Goal: Transaction & Acquisition: Subscribe to service/newsletter

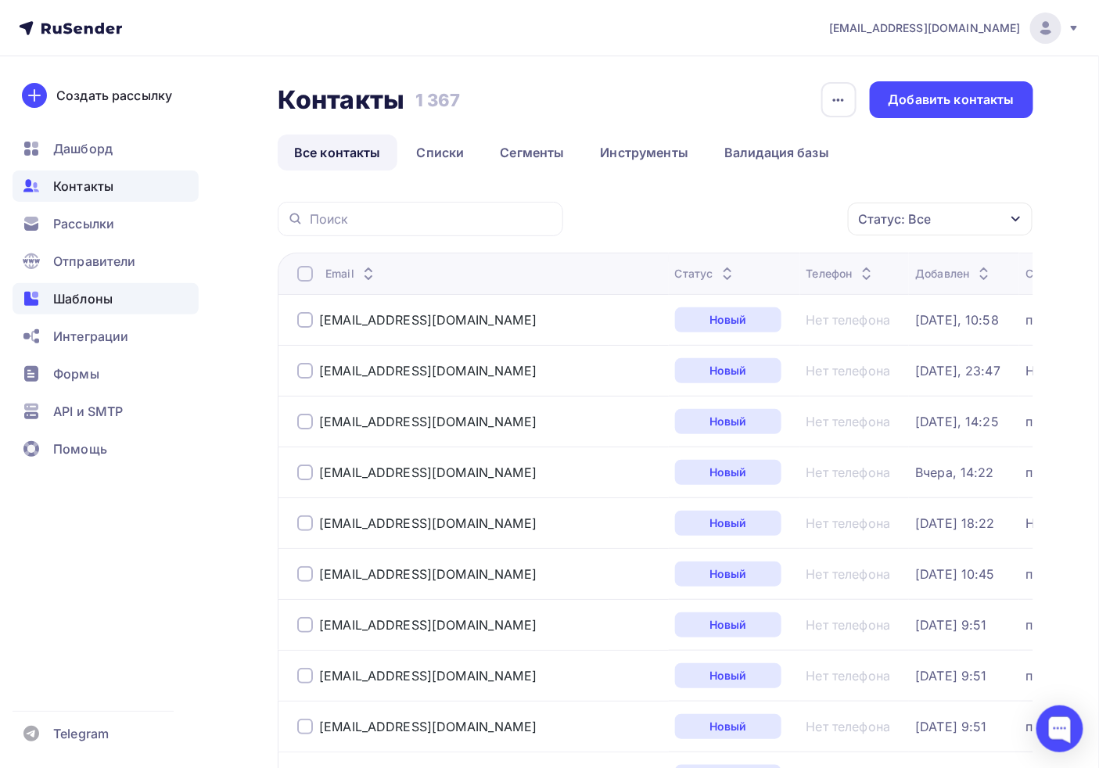
click at [86, 309] on div "Шаблоны" at bounding box center [106, 298] width 186 height 31
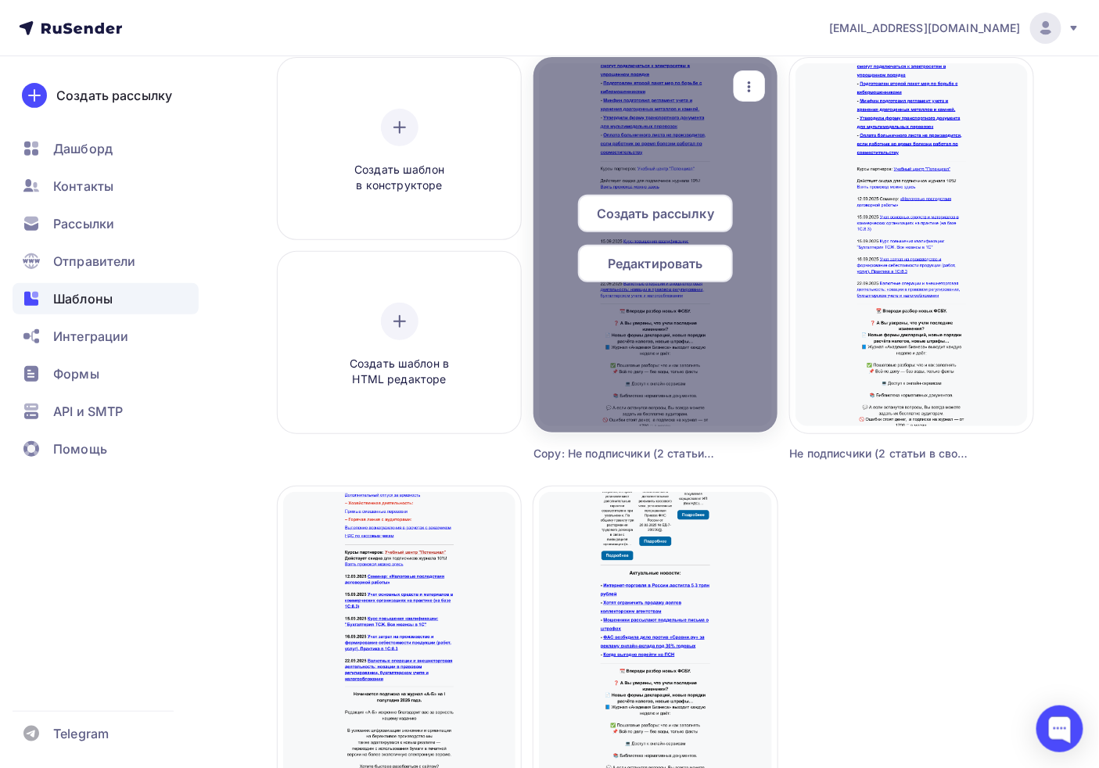
scroll to position [91, 0]
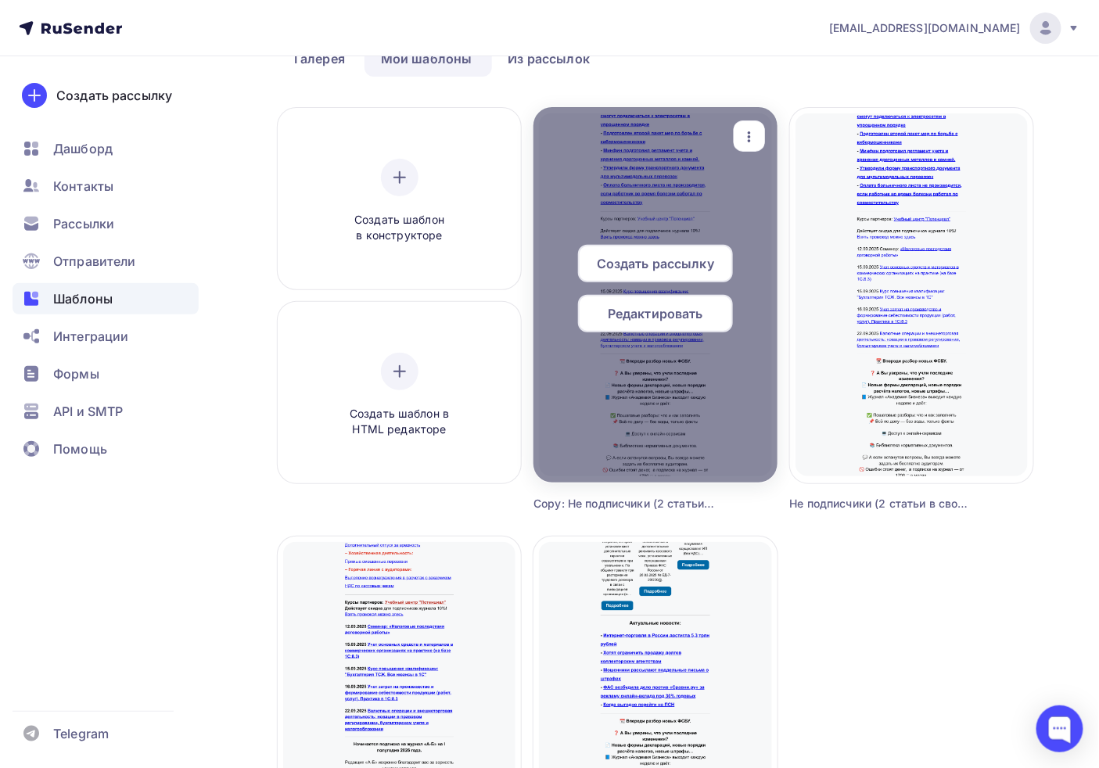
click at [757, 133] on icon "button" at bounding box center [749, 137] width 19 height 19
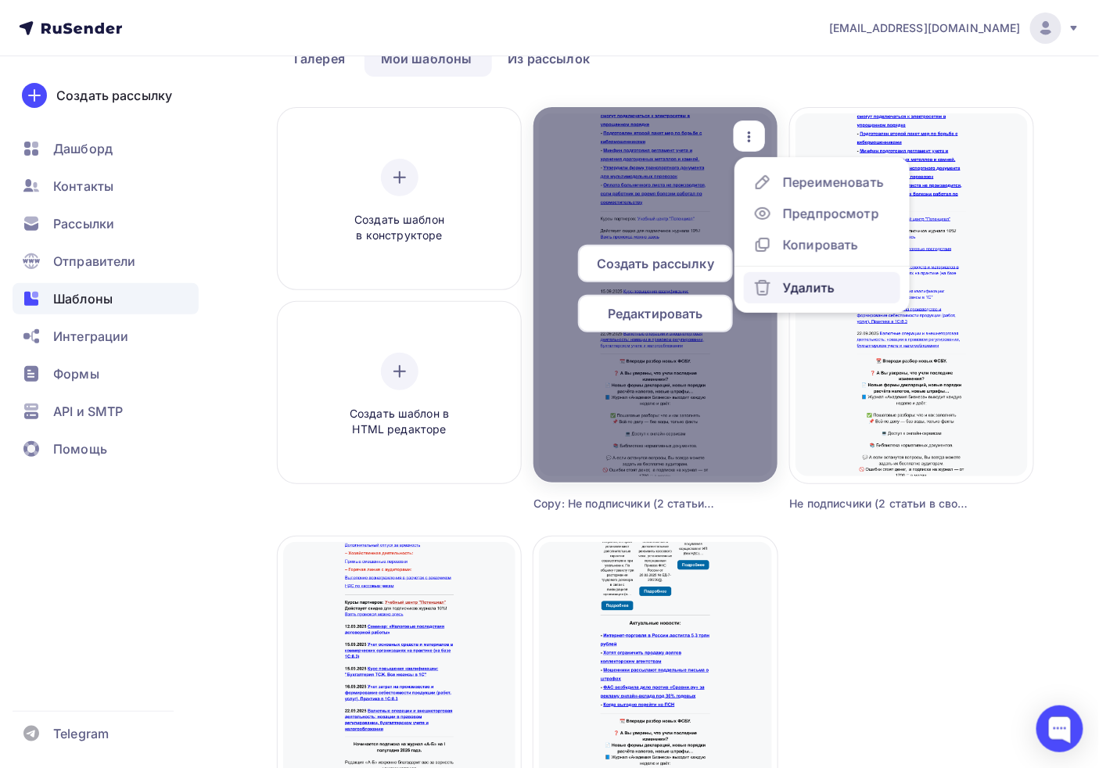
click at [791, 289] on div "Удалить" at bounding box center [809, 288] width 52 height 19
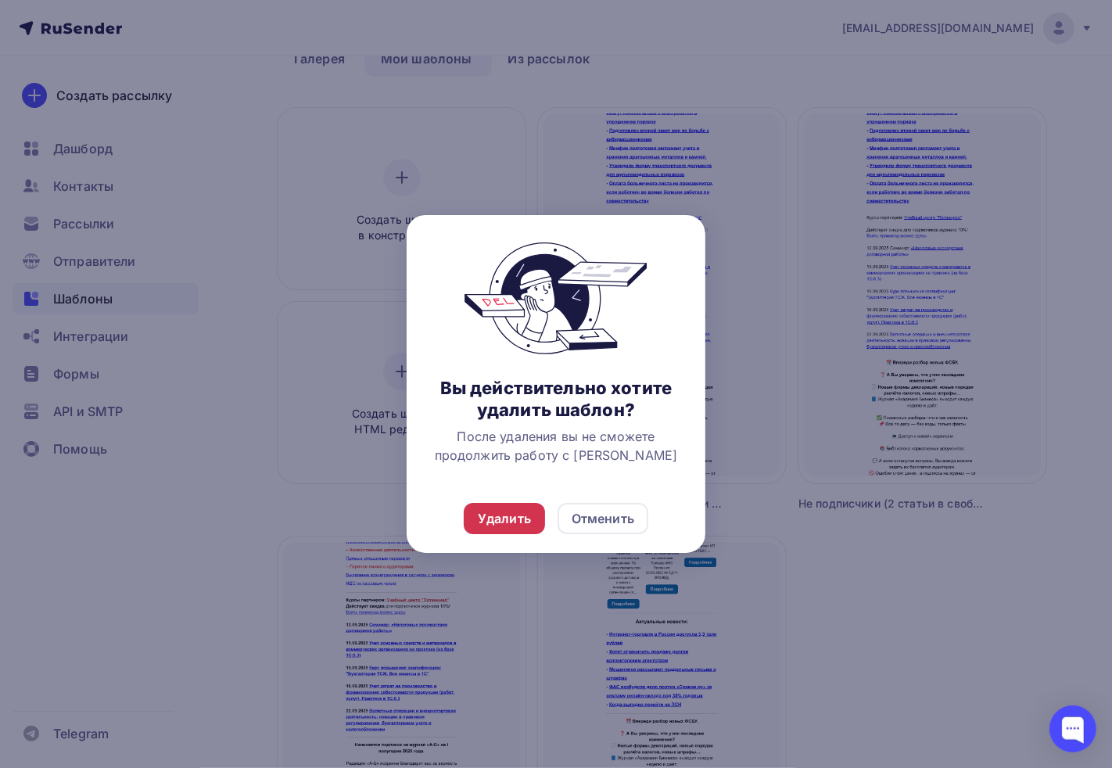
click at [514, 520] on div "Удалить" at bounding box center [504, 518] width 53 height 19
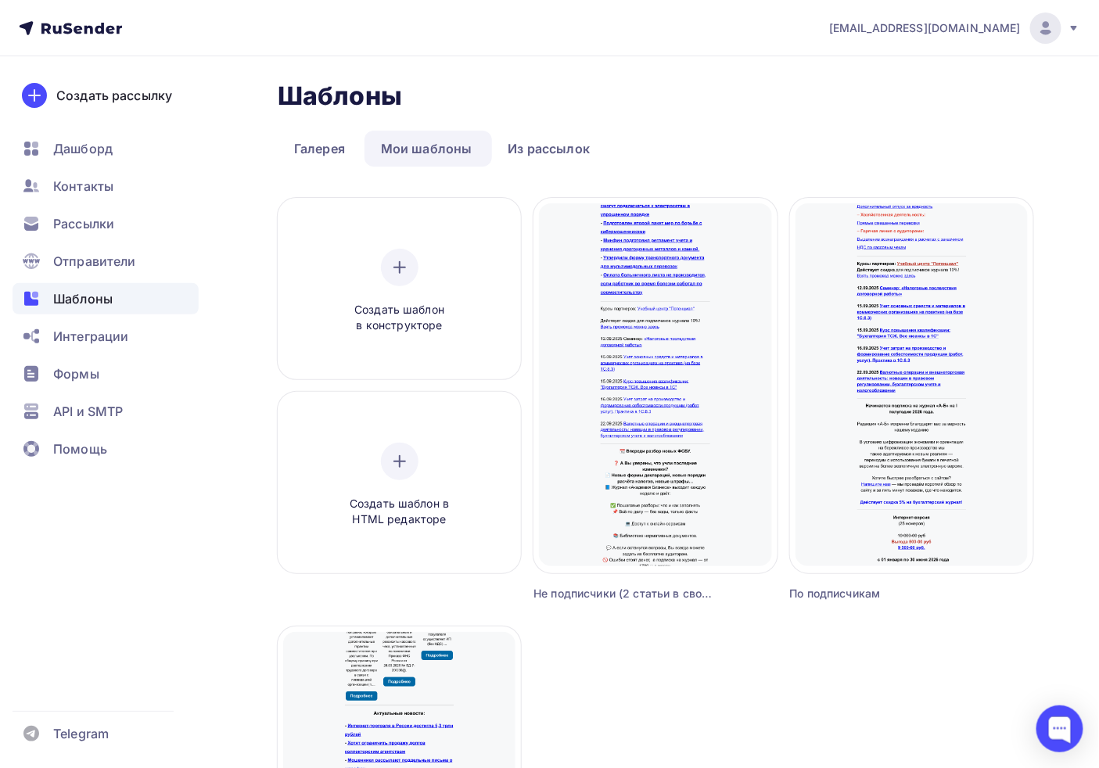
scroll to position [0, 0]
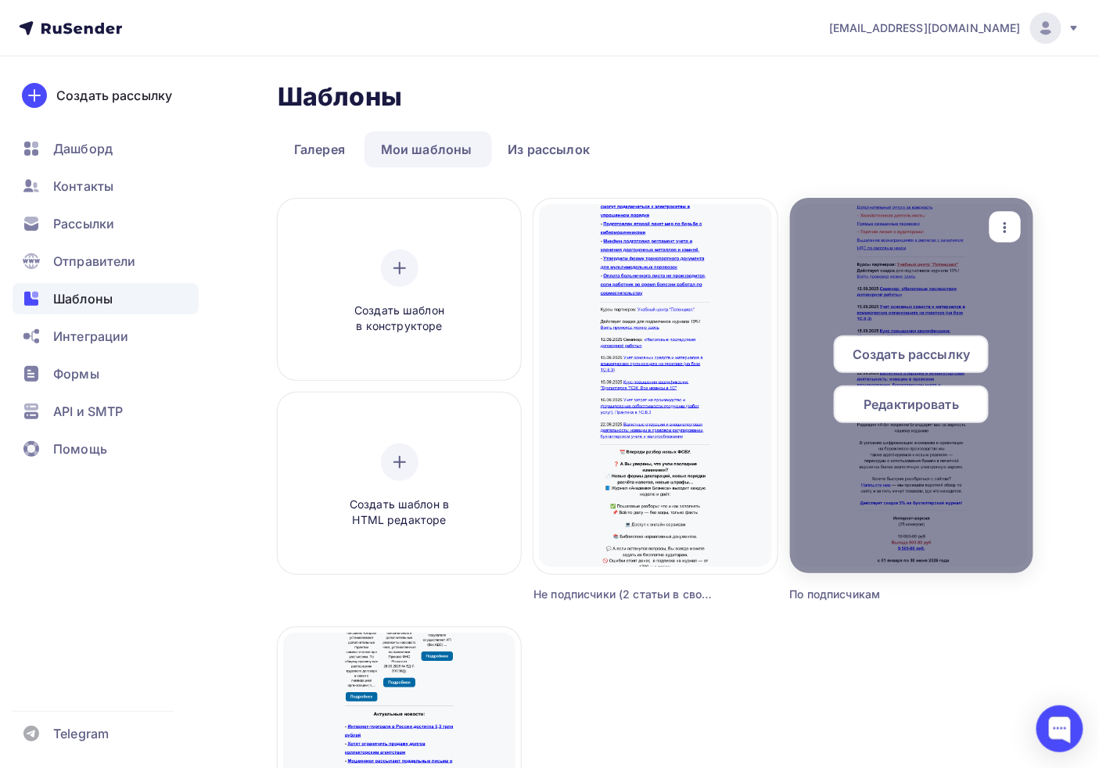
click at [901, 404] on span "Редактировать" at bounding box center [911, 404] width 95 height 19
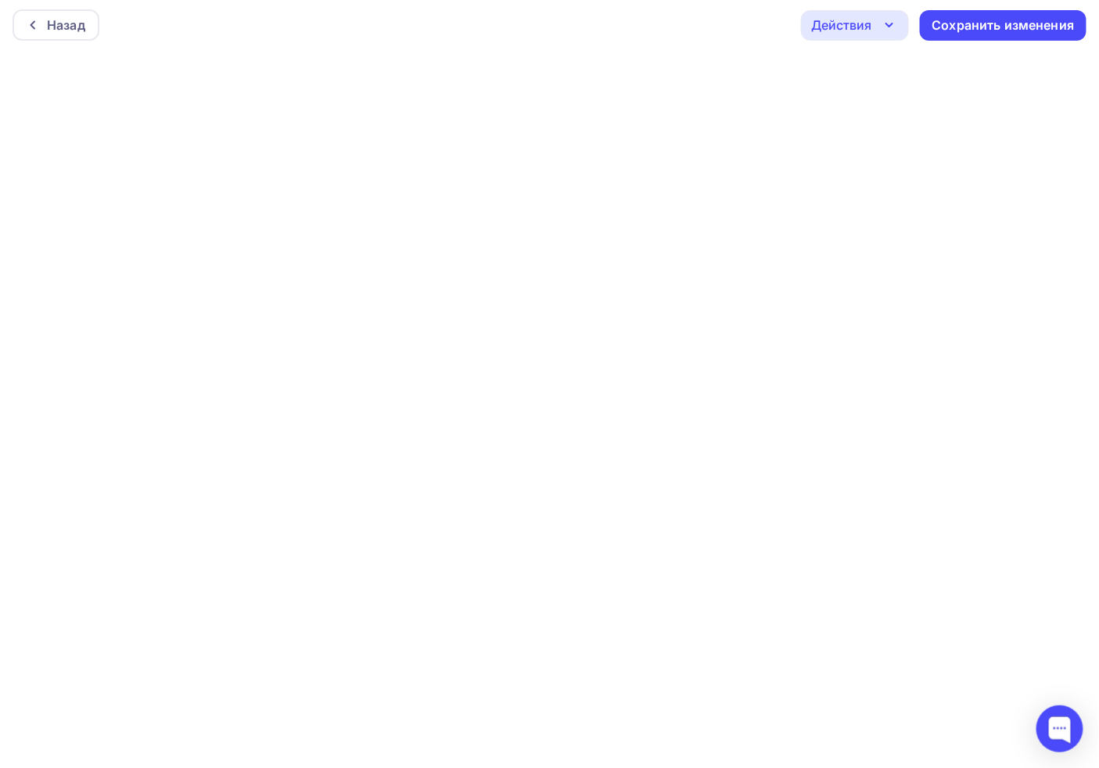
scroll to position [4, 0]
click at [975, 18] on div "Сохранить изменения" at bounding box center [1004, 25] width 142 height 18
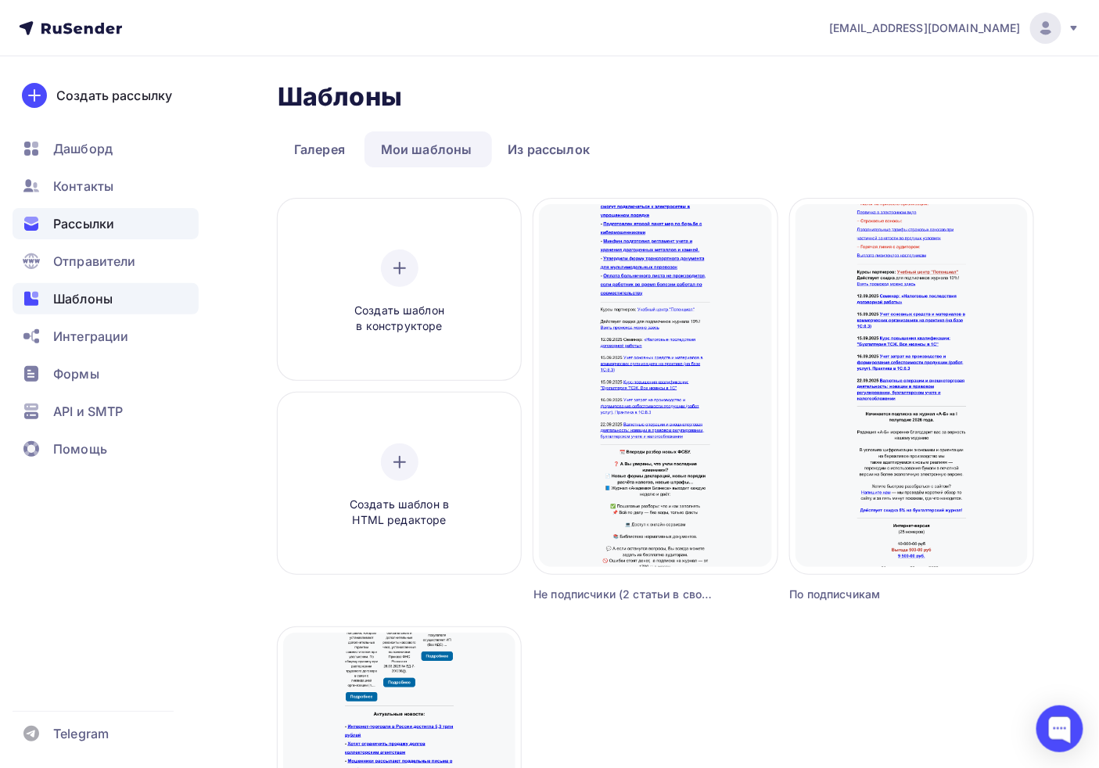
click at [82, 239] on div "Рассылки" at bounding box center [106, 223] width 186 height 31
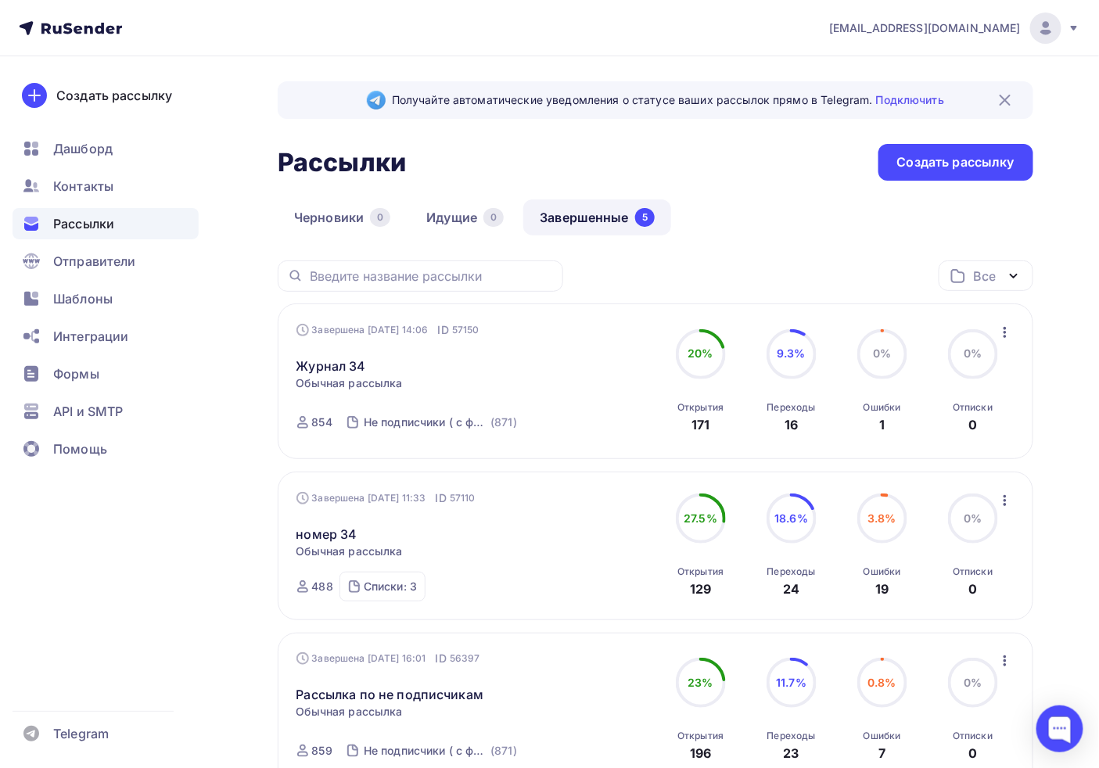
click at [804, 411] on div "Переходы" at bounding box center [791, 407] width 49 height 13
click at [889, 400] on div "Ошибки 1" at bounding box center [883, 413] width 38 height 42
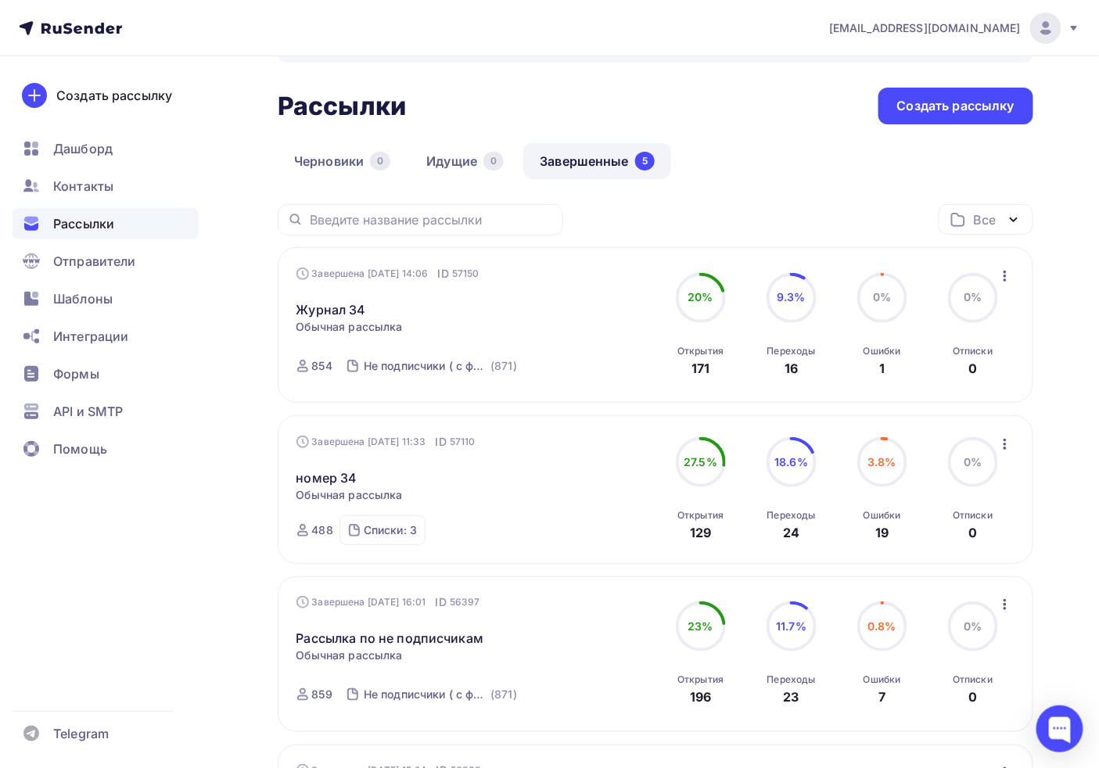
scroll to position [87, 0]
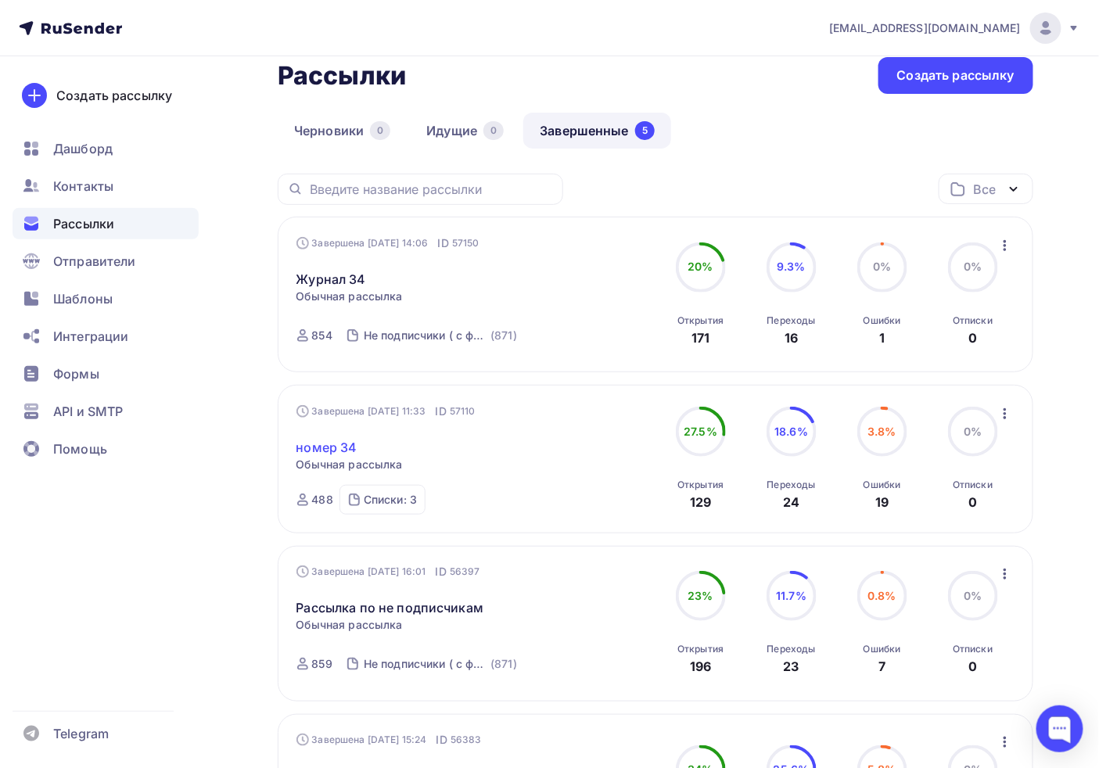
click at [327, 452] on link "номер 34" at bounding box center [326, 447] width 61 height 19
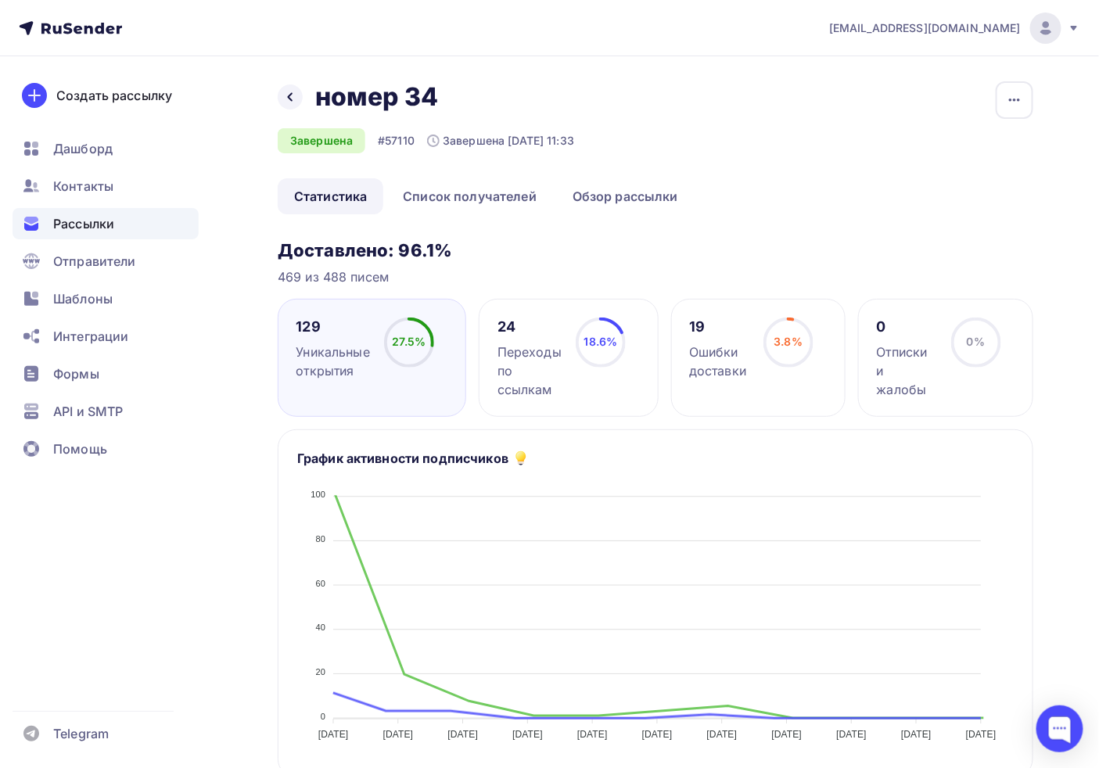
click at [728, 366] on div "Ошибки доставки" at bounding box center [719, 362] width 60 height 38
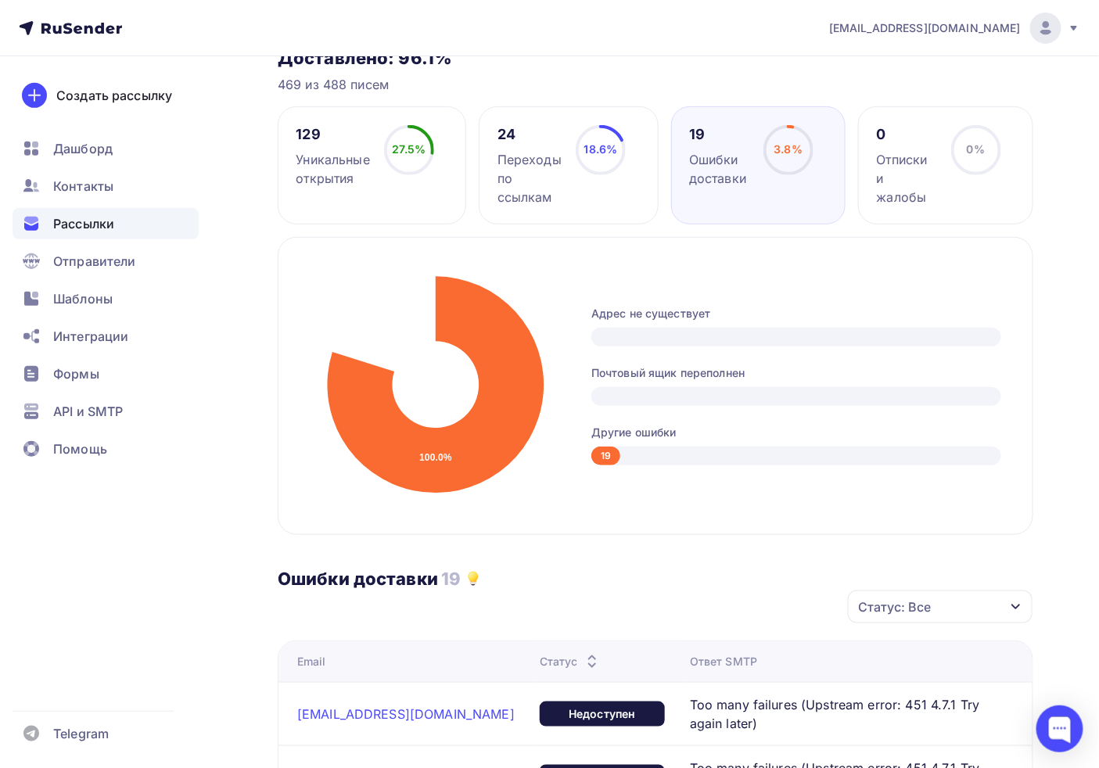
scroll to position [434, 0]
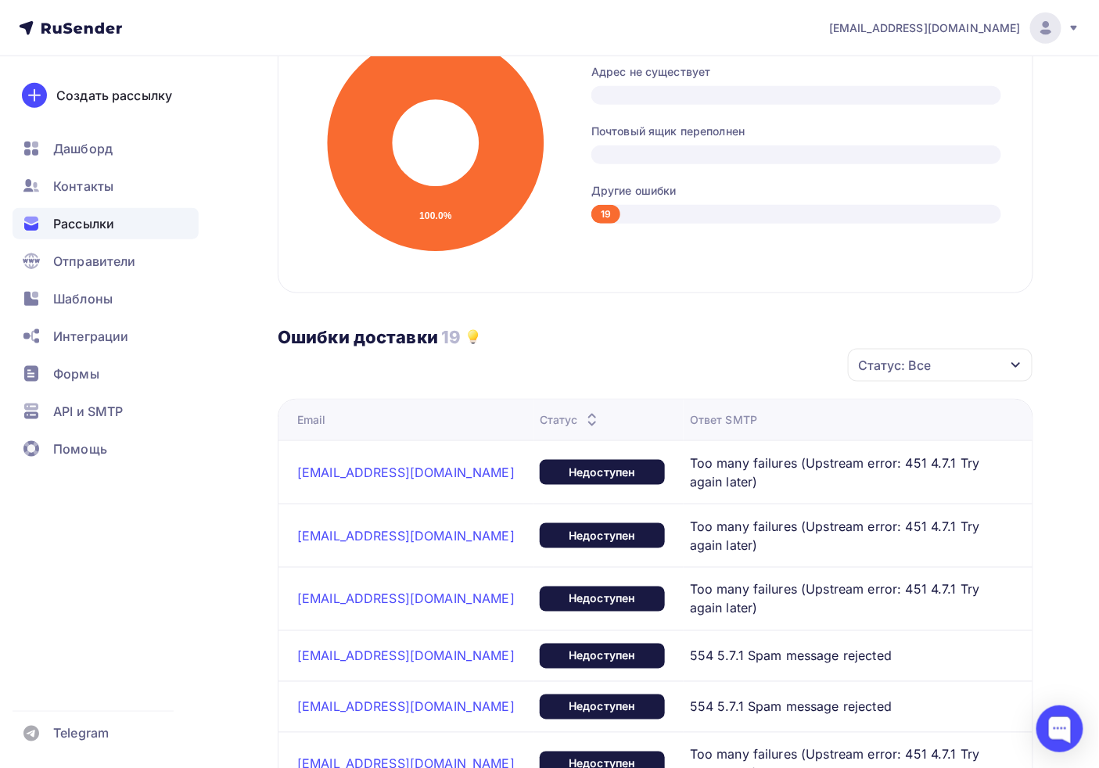
click at [599, 210] on div "19" at bounding box center [605, 214] width 29 height 19
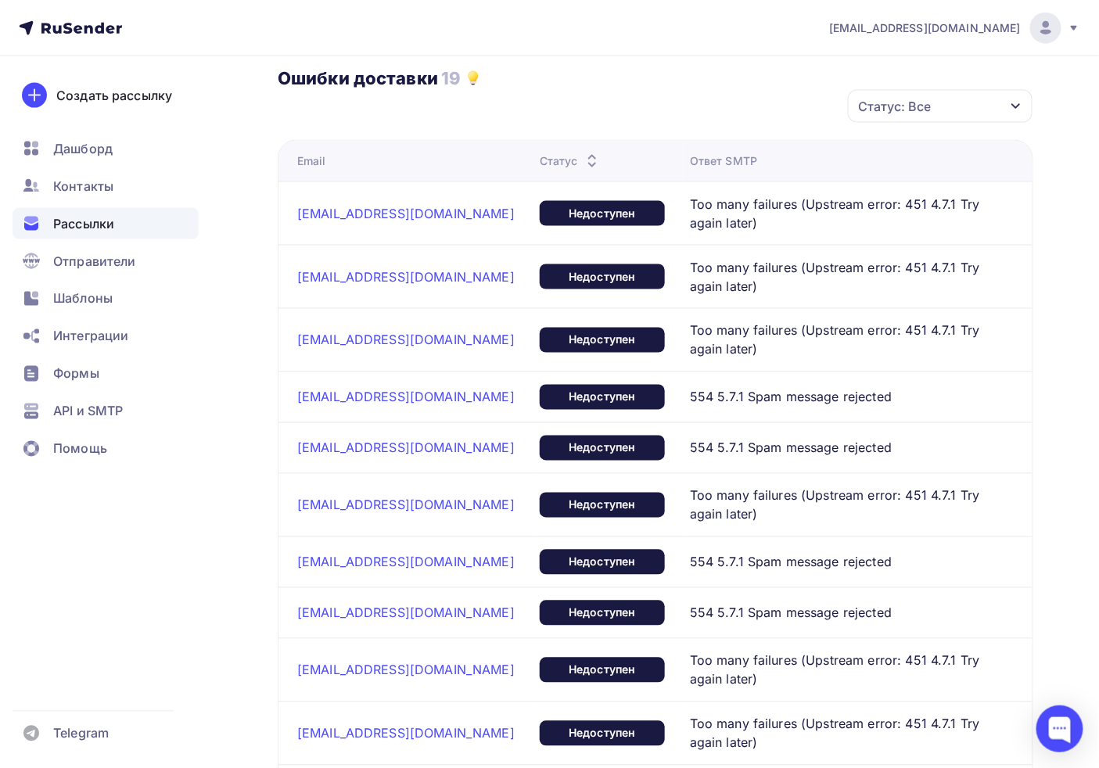
scroll to position [695, 0]
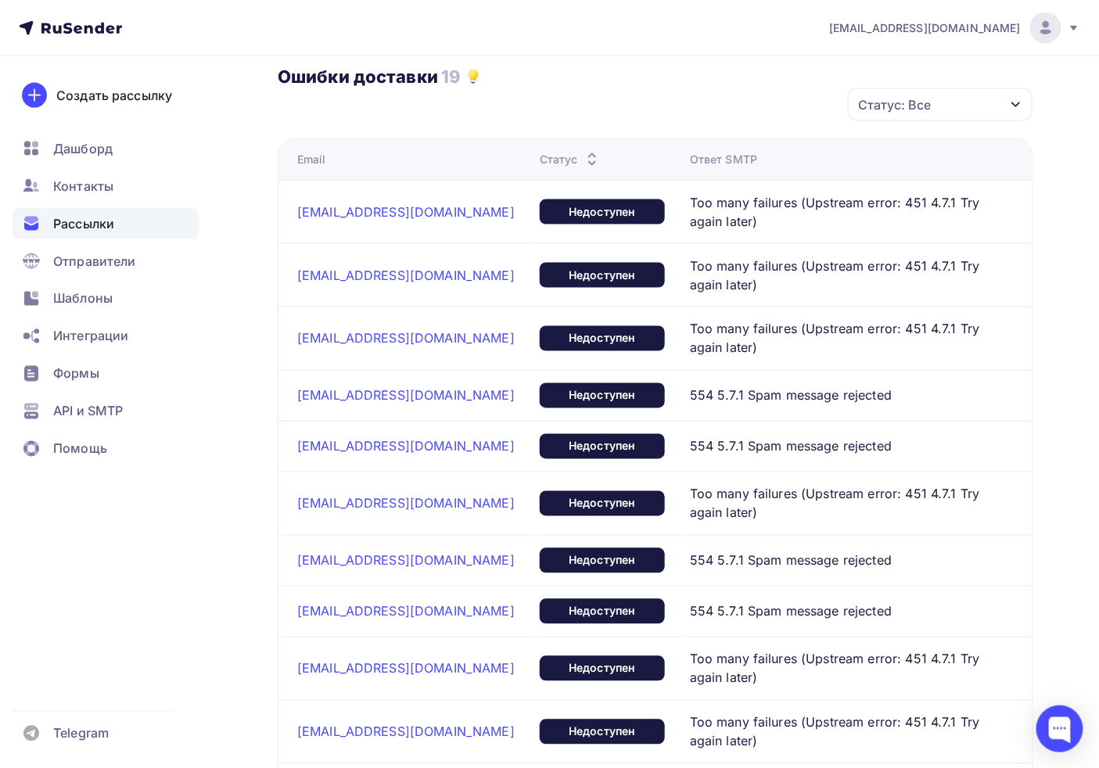
click at [749, 386] on span "554 5.7.1 Spam message rejected" at bounding box center [791, 395] width 202 height 19
drag, startPoint x: 749, startPoint y: 365, endPoint x: 737, endPoint y: 366, distance: 11.8
click at [749, 386] on span "554 5.7.1 Spam message rejected" at bounding box center [791, 395] width 202 height 19
click at [340, 388] on link "[EMAIL_ADDRESS][DOMAIN_NAME]" at bounding box center [405, 396] width 217 height 16
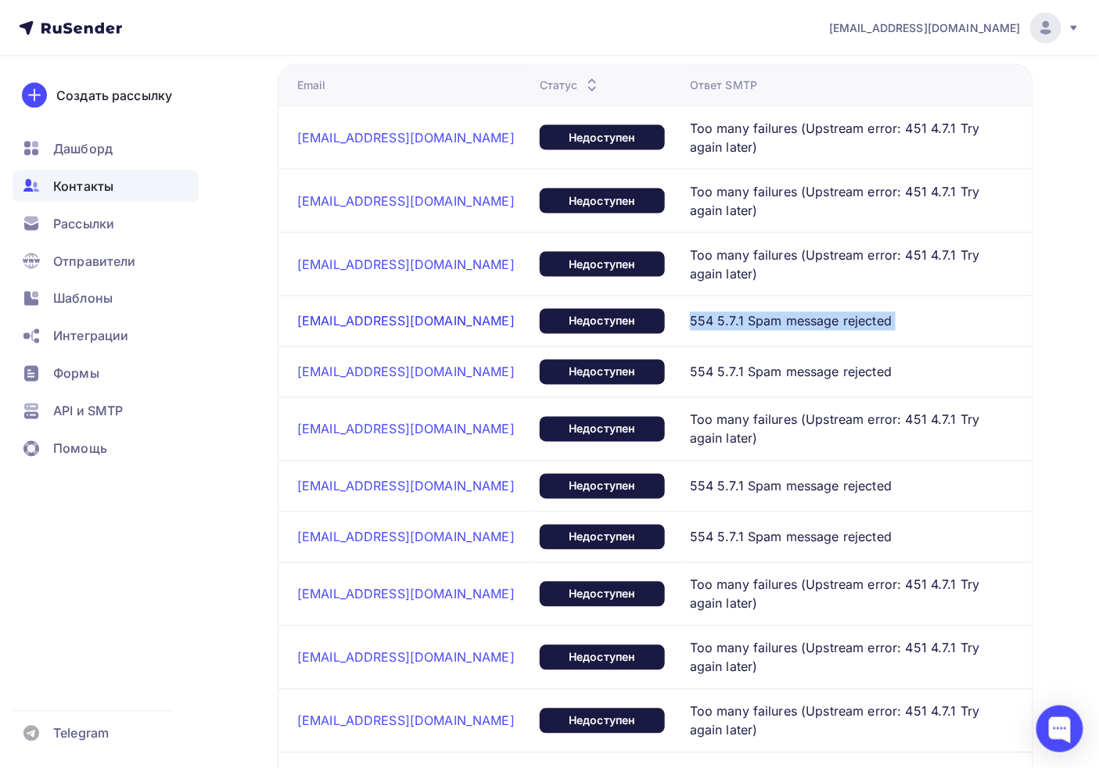
click at [340, 366] on td "[EMAIL_ADDRESS][DOMAIN_NAME]" at bounding box center [406, 372] width 255 height 51
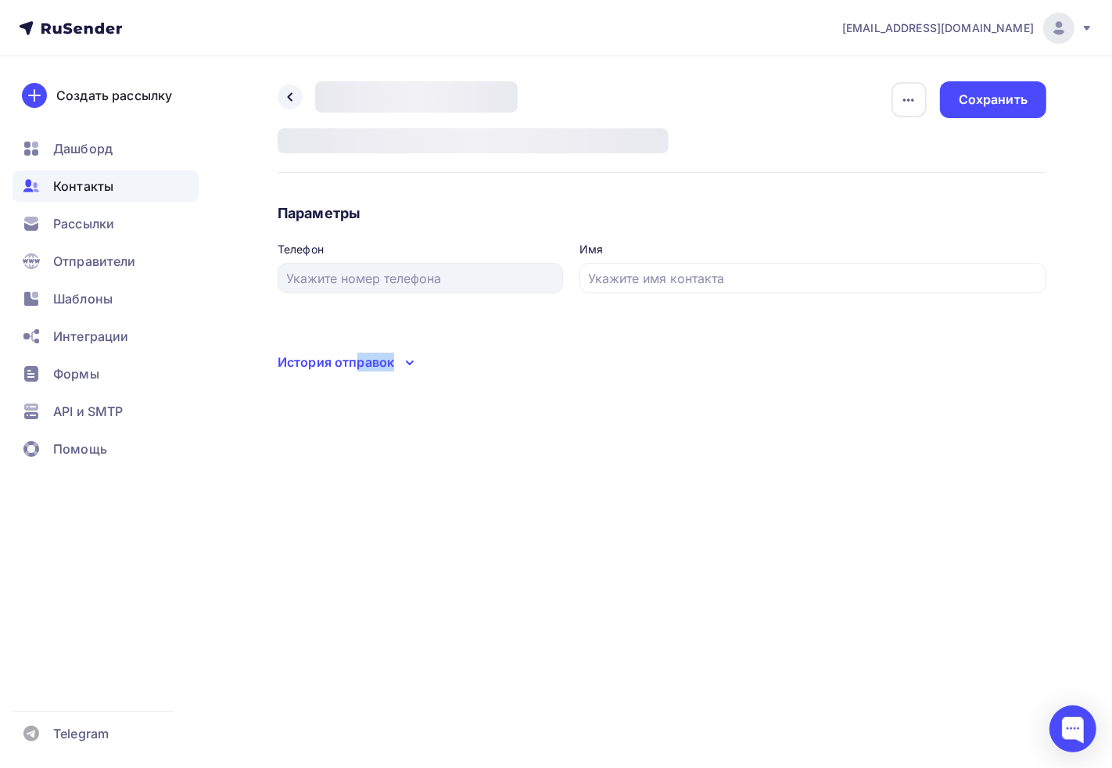
click at [340, 366] on div "История отправок" at bounding box center [336, 362] width 117 height 19
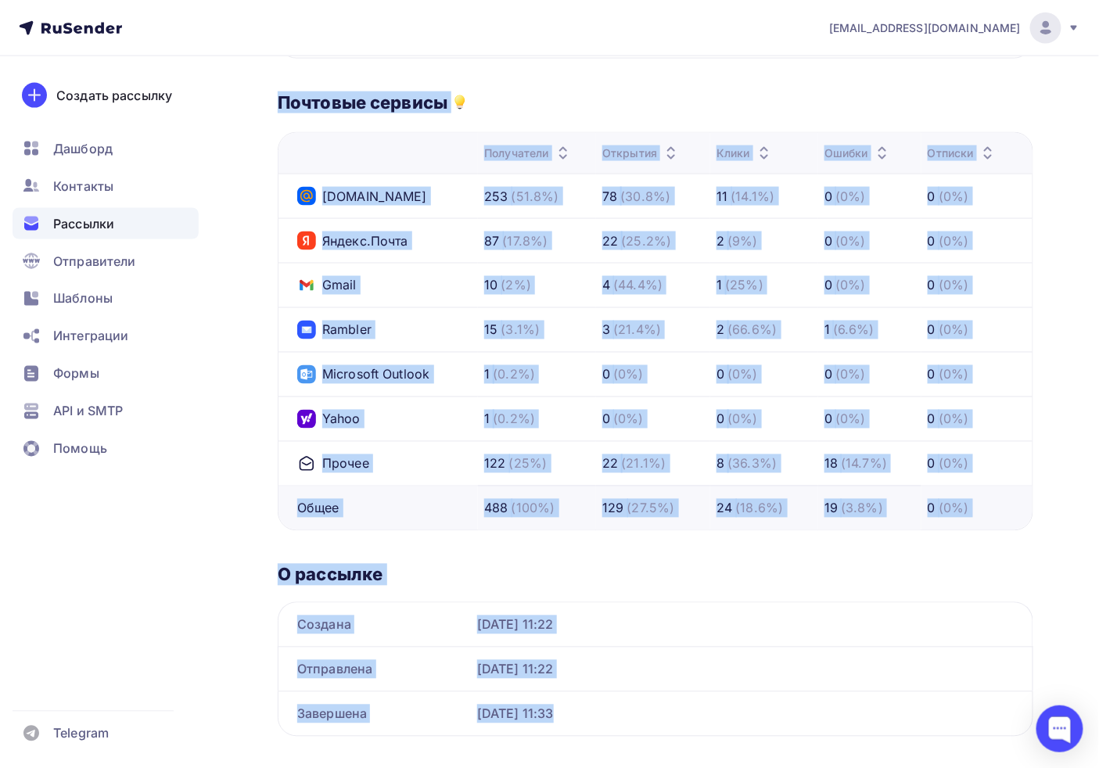
scroll to position [752, 0]
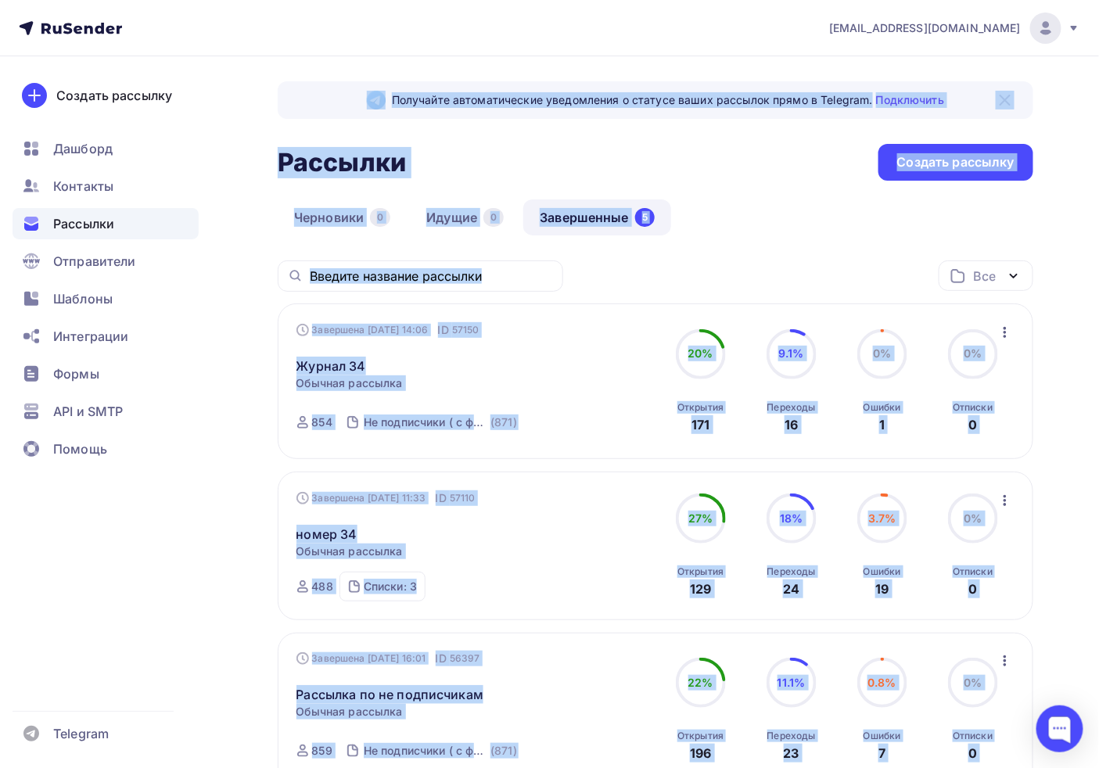
click at [726, 221] on div "Черновики 0 Идущие 0 Завершенные 5" at bounding box center [656, 229] width 756 height 61
click at [564, 165] on div "Рассылки Рассылки Создать рассылку" at bounding box center [656, 162] width 756 height 37
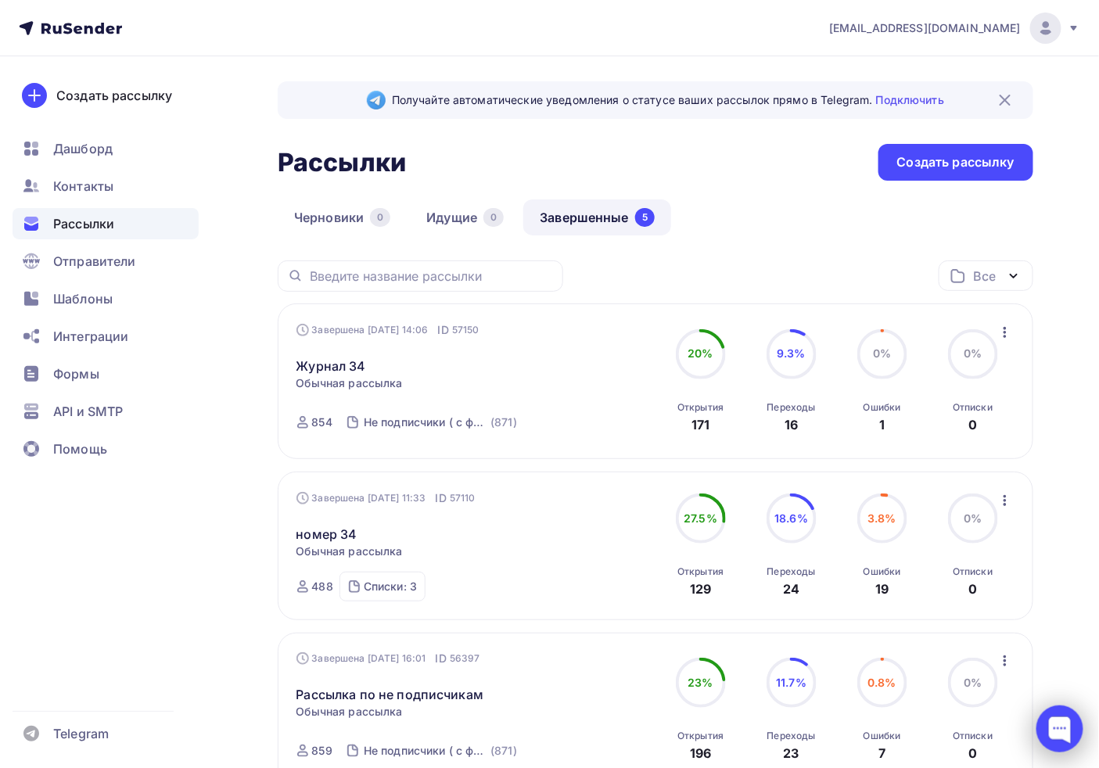
click at [1064, 725] on div at bounding box center [1060, 729] width 47 height 47
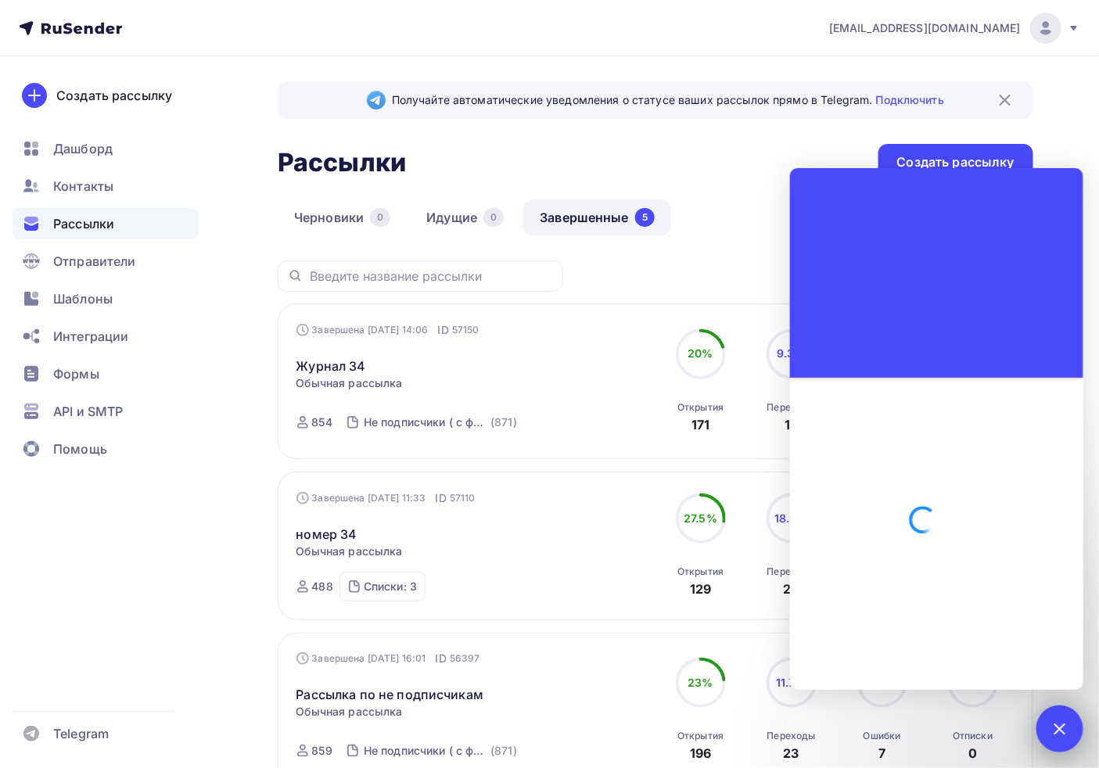
drag, startPoint x: 1013, startPoint y: 724, endPoint x: 1054, endPoint y: 723, distance: 40.7
click at [1012, 724] on div "Завершена [DATE] 16:01 ID 56397 Рассылка по не подписчикам Статистика Обзор рас…" at bounding box center [655, 710] width 719 height 119
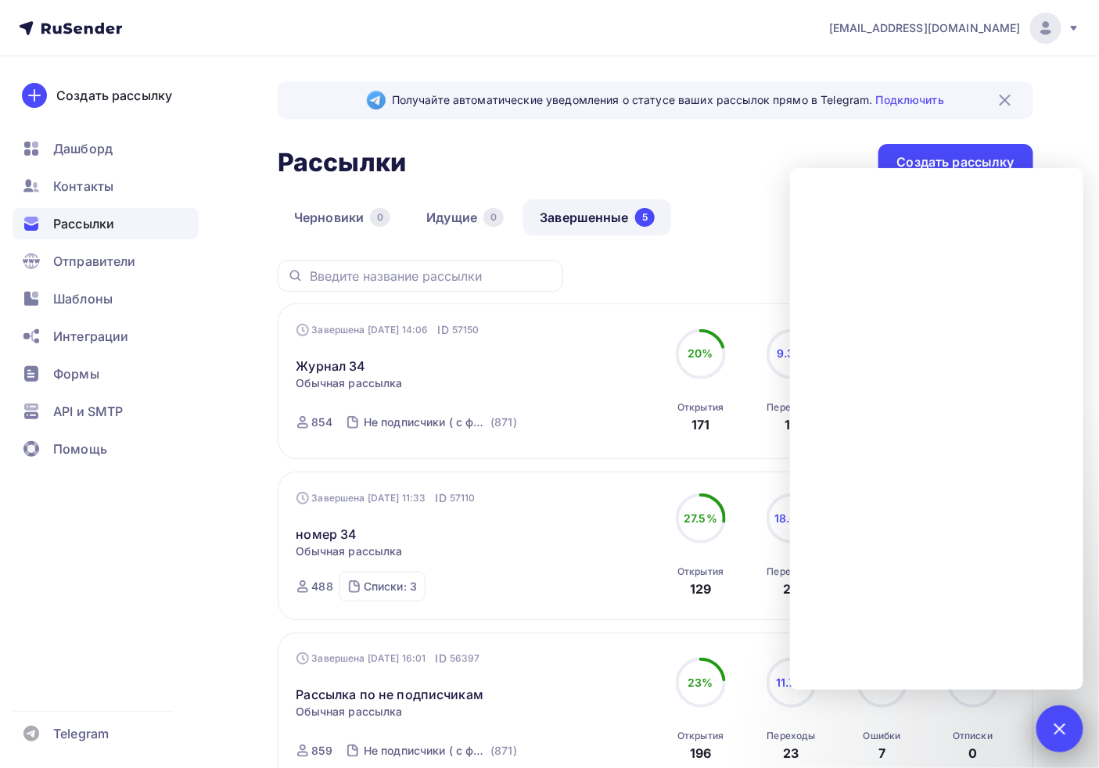
click at [1055, 723] on div at bounding box center [1059, 728] width 21 height 21
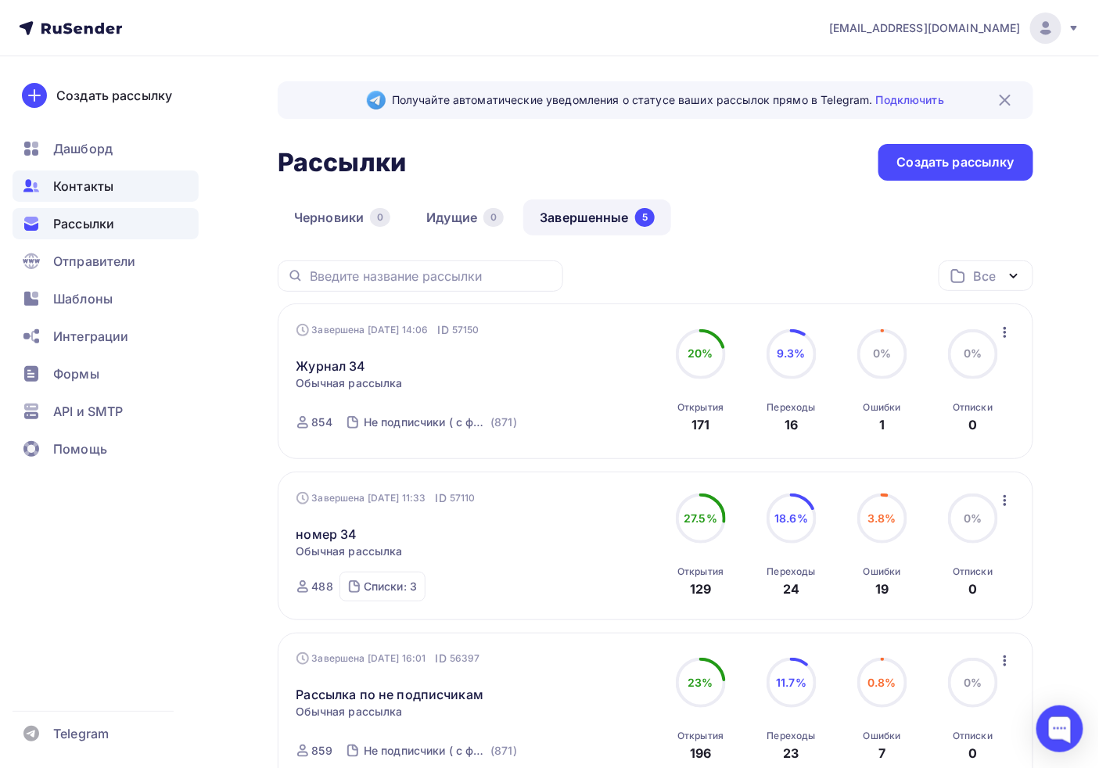
click at [100, 178] on span "Контакты" at bounding box center [83, 186] width 60 height 19
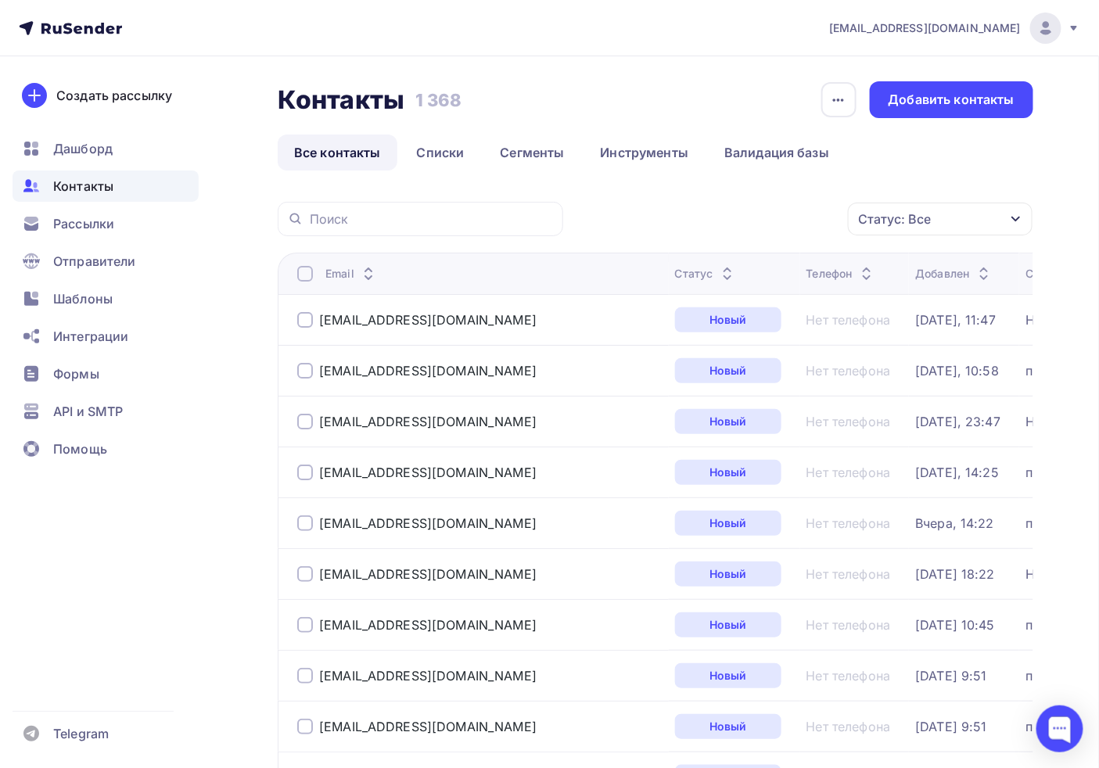
drag, startPoint x: 110, startPoint y: 228, endPoint x: 272, endPoint y: 275, distance: 168.8
click at [107, 228] on span "Рассылки" at bounding box center [83, 223] width 61 height 19
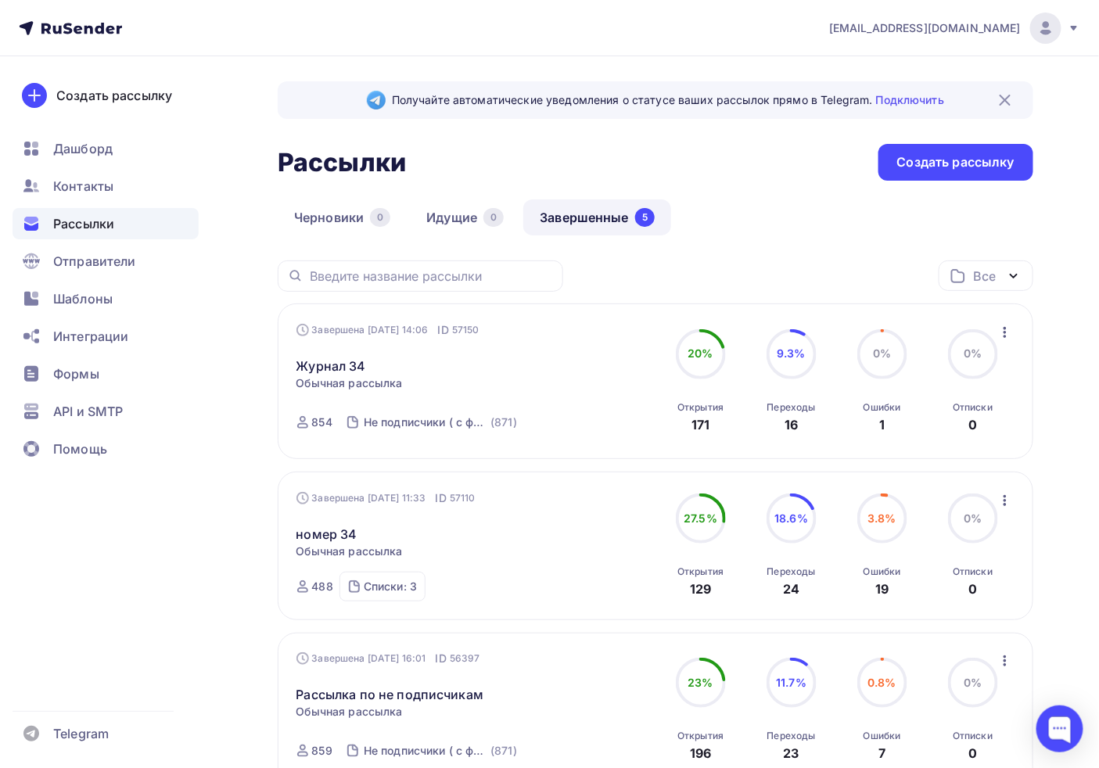
click at [885, 534] on circle at bounding box center [882, 518] width 47 height 47
click at [337, 540] on link "номер 34" at bounding box center [326, 534] width 61 height 19
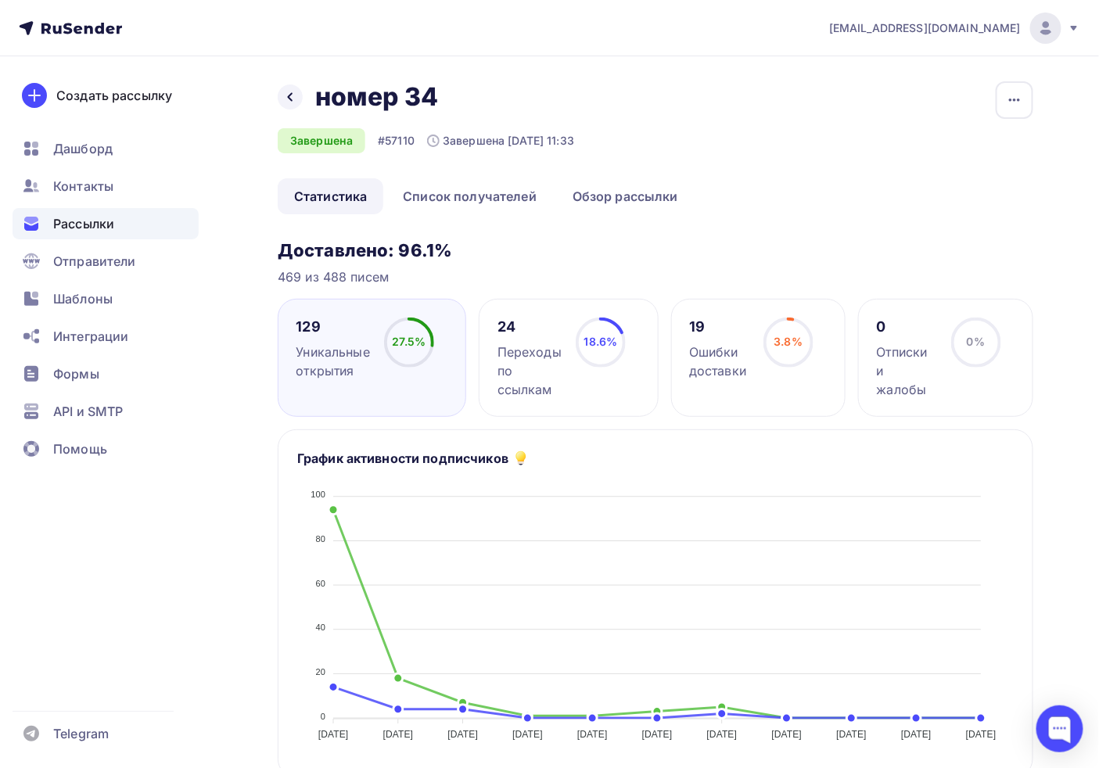
click at [775, 326] on circle at bounding box center [788, 342] width 47 height 47
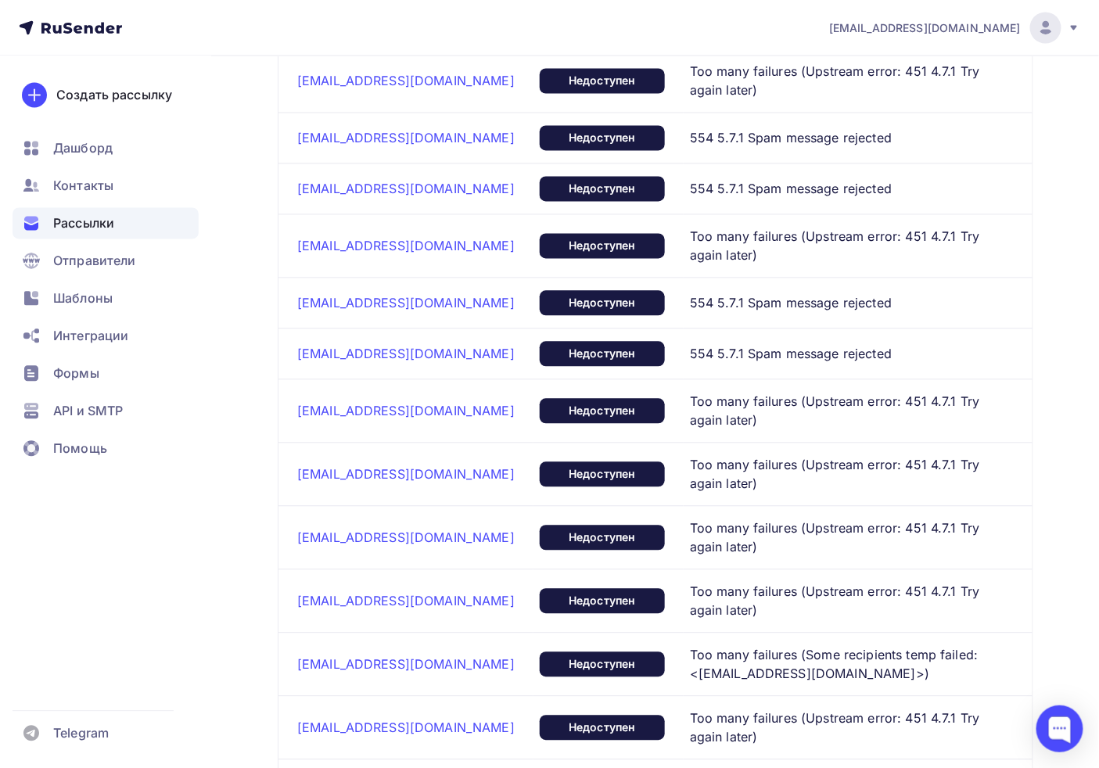
scroll to position [949, 0]
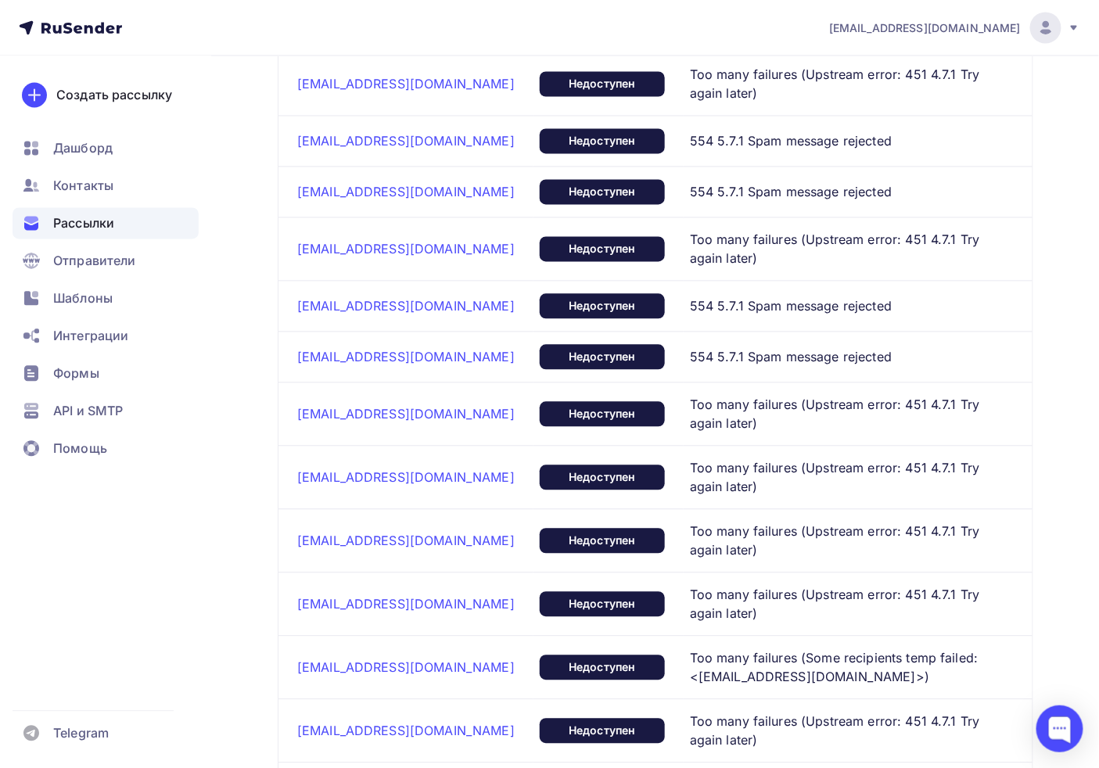
click at [748, 297] on span "554 5.7.1 Spam message rejected" at bounding box center [791, 306] width 202 height 19
drag, startPoint x: 748, startPoint y: 272, endPoint x: 767, endPoint y: 278, distance: 20.3
click at [748, 297] on span "554 5.7.1 Spam message rejected" at bounding box center [791, 306] width 202 height 19
click at [792, 284] on td "554 5.7.1 Spam message rejected" at bounding box center [858, 306] width 349 height 51
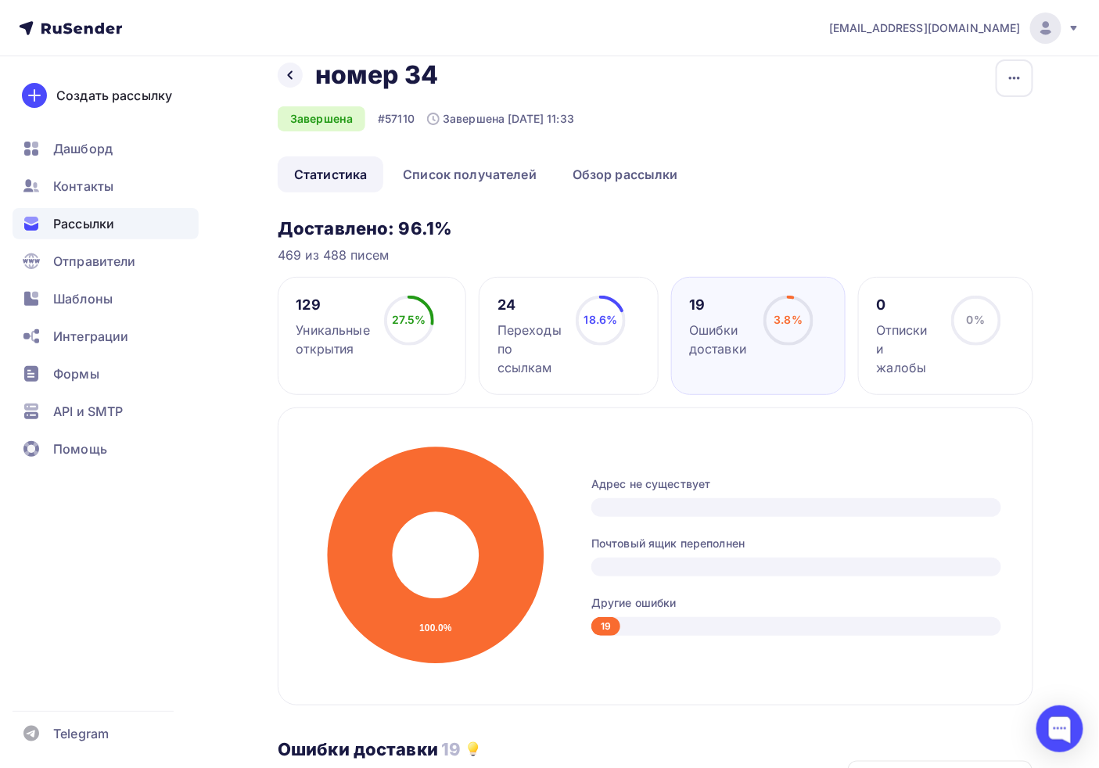
scroll to position [0, 0]
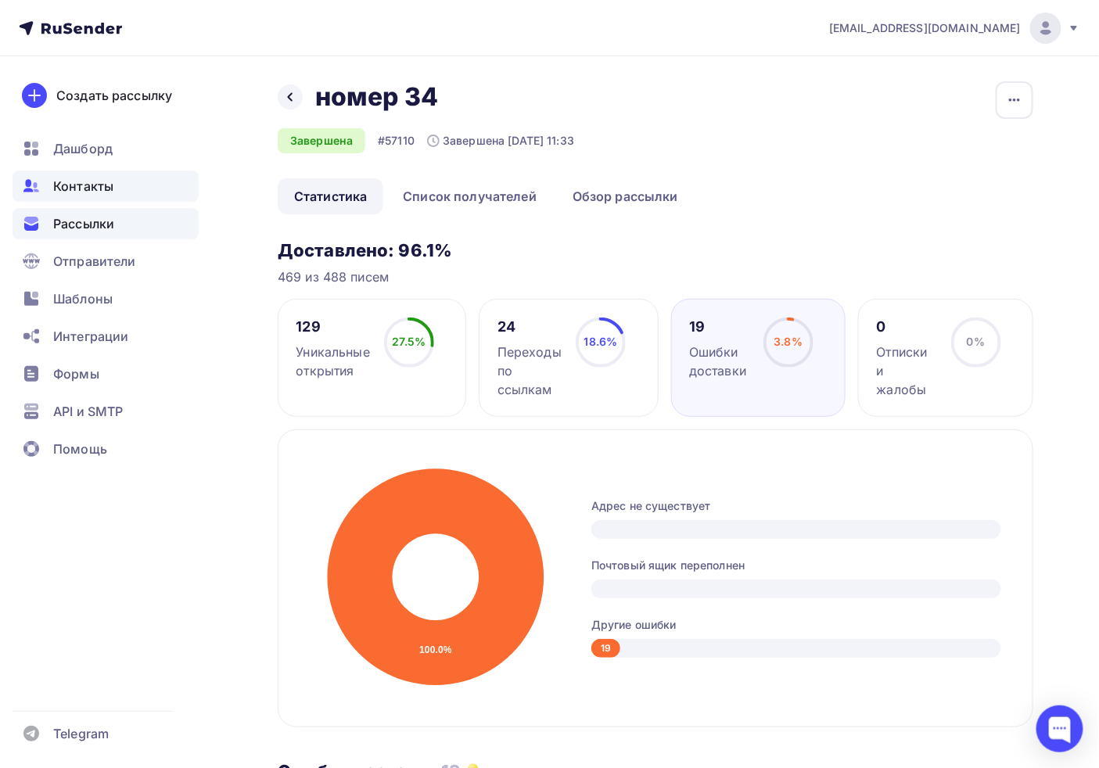
click at [65, 189] on span "Контакты" at bounding box center [83, 186] width 60 height 19
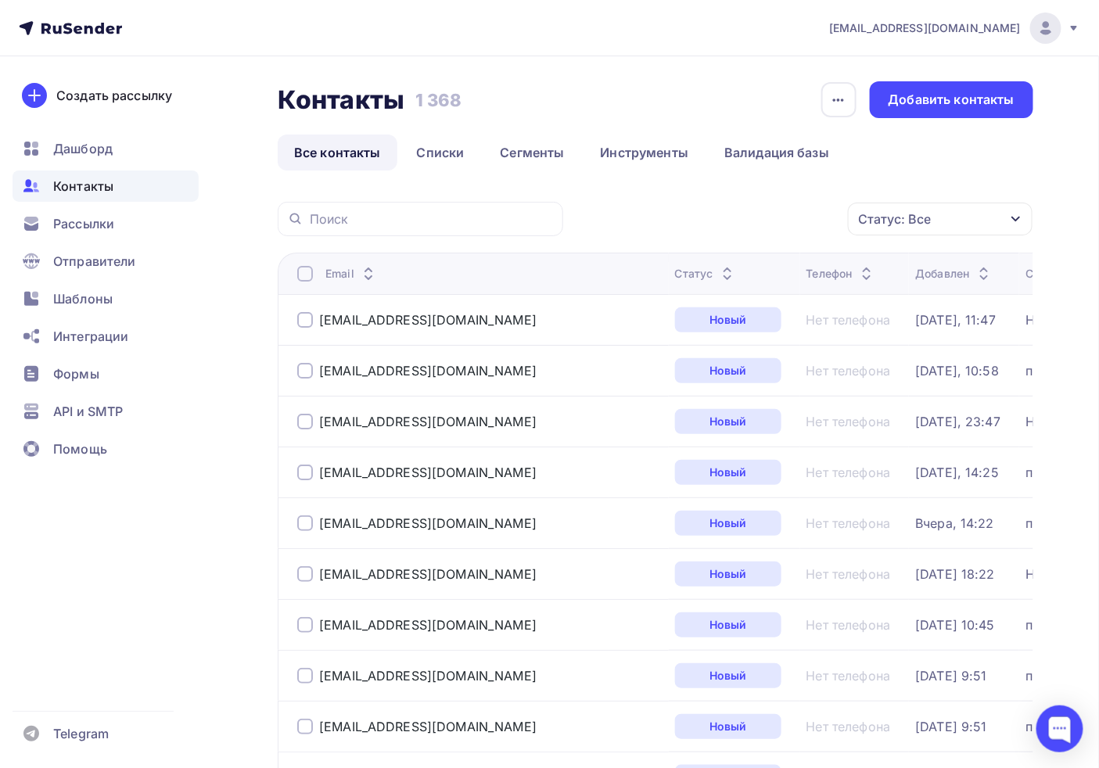
click at [378, 230] on div at bounding box center [421, 219] width 286 height 34
click at [440, 164] on link "Списки" at bounding box center [441, 153] width 81 height 36
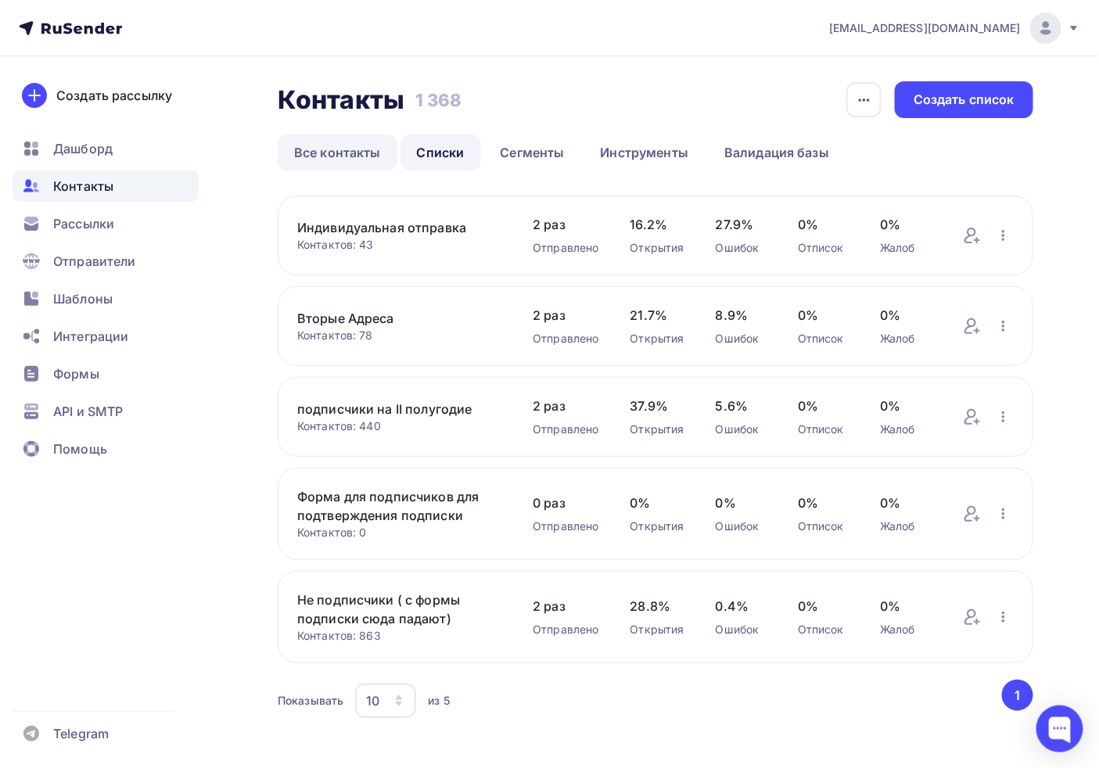
click at [354, 159] on link "Все контакты" at bounding box center [338, 153] width 120 height 36
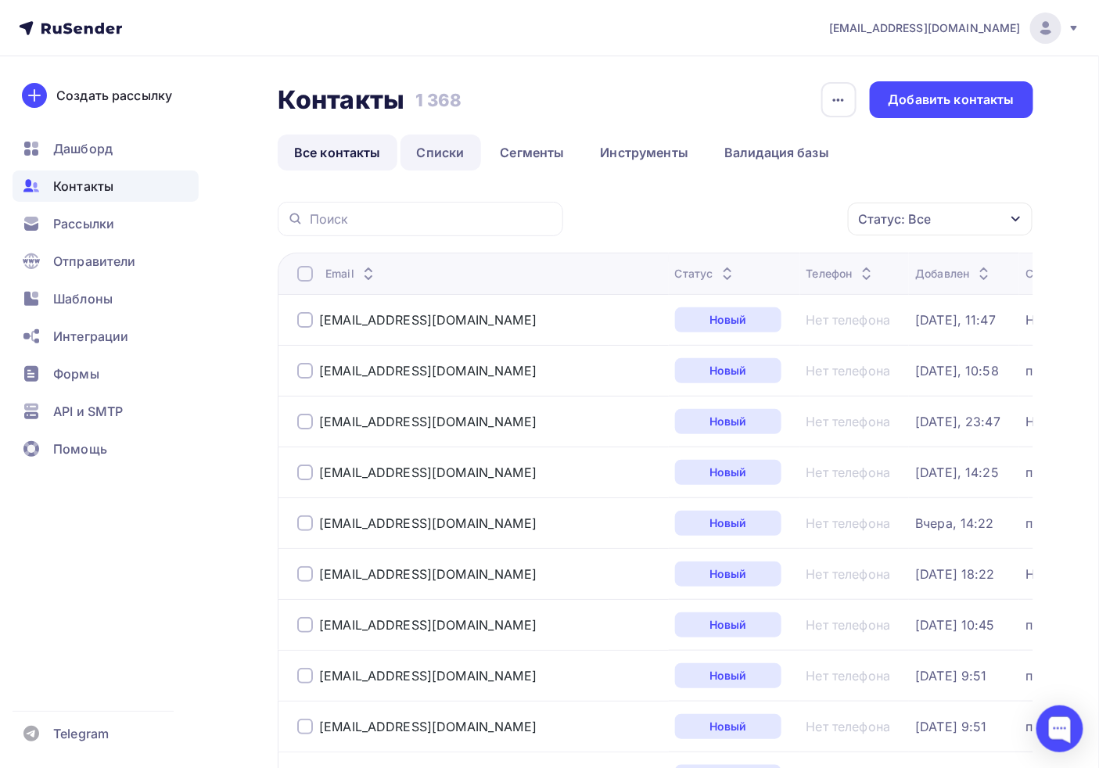
click at [433, 155] on link "Списки" at bounding box center [441, 153] width 81 height 36
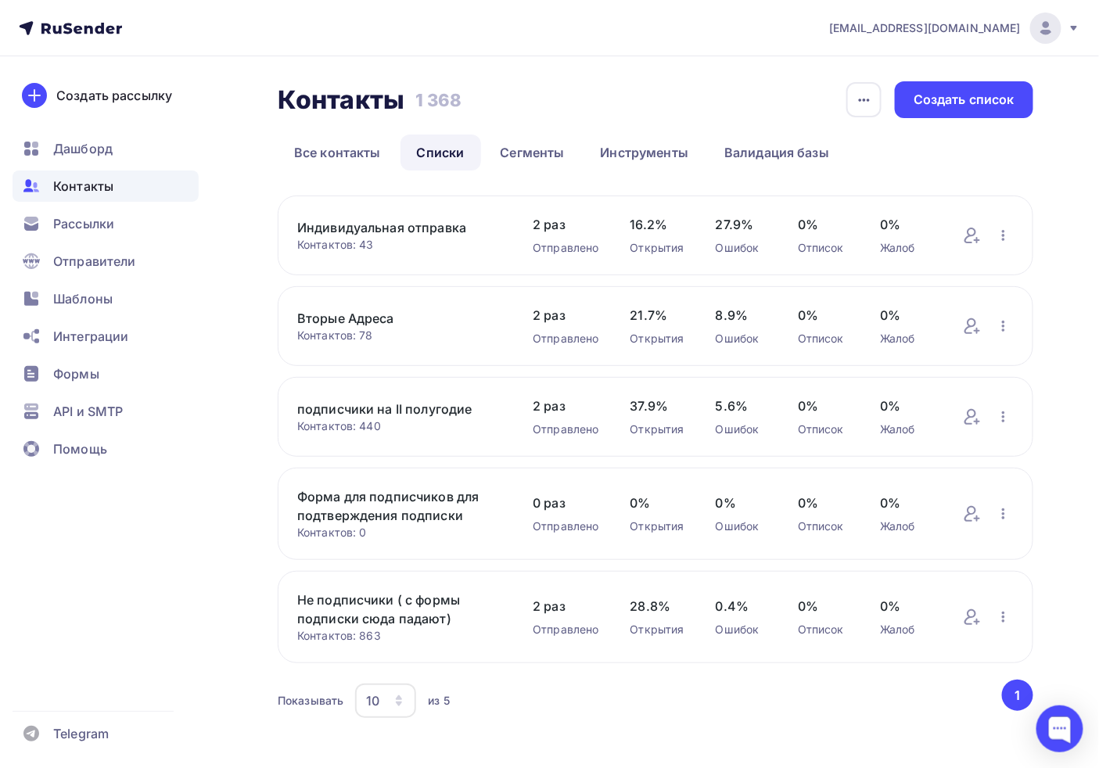
click at [106, 522] on div "Создать рассылку [GEOGRAPHIC_DATA] Контакты Рассылки Отправители Шаблоны Интегр…" at bounding box center [105, 412] width 211 height 712
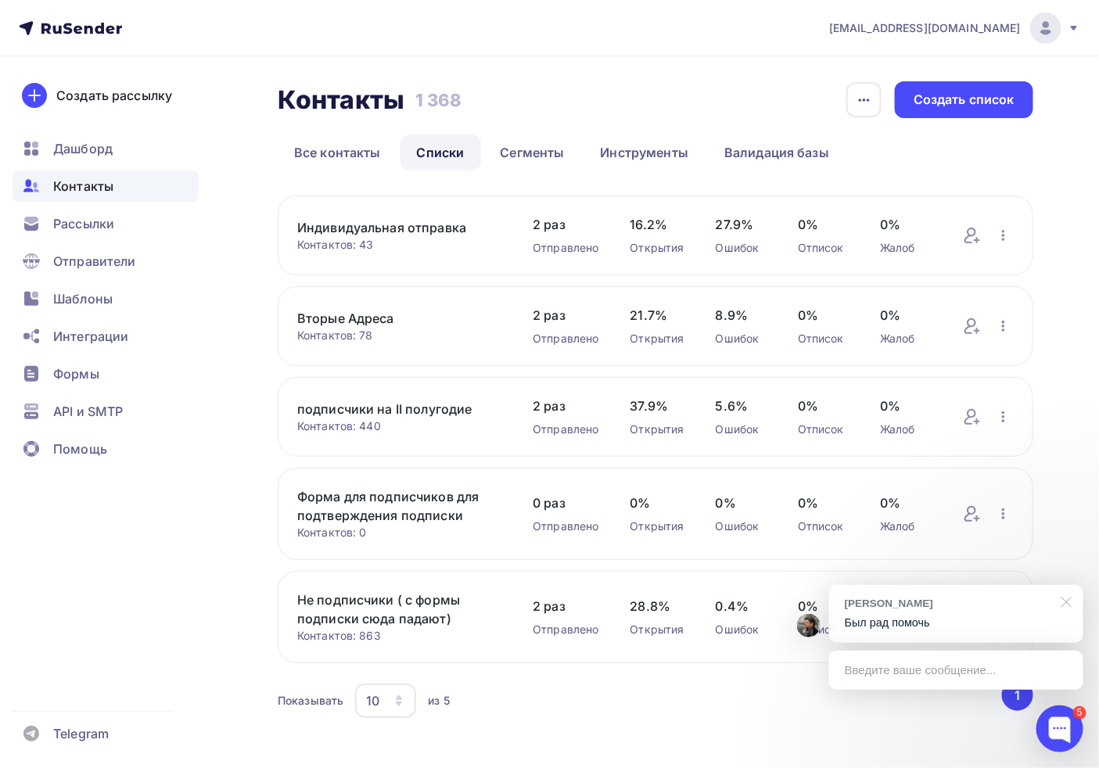
click at [1072, 603] on div at bounding box center [1063, 601] width 39 height 32
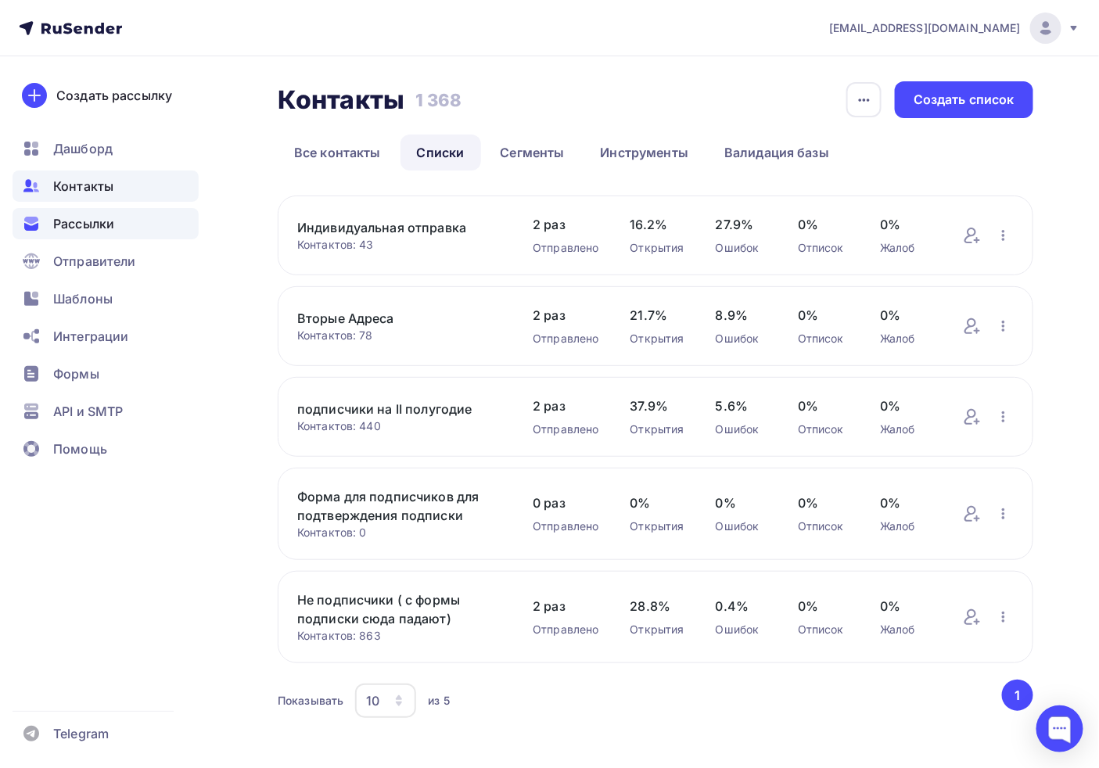
click at [102, 217] on span "Рассылки" at bounding box center [83, 223] width 61 height 19
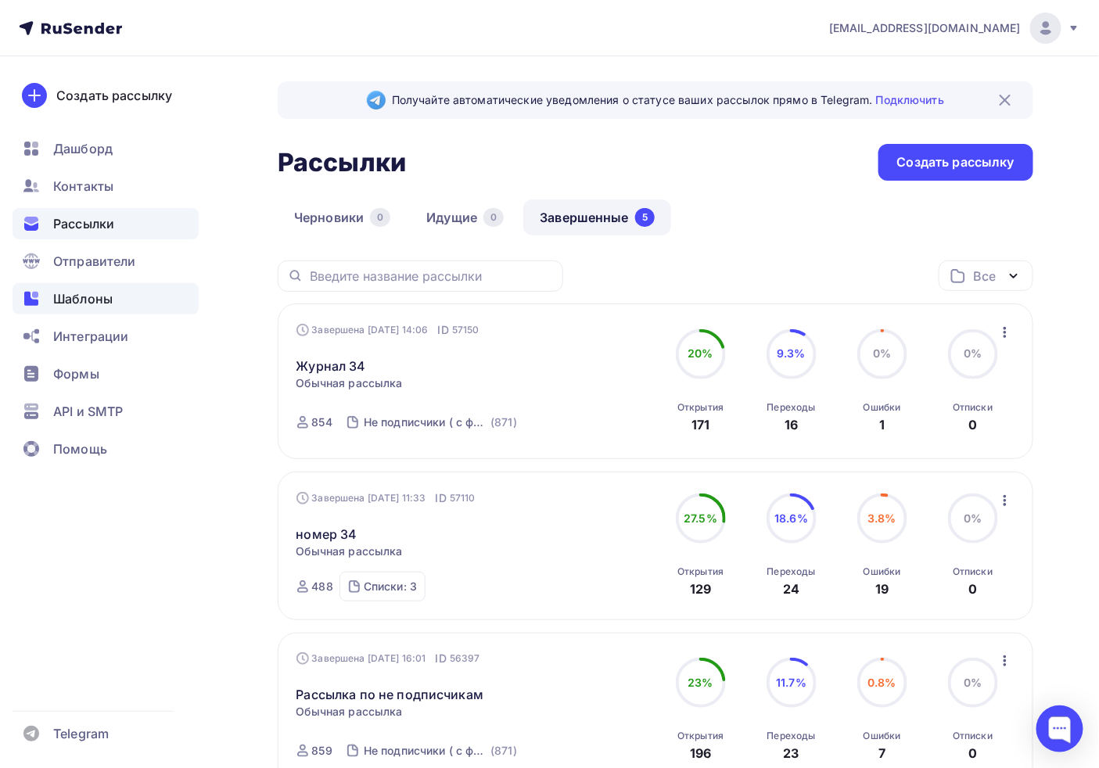
click at [86, 291] on span "Шаблоны" at bounding box center [82, 298] width 59 height 19
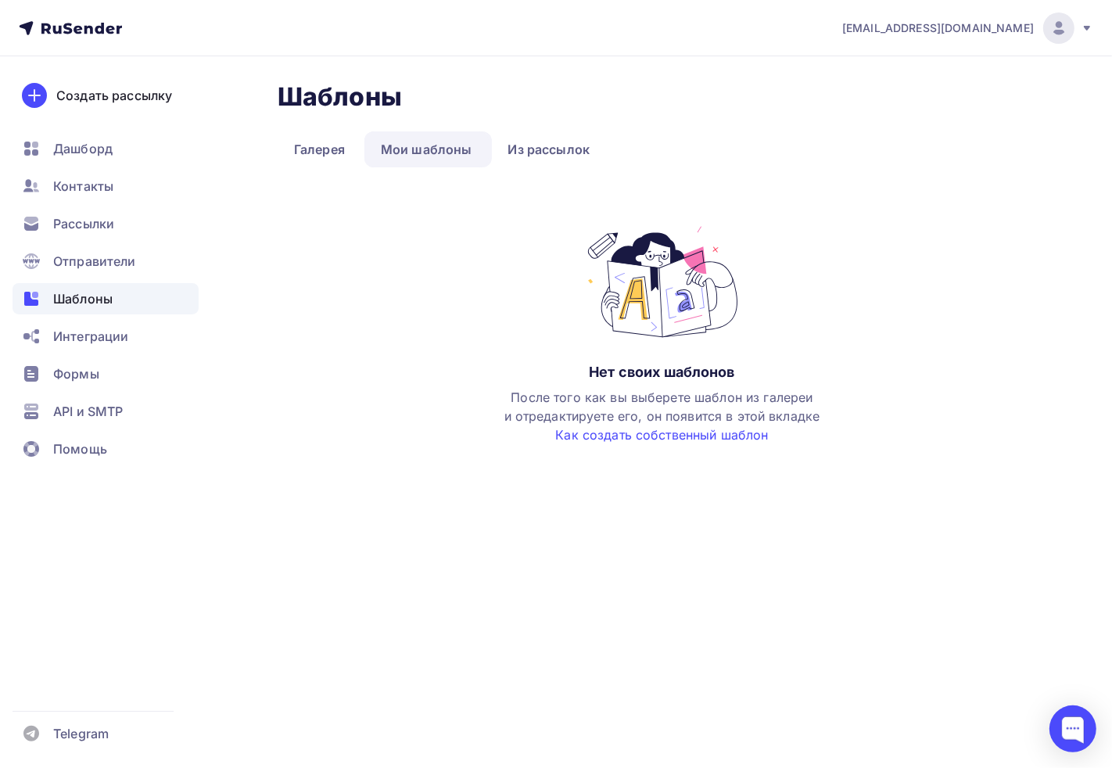
click at [396, 146] on link "Мои шаблоны" at bounding box center [427, 149] width 124 height 36
click at [337, 146] on link "Галерея" at bounding box center [320, 149] width 84 height 36
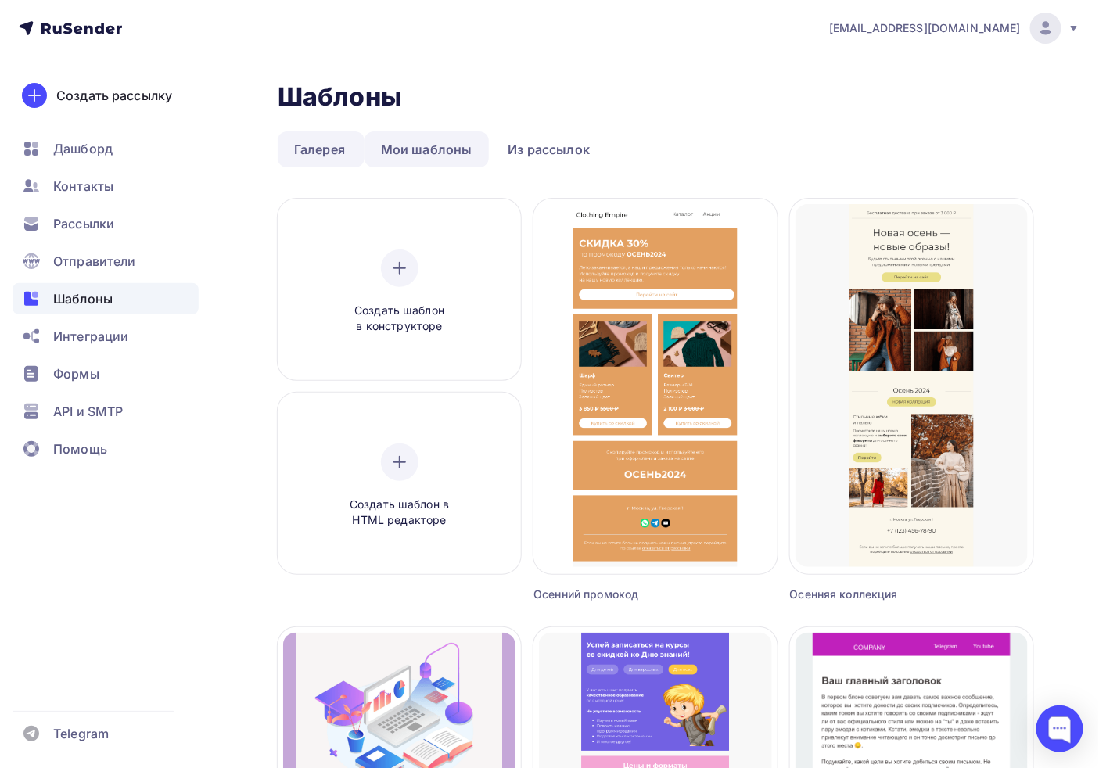
click at [409, 152] on link "Мои шаблоны" at bounding box center [427, 149] width 124 height 36
click at [431, 142] on link "Мои шаблоны" at bounding box center [427, 149] width 124 height 36
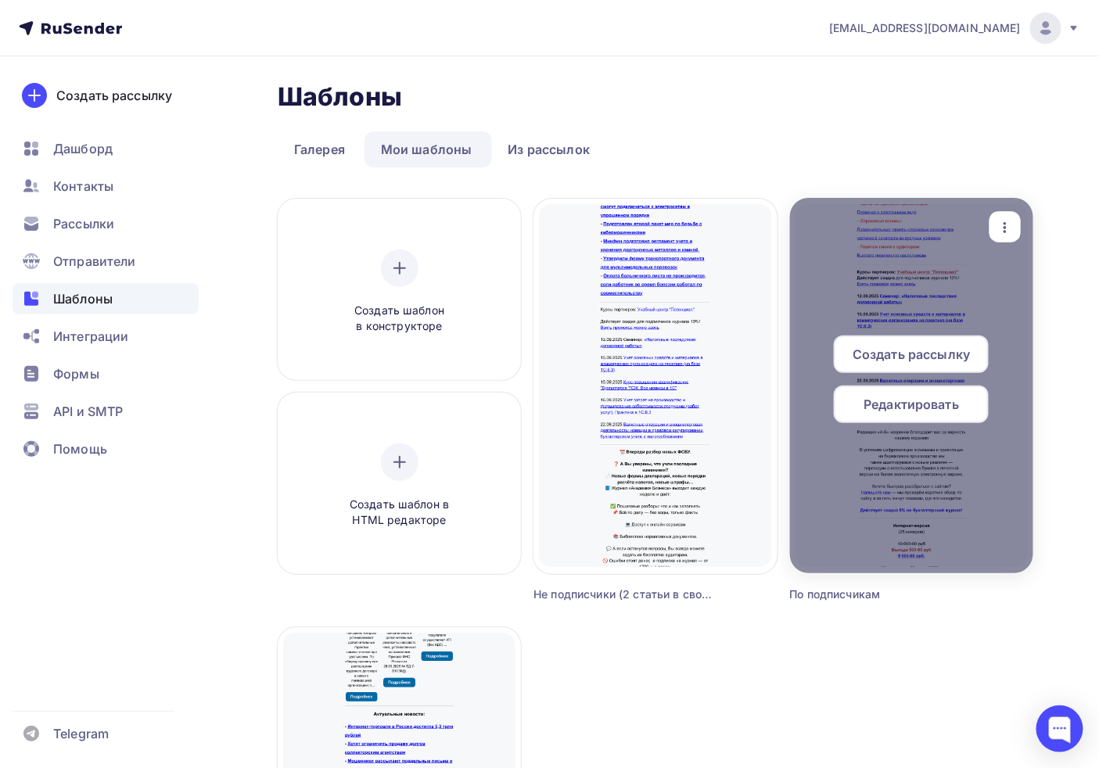
click at [911, 347] on span "Создать рассылку" at bounding box center [911, 354] width 117 height 19
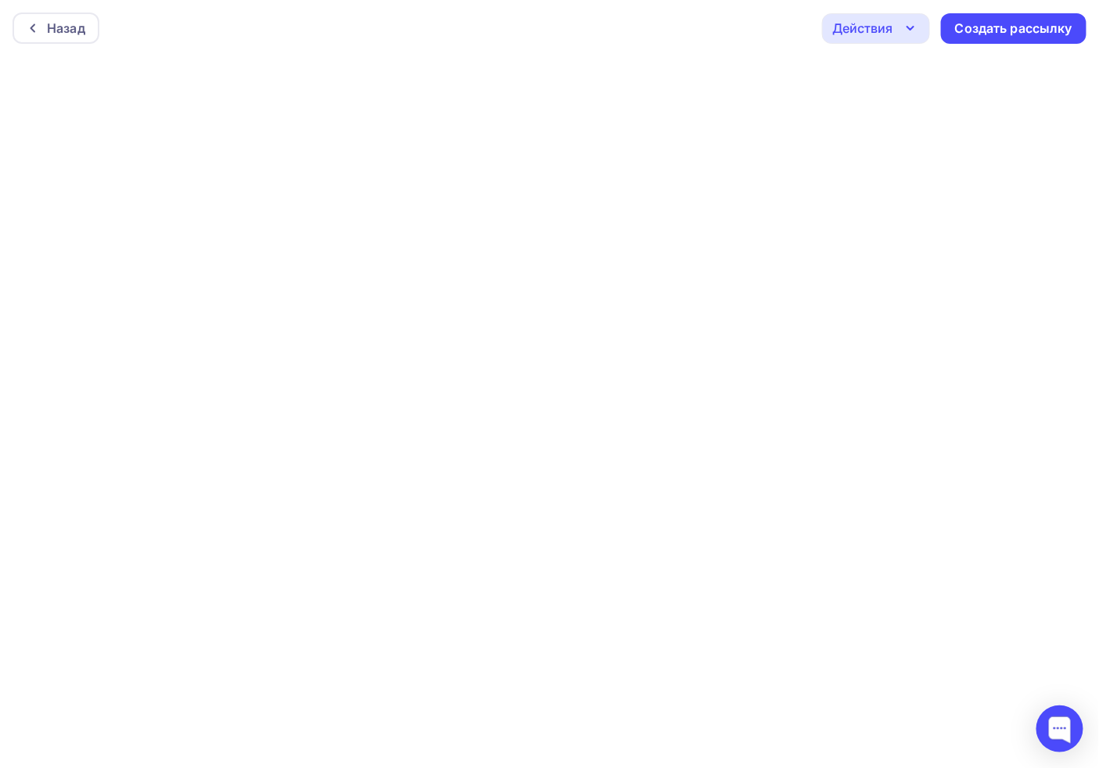
click at [919, 29] on div "Действия" at bounding box center [876, 28] width 108 height 31
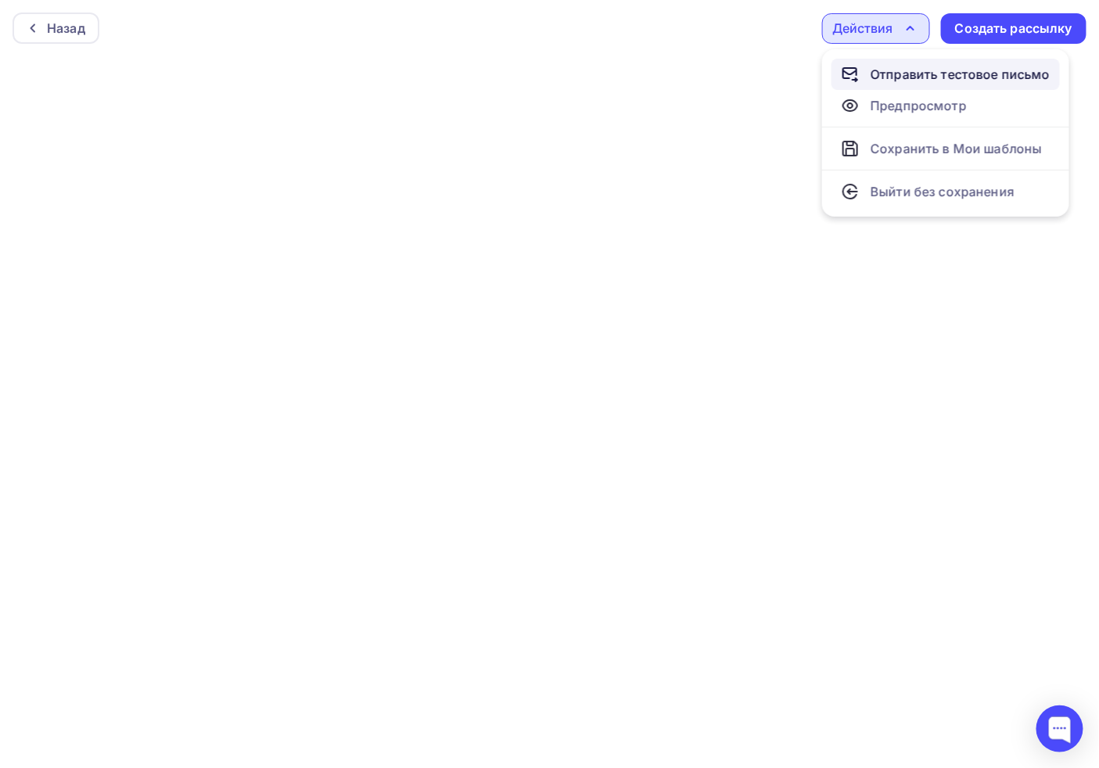
click at [911, 74] on div "Отправить тестовое письмо" at bounding box center [961, 74] width 180 height 19
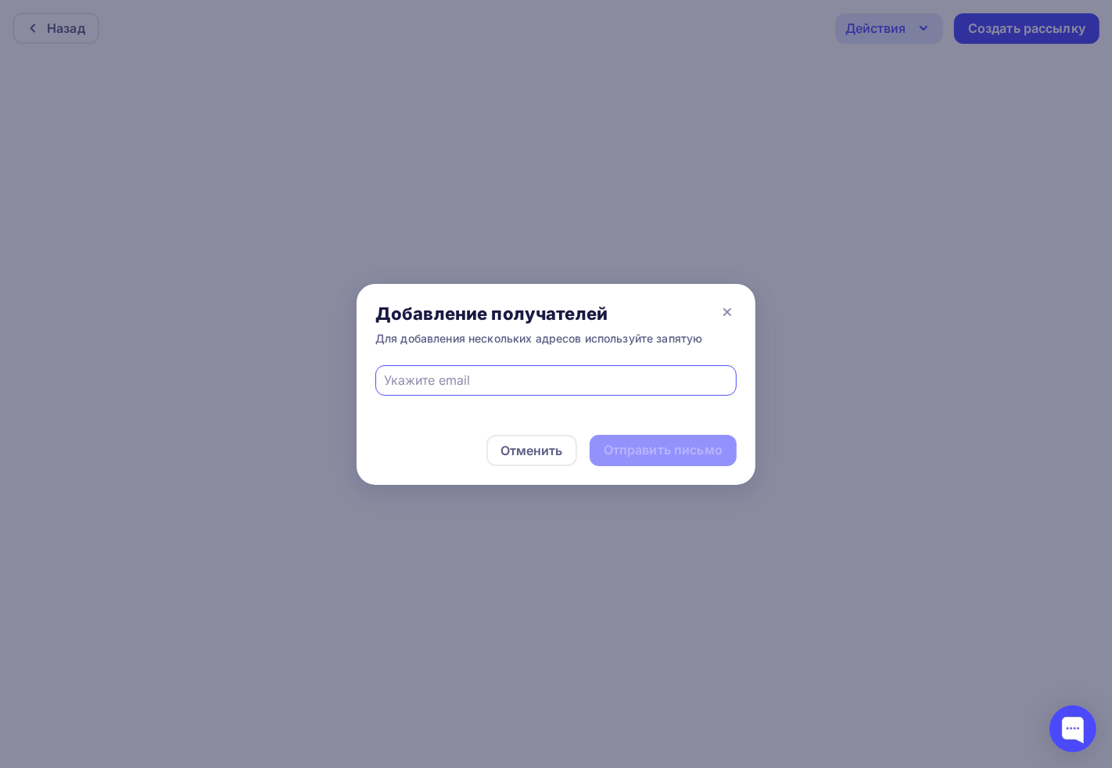
click at [487, 376] on input "text" at bounding box center [556, 380] width 343 height 19
drag, startPoint x: 449, startPoint y: 380, endPoint x: 455, endPoint y: 393, distance: 14.0
click at [449, 380] on input "[EMAIL_ADDRESS][DOMAIN_NAME]" at bounding box center [556, 380] width 343 height 19
click at [568, 386] on input "[EMAIL_ADDRESS][DOMAIN_NAME]" at bounding box center [556, 380] width 343 height 19
type input "[EMAIL_ADDRESS][DOMAIN_NAME]"
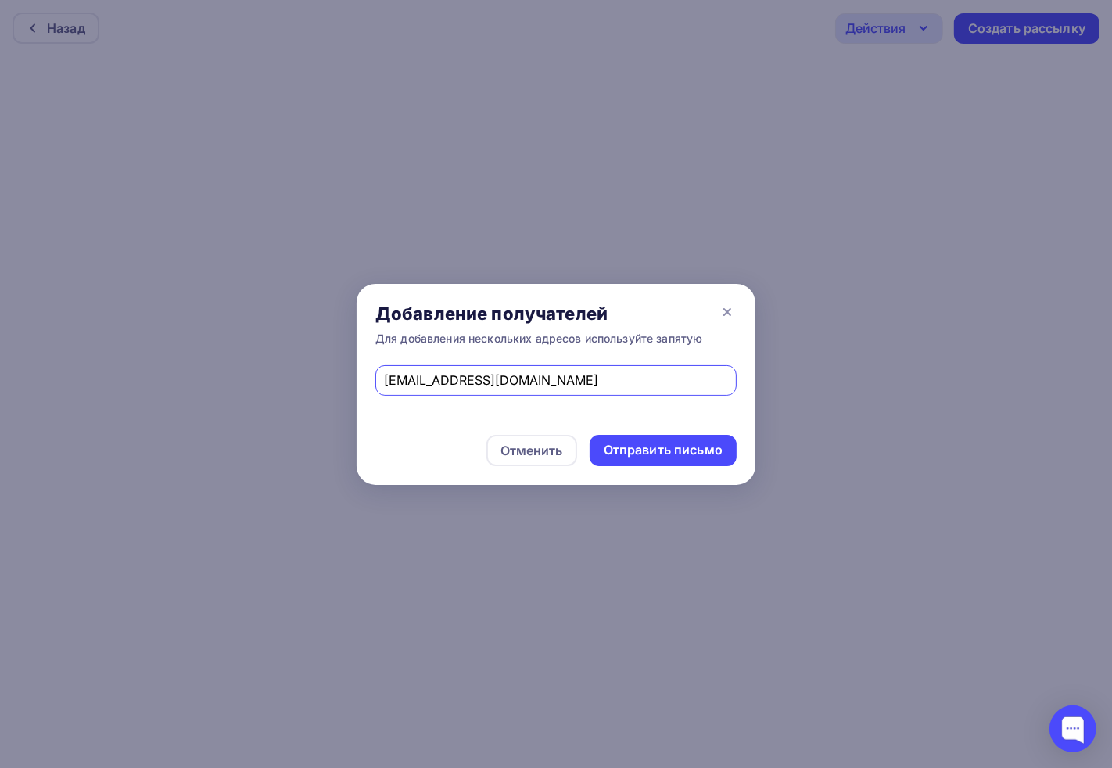
click at [511, 335] on div "Для добавления нескольких адресов используйте запятую" at bounding box center [539, 339] width 327 height 16
click at [647, 459] on div "Отправить письмо" at bounding box center [663, 450] width 147 height 31
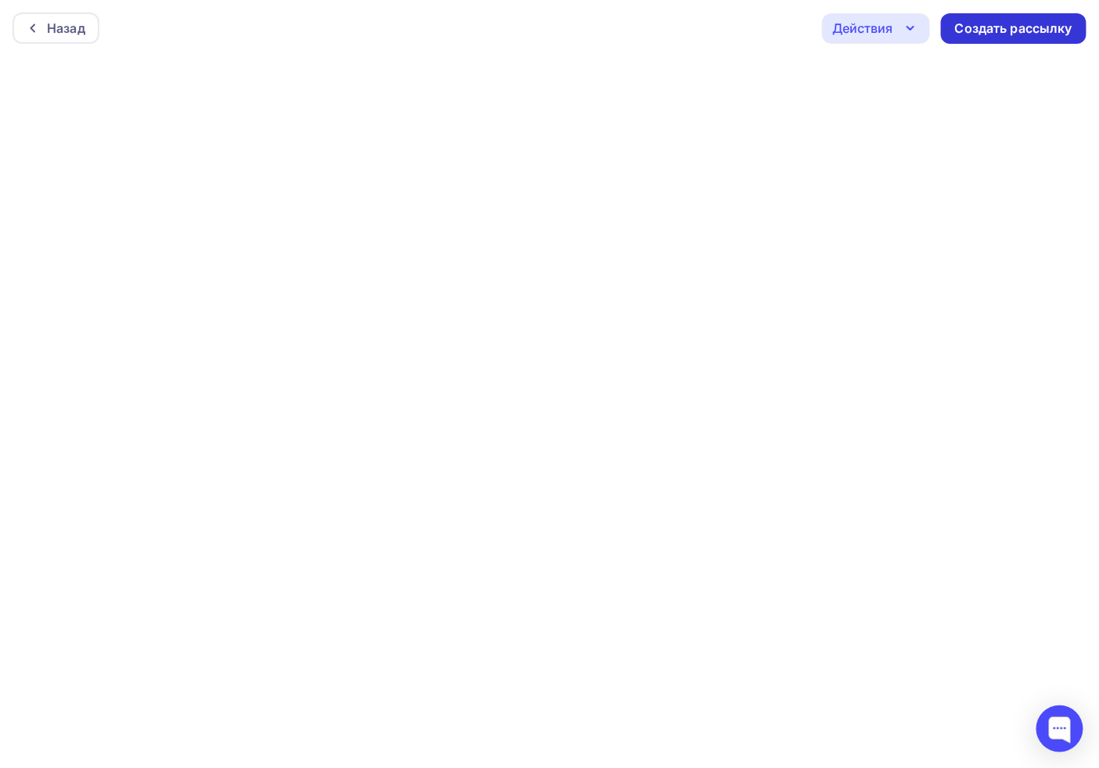
click at [990, 37] on div "Создать рассылку" at bounding box center [1014, 28] width 146 height 31
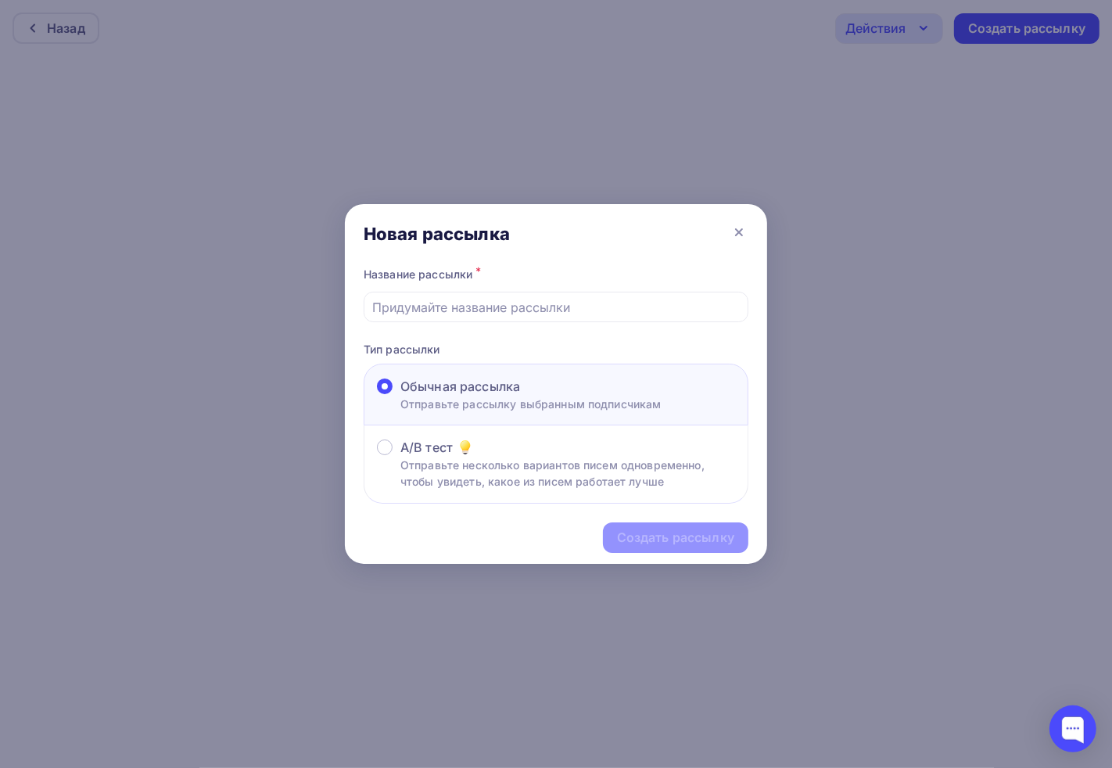
click at [481, 537] on div "Создать рассылку" at bounding box center [556, 538] width 422 height 68
click at [452, 310] on input "text" at bounding box center [556, 307] width 367 height 19
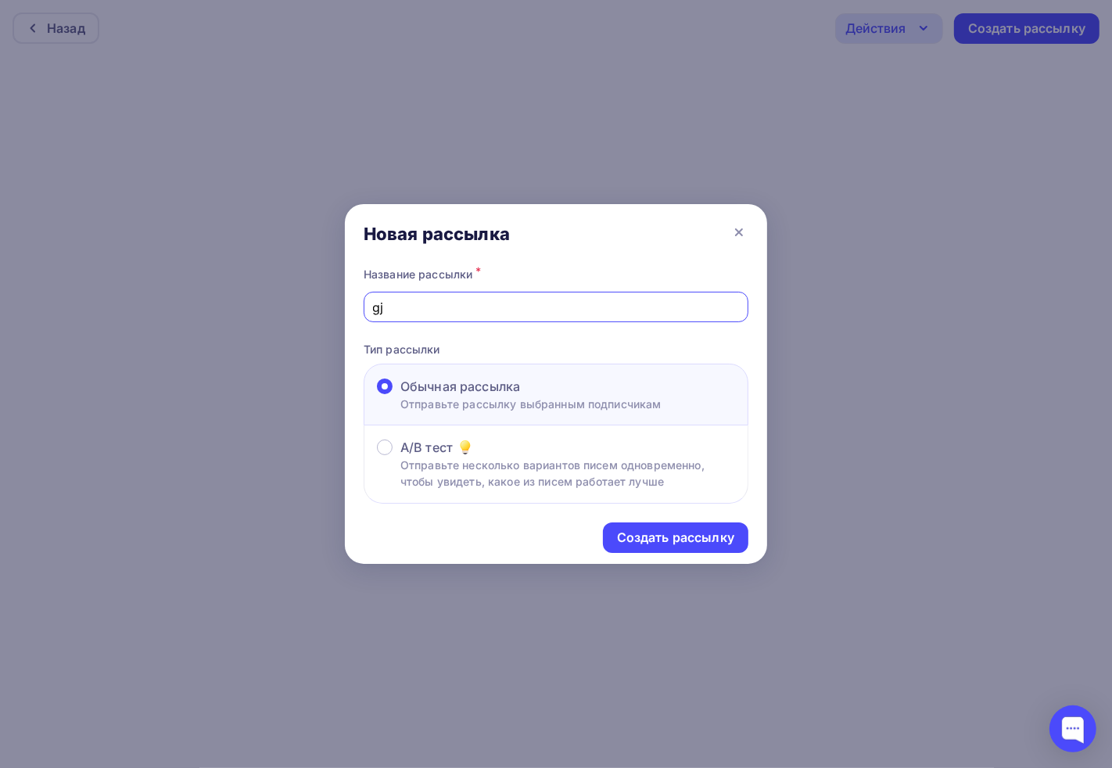
type input "g"
type input "Со счетами 35 подписчики"
click at [647, 529] on div "Создать рассылку" at bounding box center [675, 538] width 117 height 18
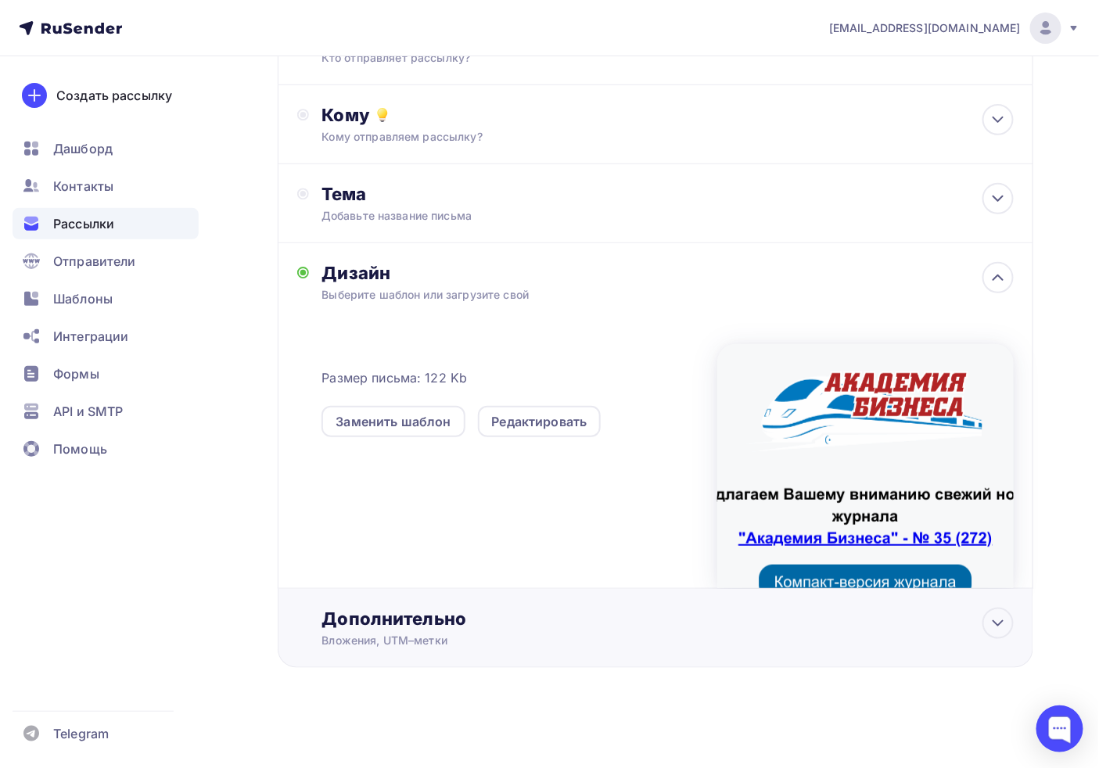
click at [365, 620] on div "Дополнительно" at bounding box center [668, 619] width 692 height 22
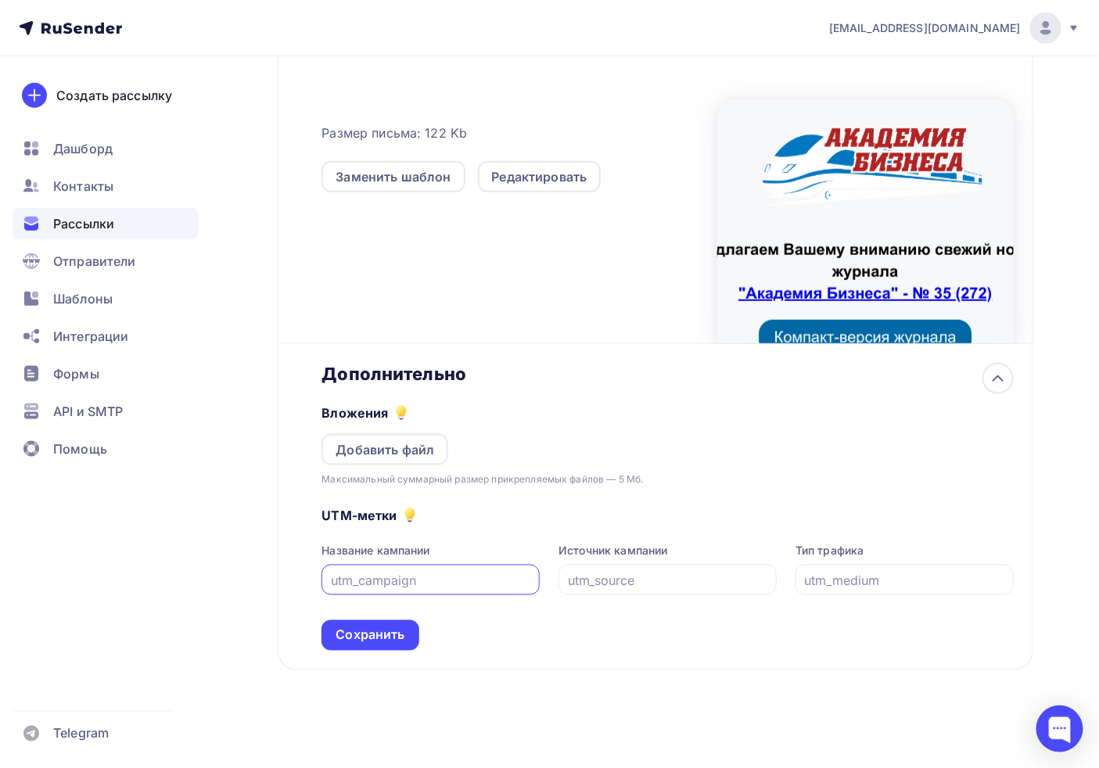
scroll to position [384, 0]
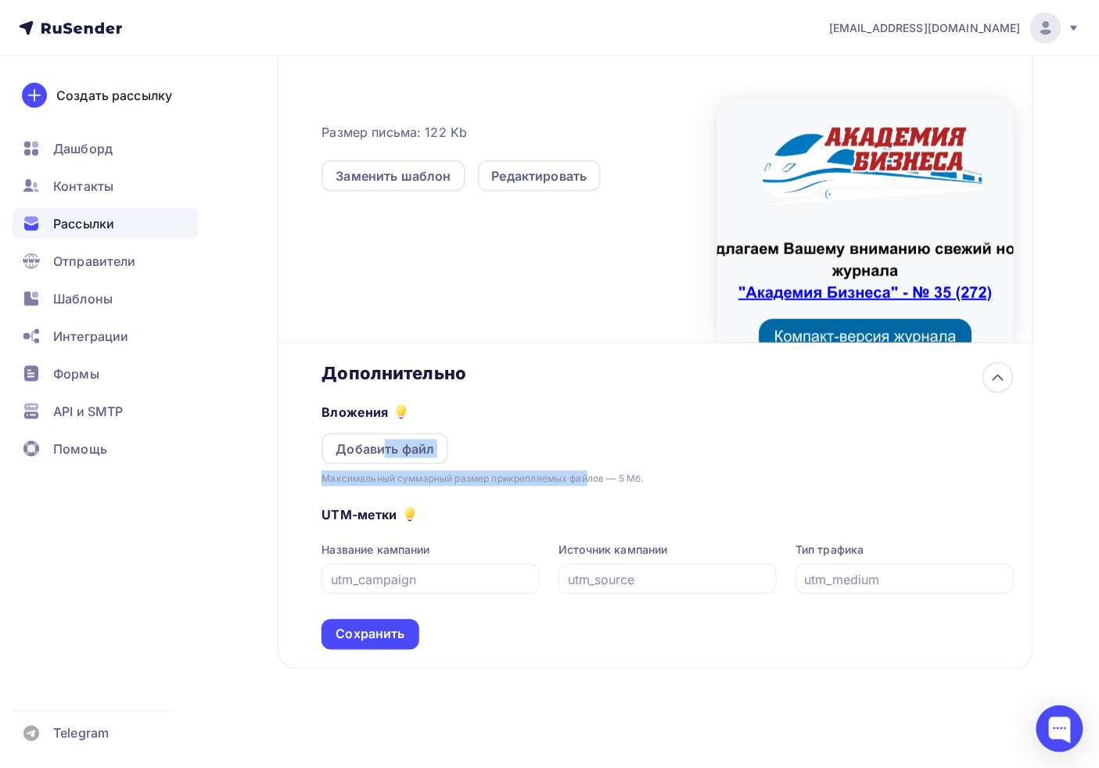
drag, startPoint x: 386, startPoint y: 449, endPoint x: 491, endPoint y: 446, distance: 105.7
click at [491, 446] on div "Вложения Добавить файл Максимальный суммарный размер прикрепляемых файлов — 5 М…" at bounding box center [668, 435] width 692 height 102
click at [395, 442] on div "Добавить файл" at bounding box center [385, 449] width 99 height 19
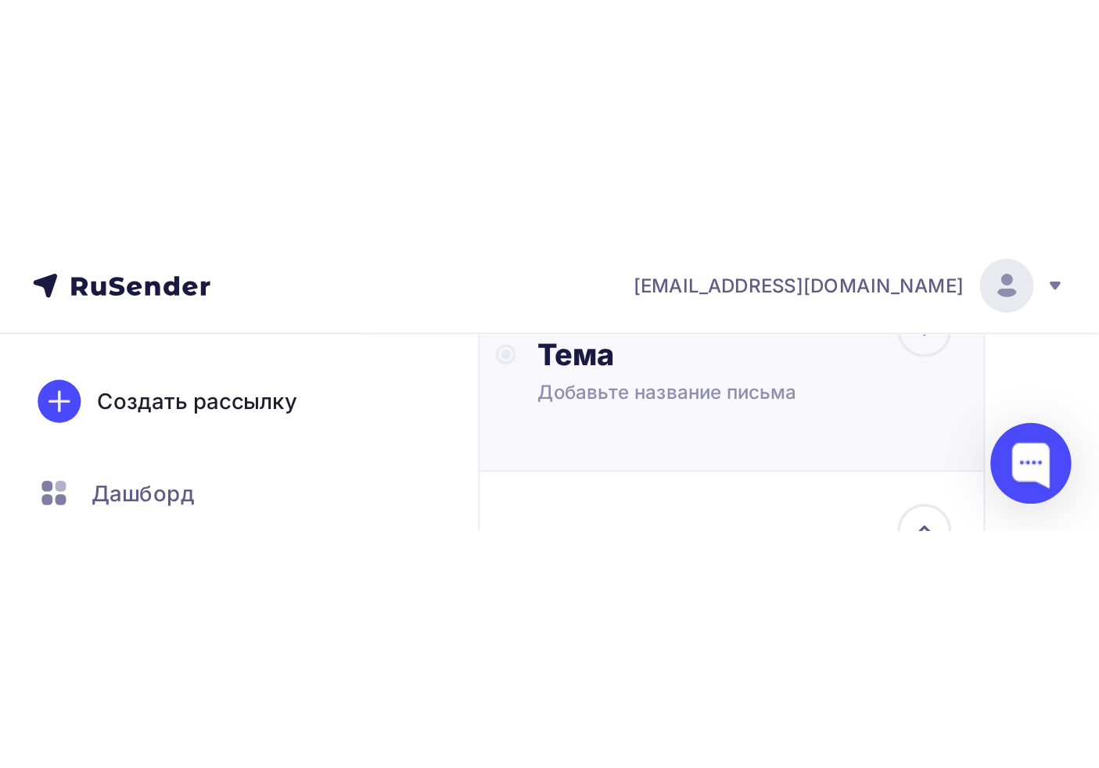
scroll to position [372, 0]
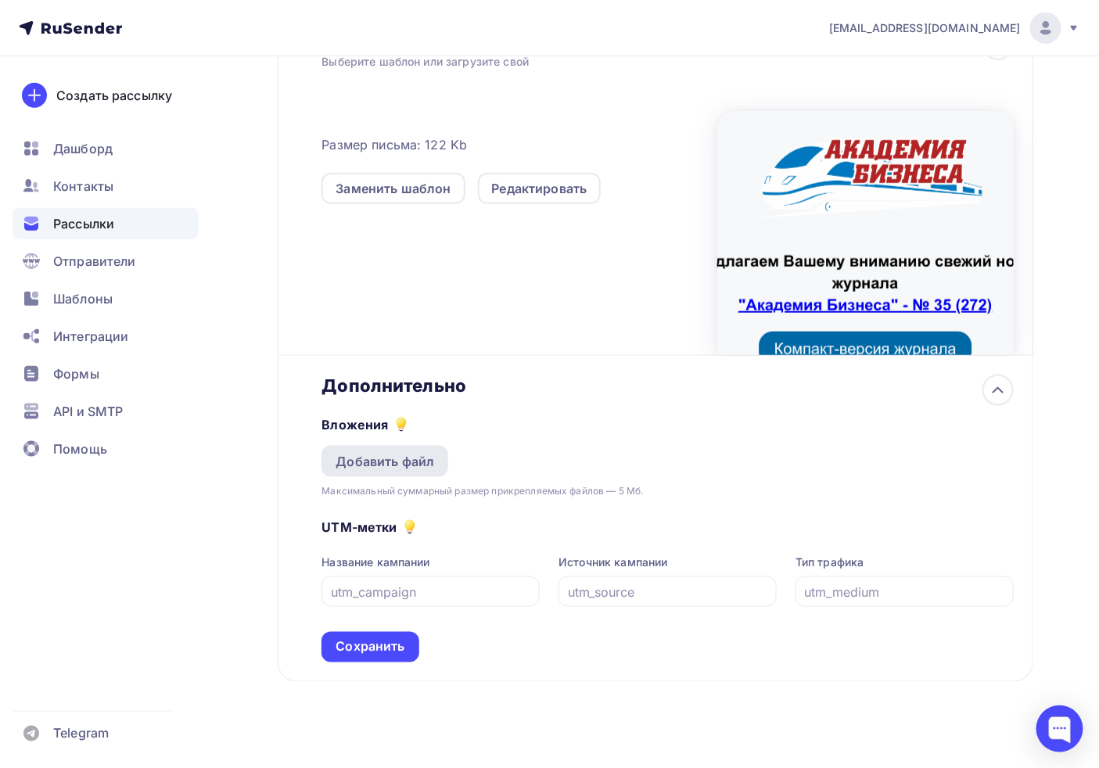
click at [380, 454] on div "Добавить файл" at bounding box center [385, 461] width 99 height 19
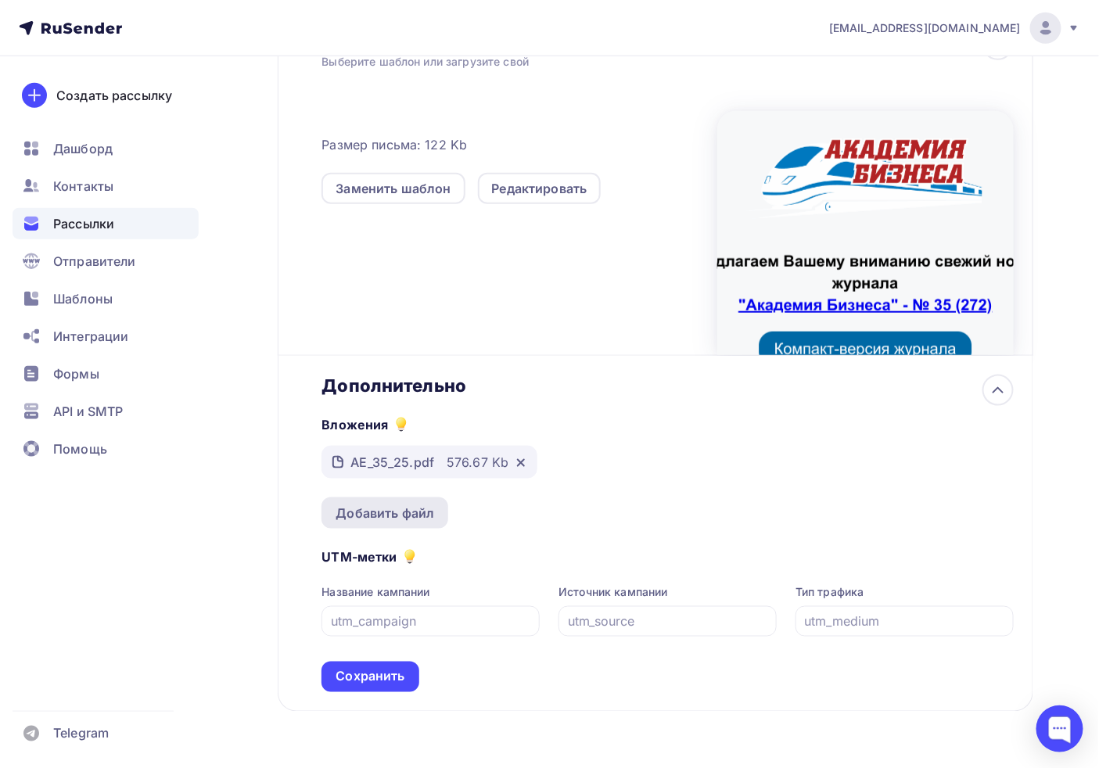
click at [377, 525] on div "Добавить файл" at bounding box center [385, 513] width 127 height 31
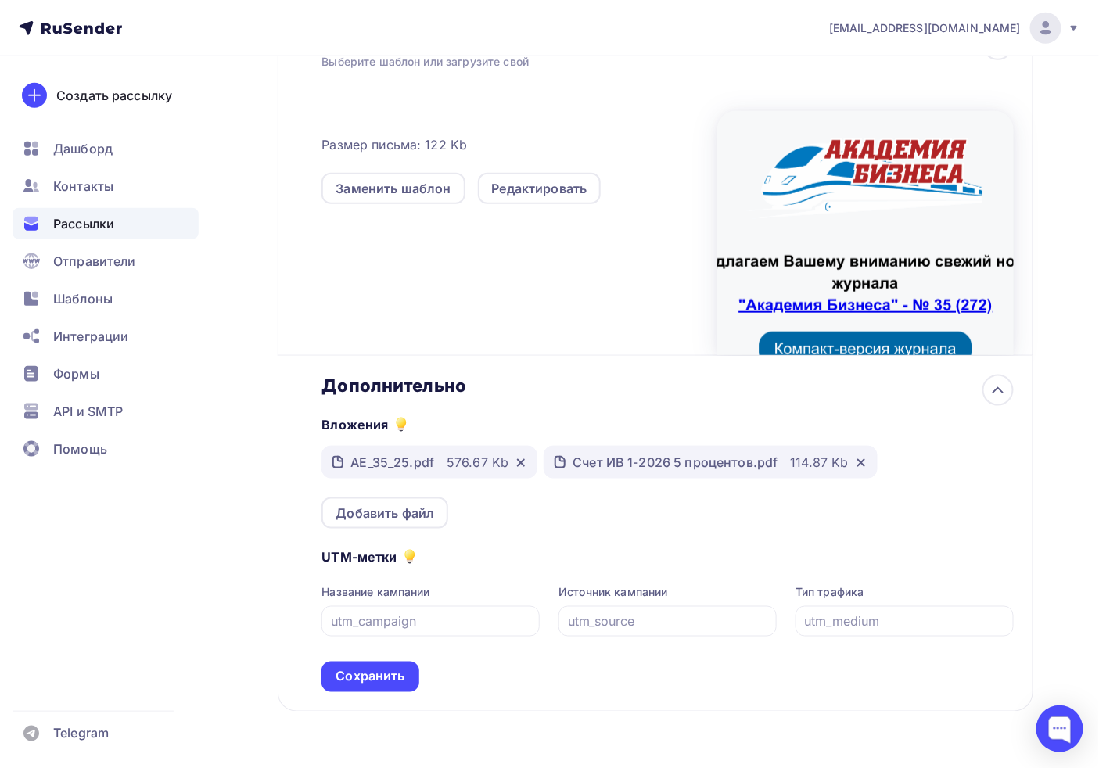
click at [395, 674] on div "Сохранить" at bounding box center [370, 677] width 69 height 18
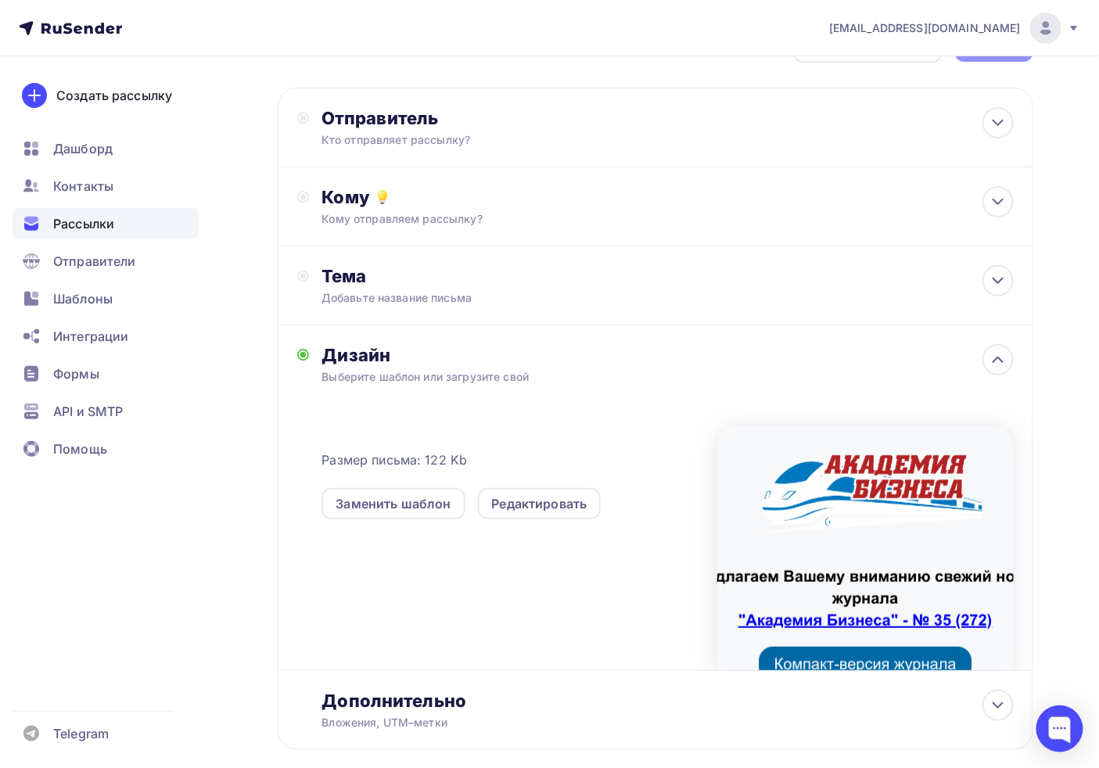
scroll to position [0, 0]
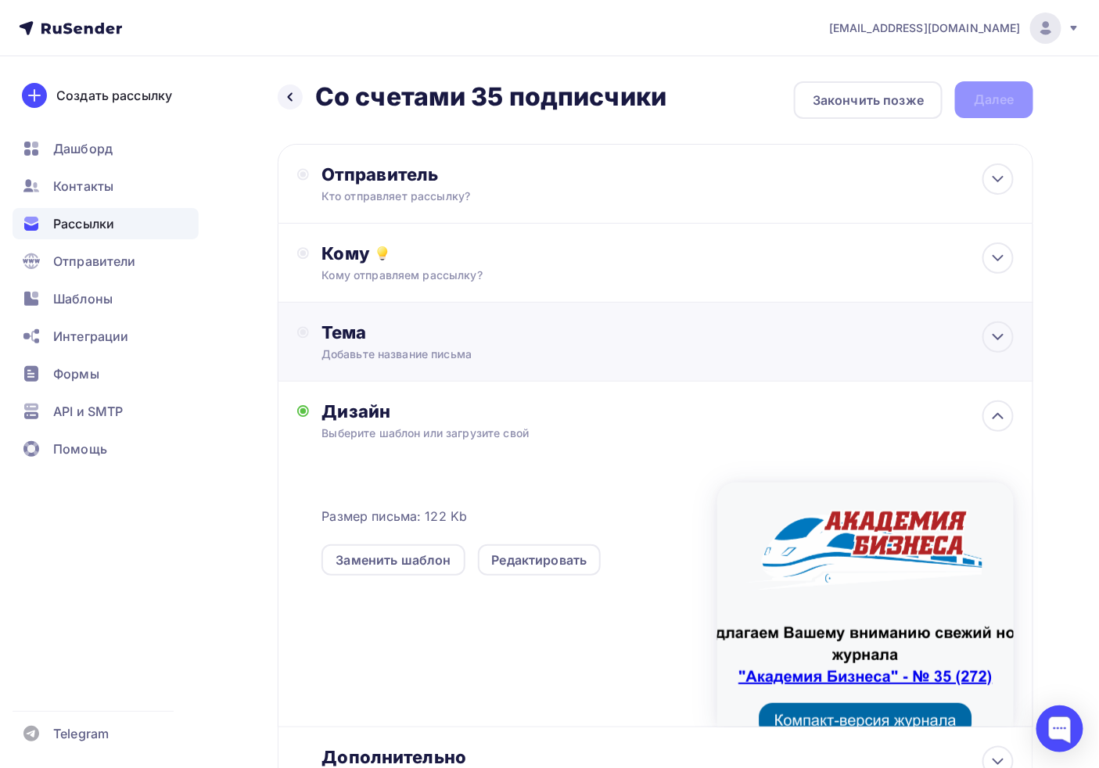
click at [368, 324] on div "Тема" at bounding box center [476, 333] width 309 height 22
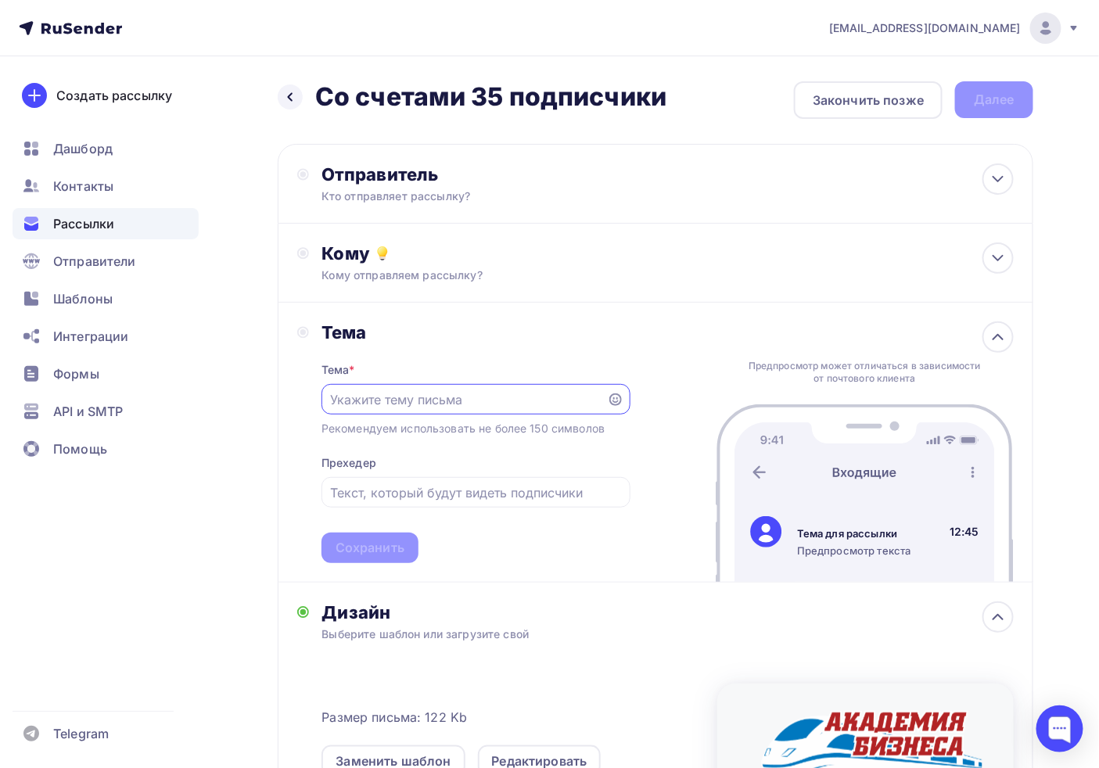
click at [433, 401] on input "text" at bounding box center [464, 399] width 268 height 19
drag, startPoint x: 433, startPoint y: 401, endPoint x: 285, endPoint y: 396, distance: 147.9
click at [286, 397] on div "[PERSON_NAME] * авав Рекомендуем использовать не более 150 символов Прехедер Со…" at bounding box center [656, 443] width 756 height 280
paste input "вежий журнал № 34 "Расчет рекламного сбора""
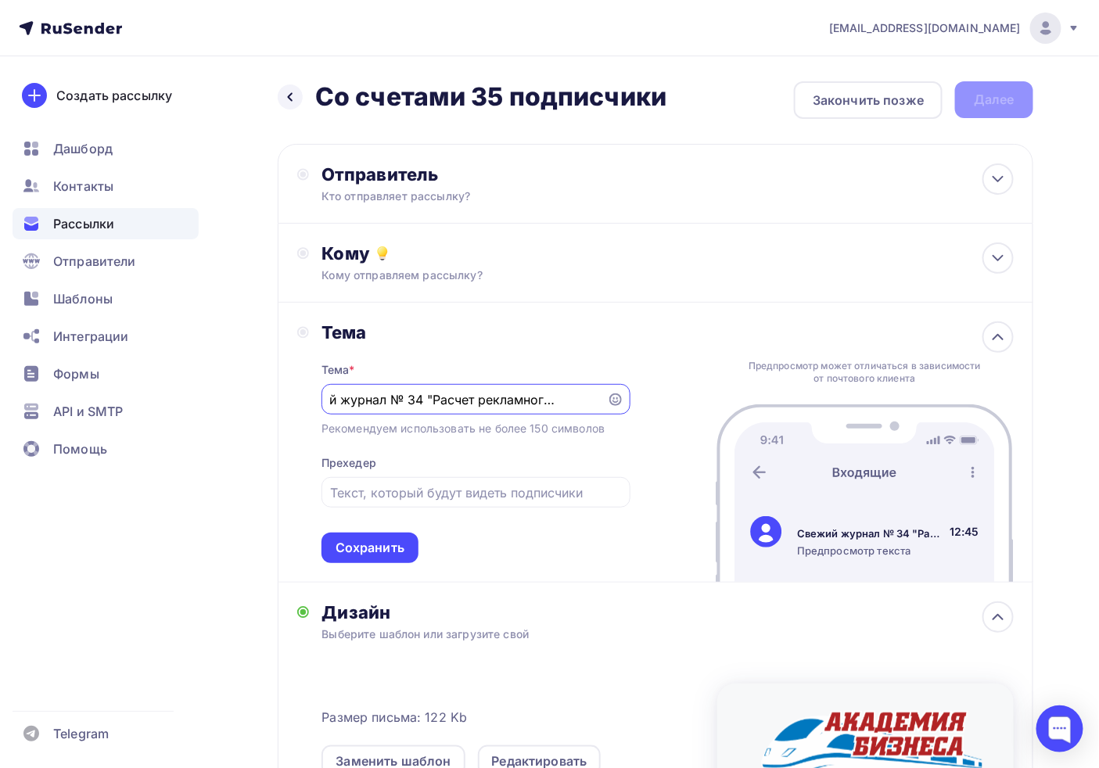
click at [417, 397] on input "Свежий журнал № 34 "Расчет рекламного сбора"" at bounding box center [464, 399] width 268 height 19
drag, startPoint x: 471, startPoint y: 397, endPoint x: 589, endPoint y: 407, distance: 118.6
click at [589, 407] on input "Свежий журнал № 35 "Расчет рекламного сбора"" at bounding box center [464, 399] width 268 height 19
paste input "СБУ 9/2025 "Доходы": пошаговый разбор"
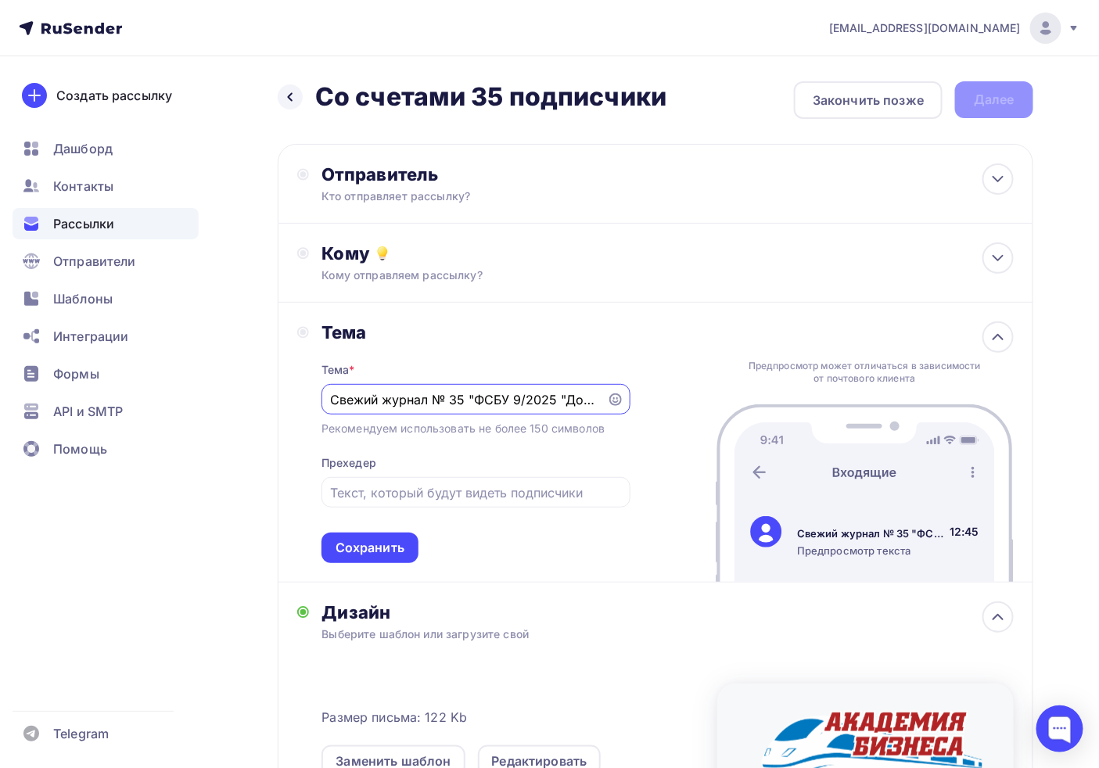
scroll to position [0, 149]
drag, startPoint x: 487, startPoint y: 405, endPoint x: 618, endPoint y: 391, distance: 132.2
click at [631, 394] on div "Тема Тема * Свежий журнал № 35 "ФСБУ 9/2025 "Доходы": пошаговый разбор" Рекомен…" at bounding box center [656, 443] width 756 height 280
type input "Свежий журнал № 35 "ФСБУ 9/2025 "Доходы": пошаговый разбор""
click at [452, 410] on div "Свежий журнал № 35 "ФСБУ 9/2025 "Доходы": пошаговый разбор"" at bounding box center [476, 399] width 309 height 31
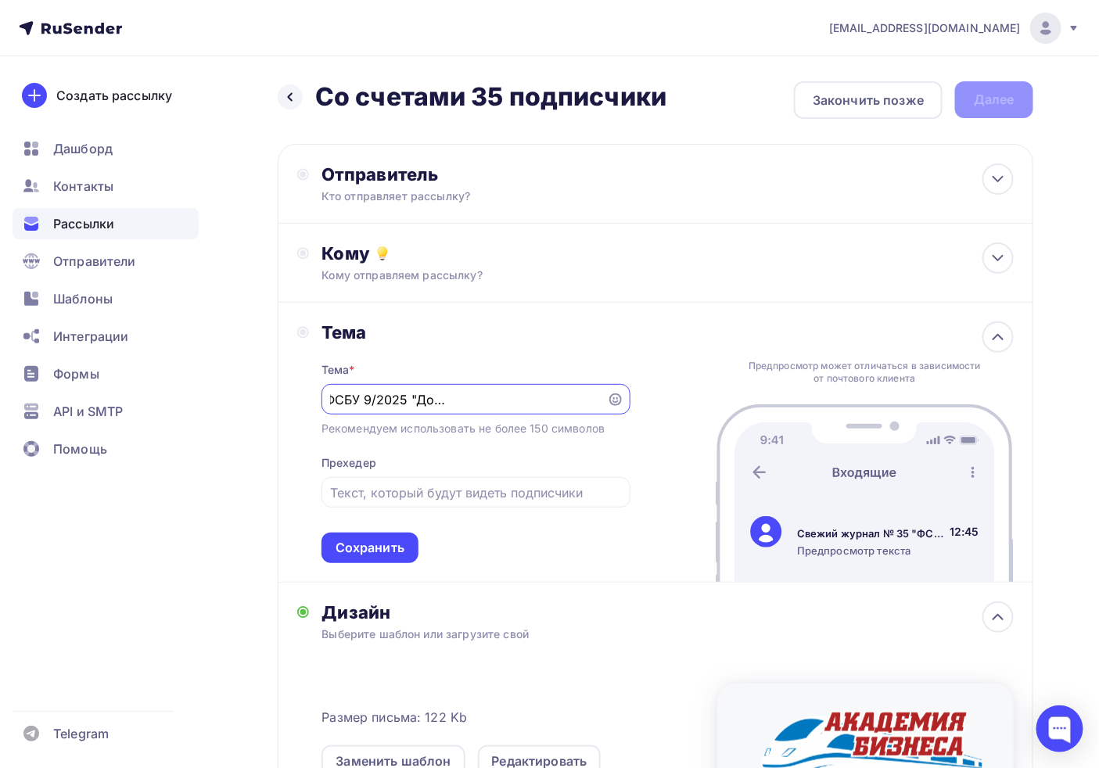
scroll to position [0, 0]
click at [456, 350] on div "Тема * Свежий журнал № 35 "ФСБУ 9/2025 "Доходы": пошаговый разбор" Рекомендуем …" at bounding box center [476, 453] width 309 height 220
click at [378, 544] on div "Сохранить" at bounding box center [370, 548] width 69 height 18
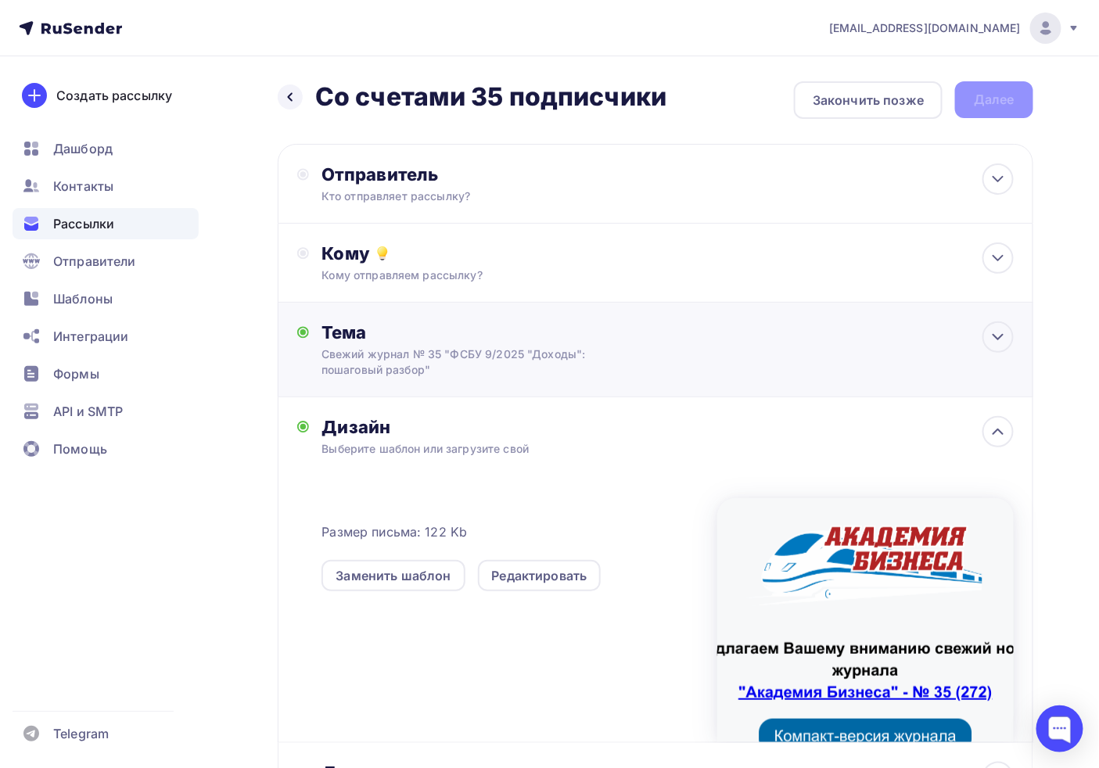
click at [366, 342] on div "Тема" at bounding box center [476, 333] width 309 height 22
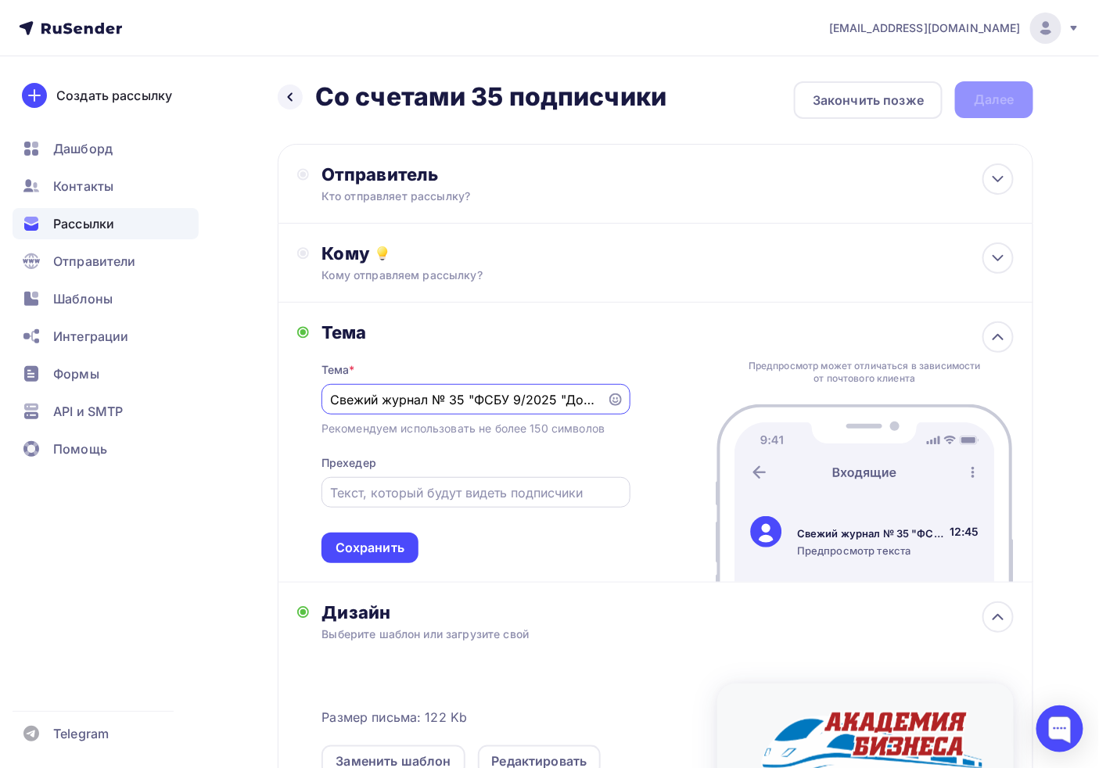
click at [417, 498] on input "text" at bounding box center [475, 492] width 291 height 19
type input "Уральский журнал для бухгалтера"
click at [376, 550] on div "Сохранить" at bounding box center [370, 548] width 69 height 18
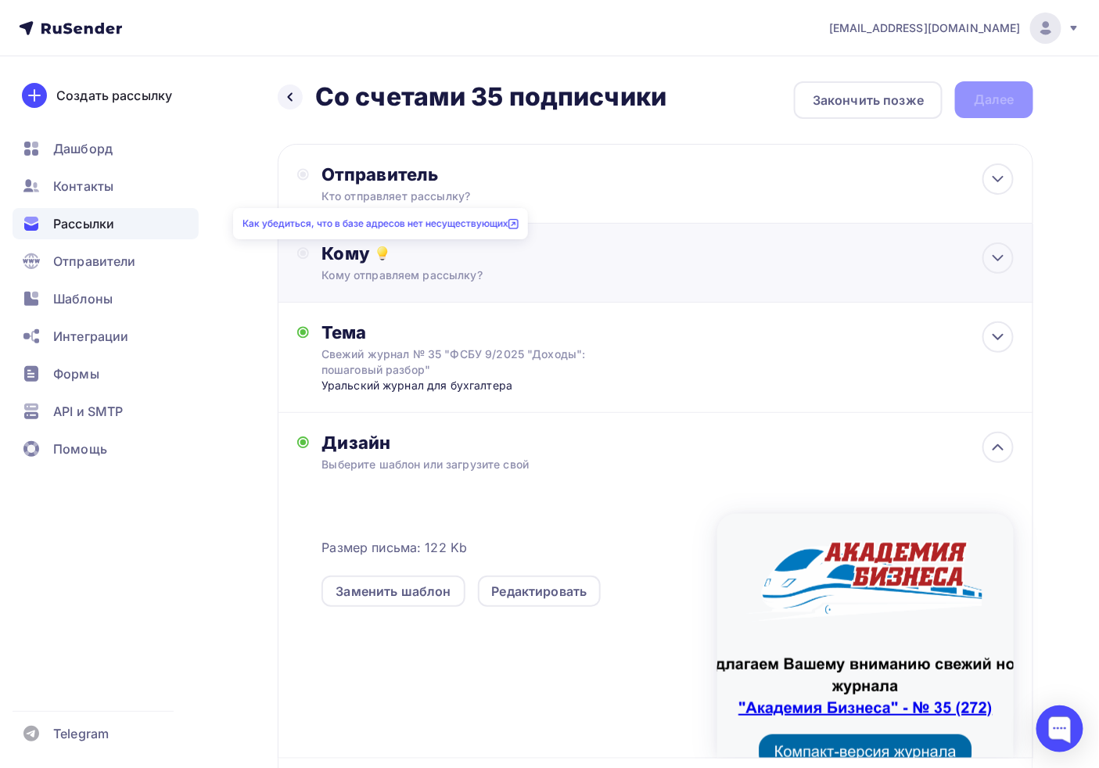
click at [387, 289] on div "Кому Кому отправляем рассылку? Списки получателей Выберите список Все списки id…" at bounding box center [656, 263] width 756 height 79
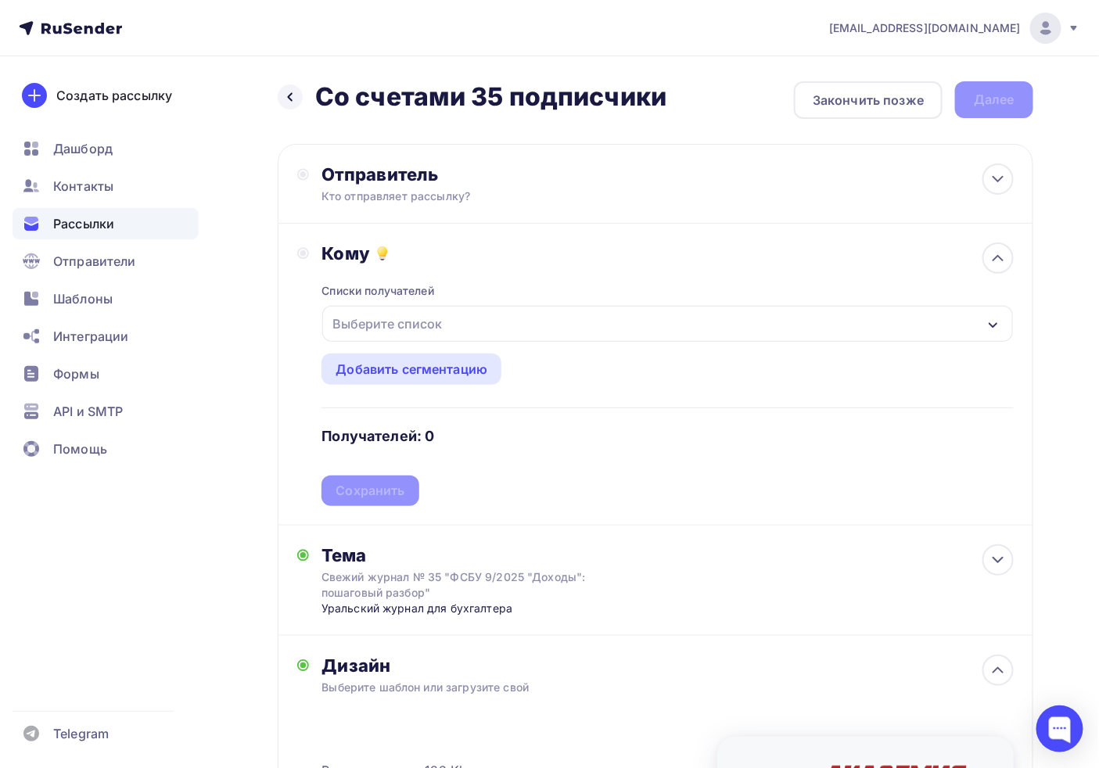
click at [397, 322] on div "Выберите список" at bounding box center [387, 324] width 122 height 28
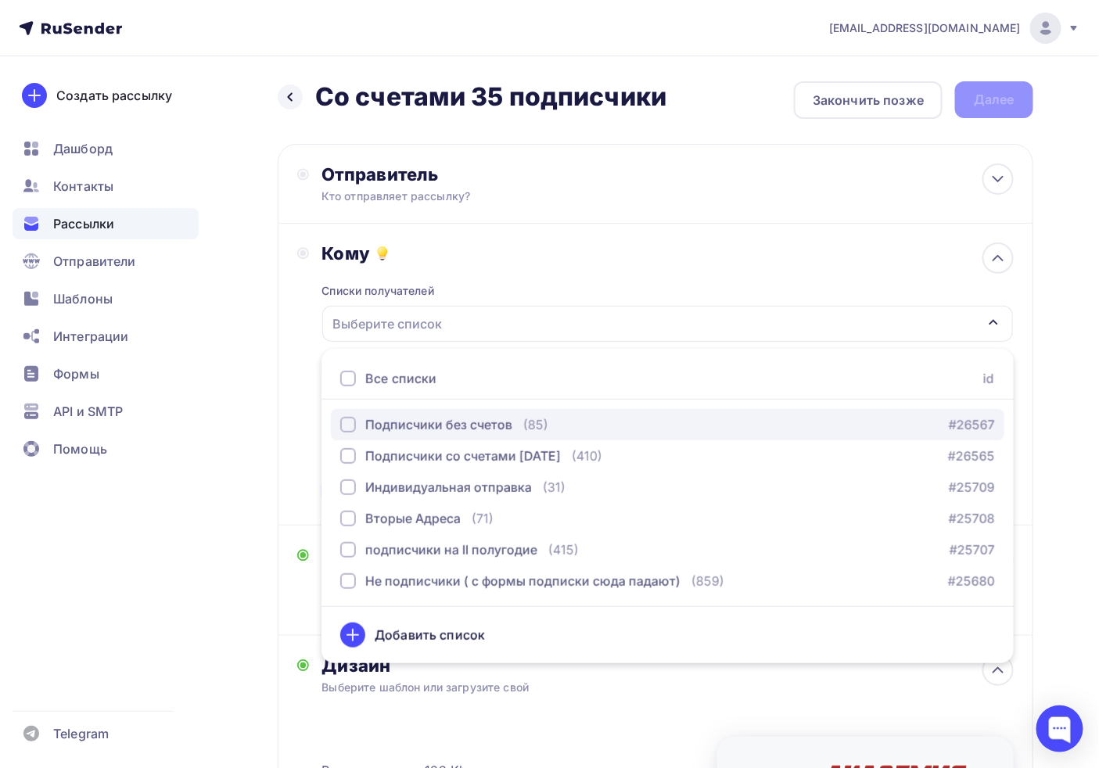
click at [389, 418] on div "Подписчики без счетов" at bounding box center [438, 424] width 147 height 19
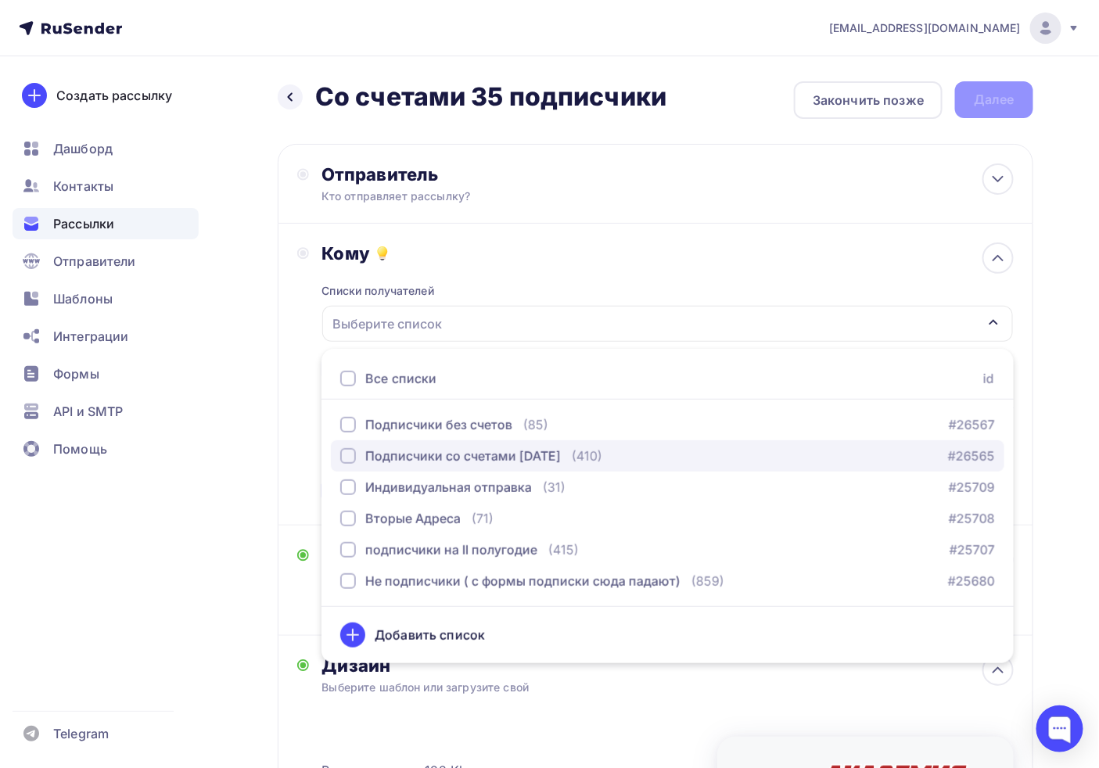
click at [413, 457] on div "Подписчики со счетами [DATE]" at bounding box center [463, 456] width 196 height 19
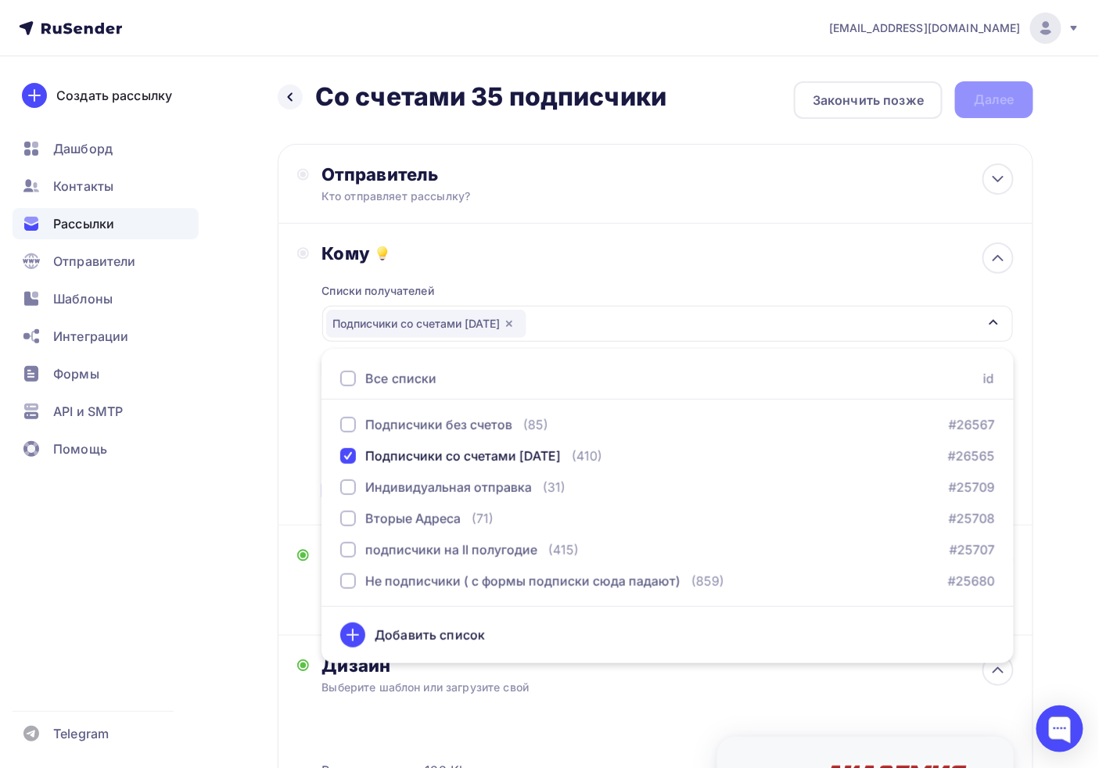
click at [663, 243] on div "Кому" at bounding box center [668, 254] width 692 height 22
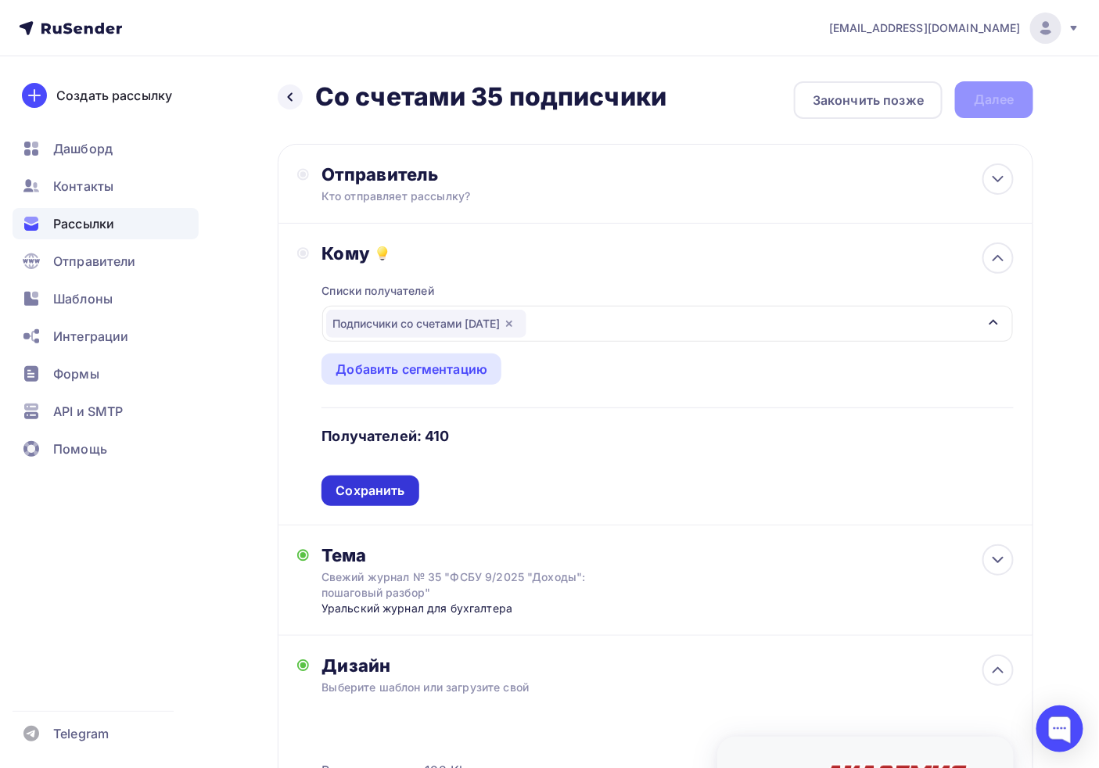
click at [368, 482] on div "Сохранить" at bounding box center [370, 491] width 69 height 18
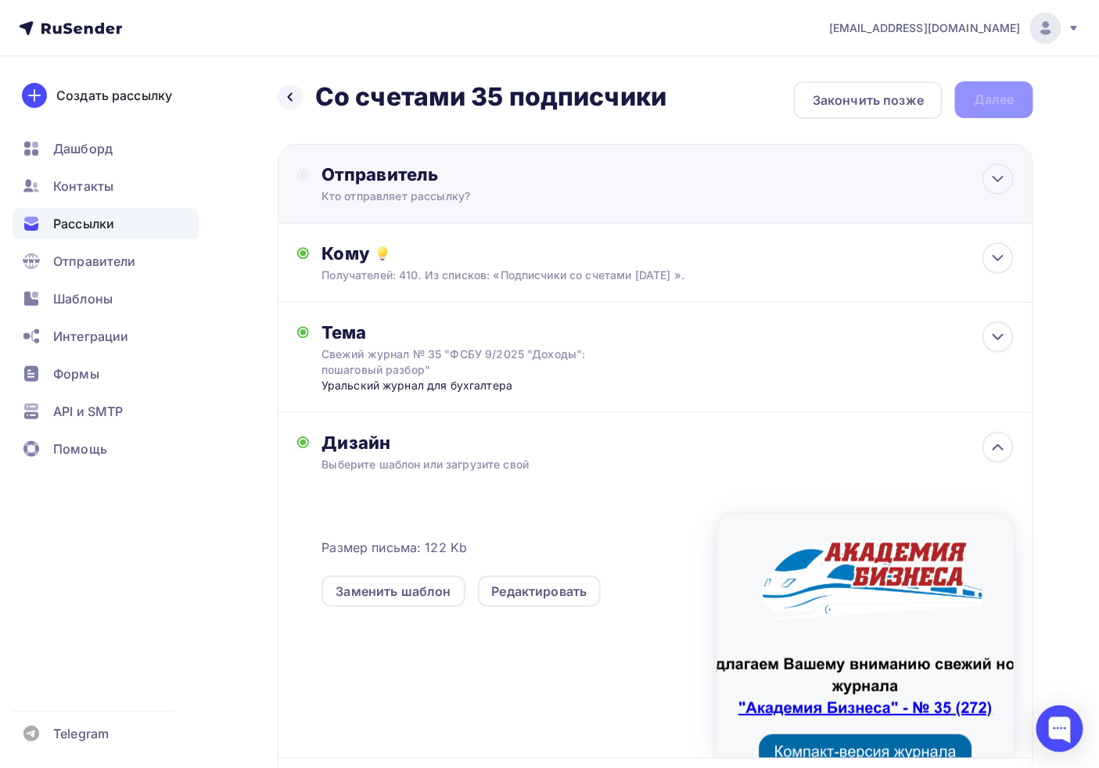
drag, startPoint x: 353, startPoint y: 176, endPoint x: 396, endPoint y: 239, distance: 76.6
click at [352, 177] on div "Отправитель" at bounding box center [491, 175] width 339 height 22
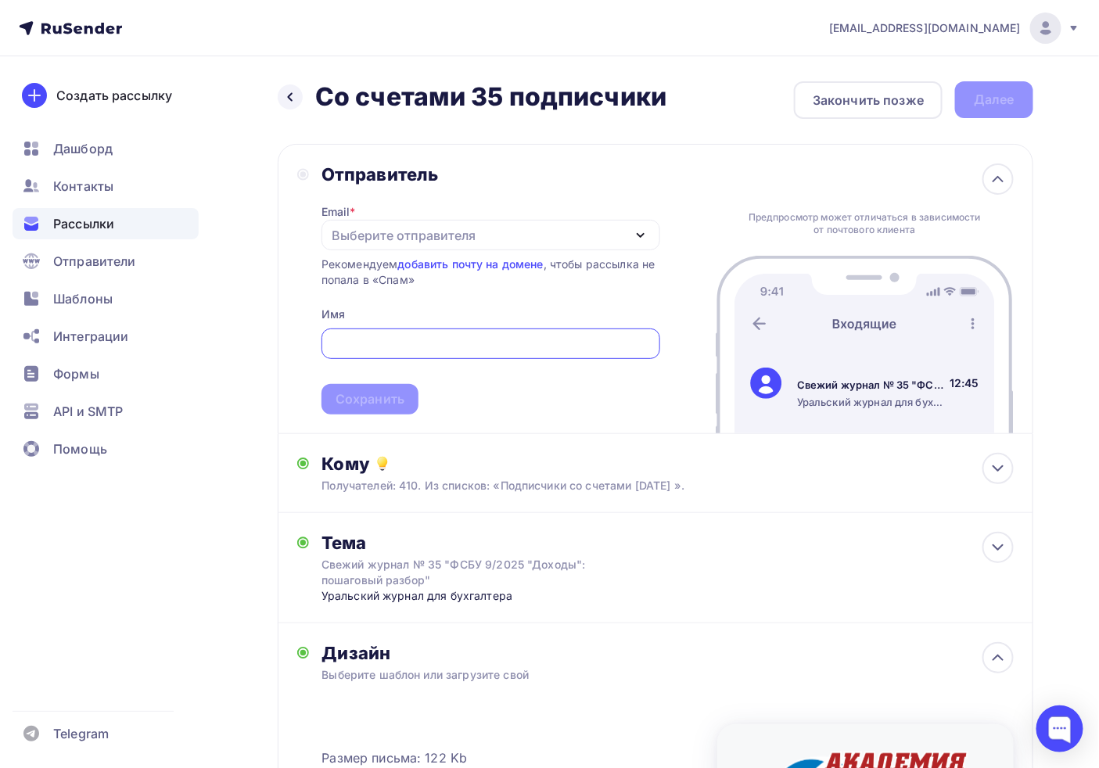
click at [357, 336] on input "text" at bounding box center [490, 344] width 321 height 19
click at [365, 212] on div "Email * Выберите отправителя [EMAIL_ADDRESS][DOMAIN_NAME] [EMAIL_ADDRESS][DOMAI…" at bounding box center [491, 299] width 339 height 229
click at [374, 237] on div "Выберите отправителя" at bounding box center [404, 235] width 144 height 19
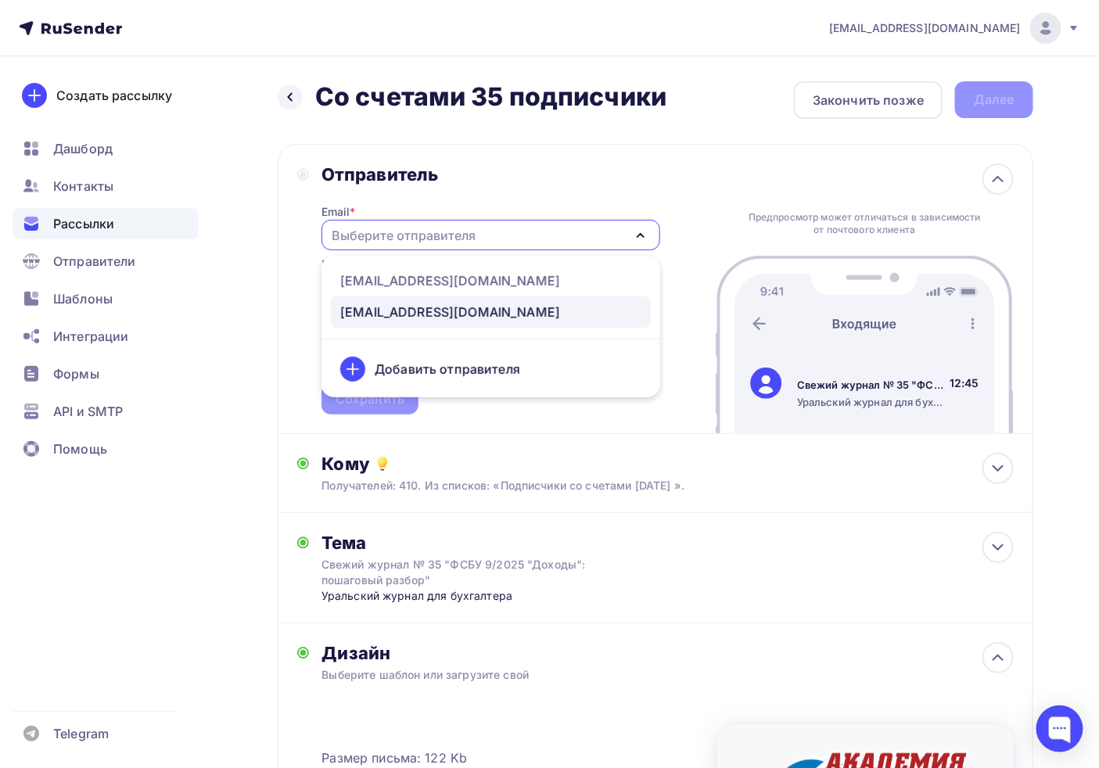
click at [426, 322] on link "[EMAIL_ADDRESS][DOMAIN_NAME]" at bounding box center [491, 311] width 320 height 31
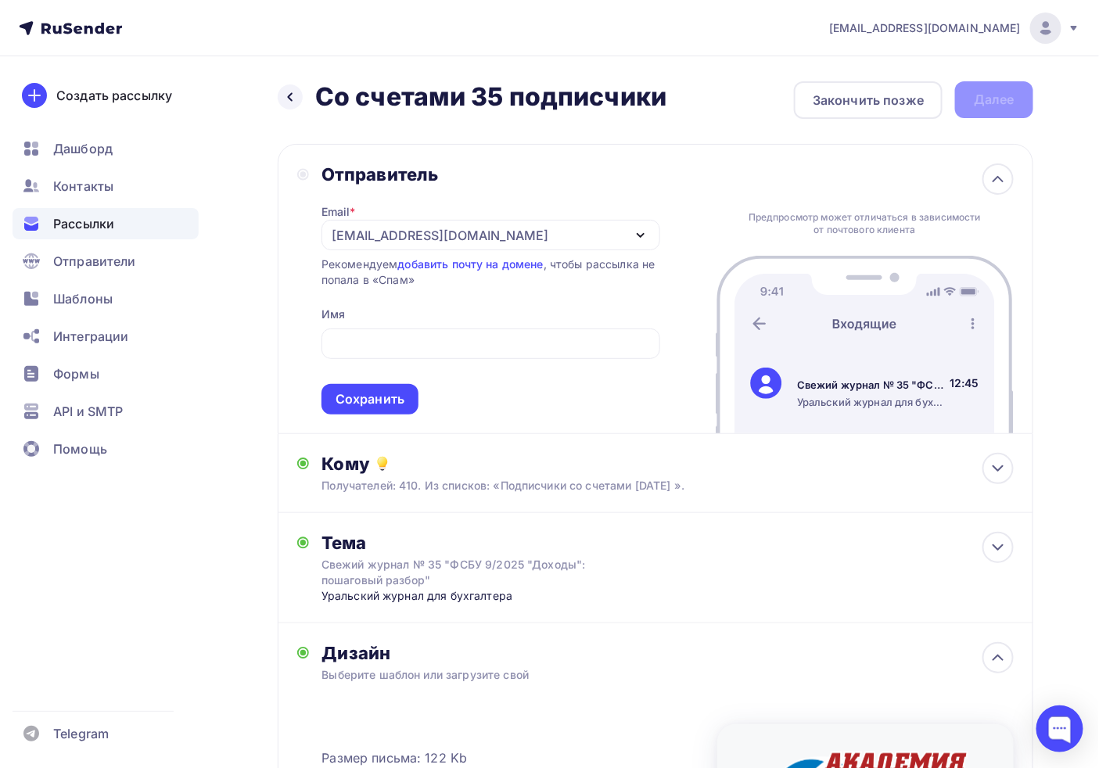
click at [397, 324] on span "Сохранить" at bounding box center [491, 368] width 339 height 92
click at [400, 343] on input "text" at bounding box center [490, 344] width 321 height 19
click at [386, 337] on input "text" at bounding box center [490, 344] width 321 height 19
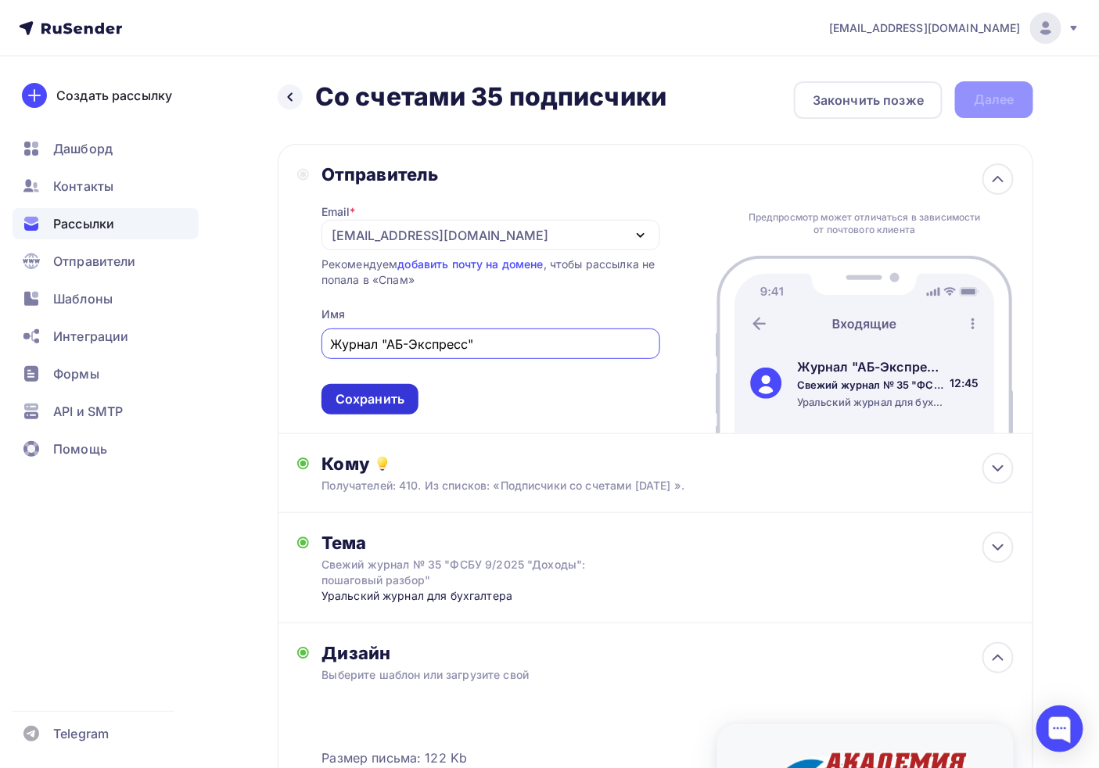
type input "Журнал "АБ-Экспресс""
click at [372, 404] on div "Сохранить" at bounding box center [370, 399] width 69 height 18
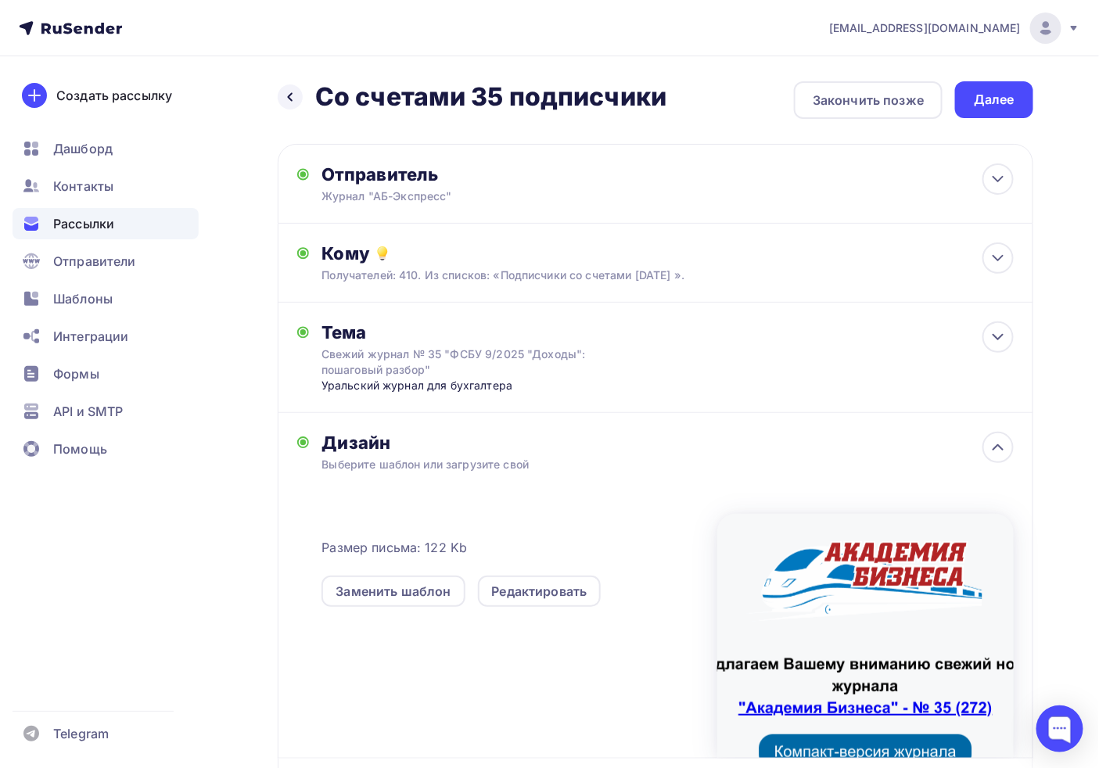
click at [997, 106] on div "Далее" at bounding box center [994, 100] width 41 height 18
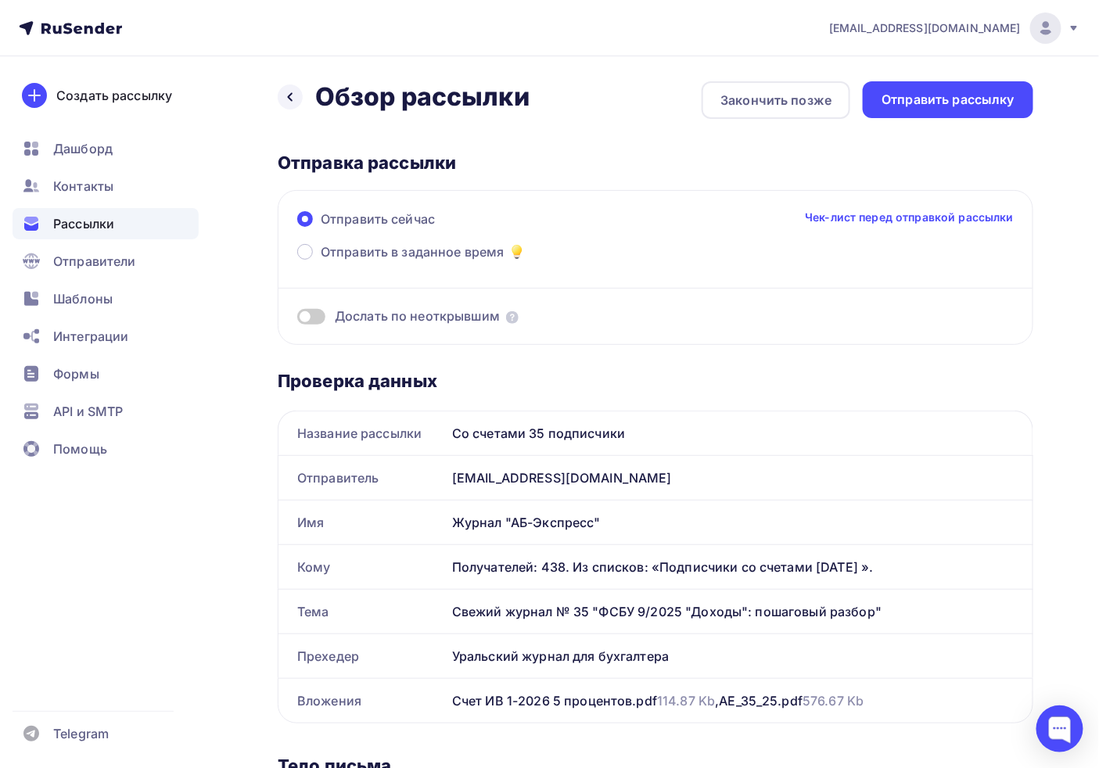
click at [317, 314] on span at bounding box center [311, 317] width 28 height 16
click at [297, 319] on input "checkbox" at bounding box center [297, 319] width 0 height 0
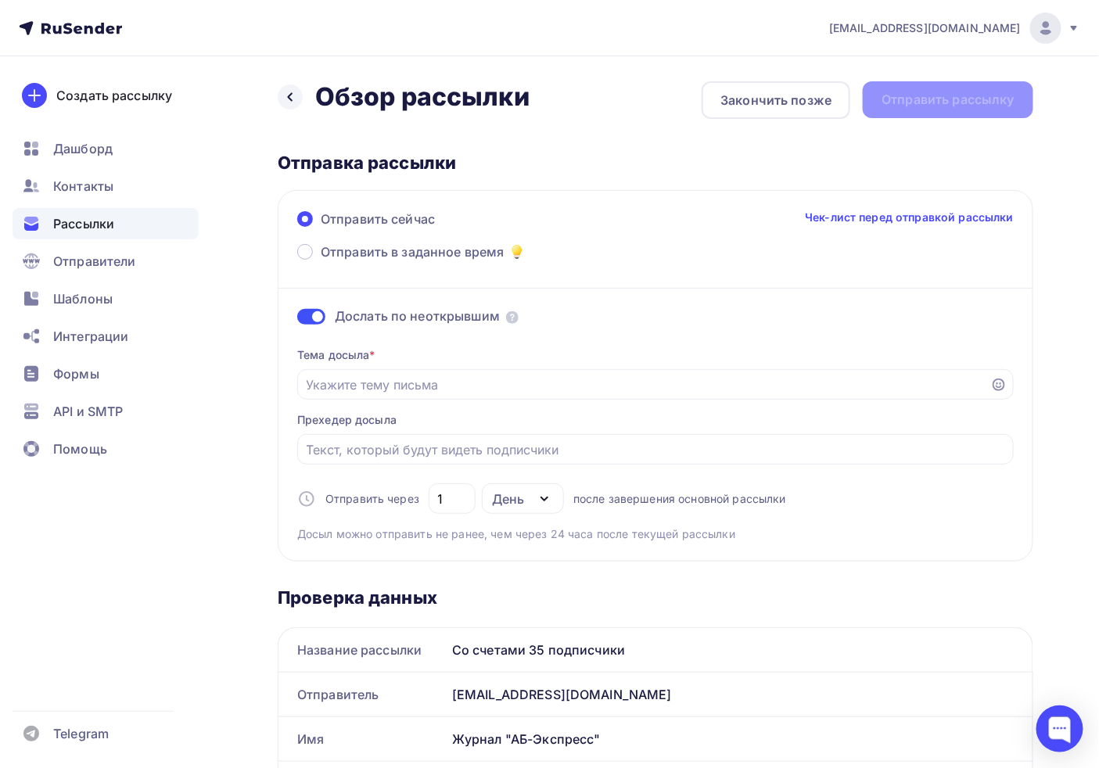
click at [316, 314] on span at bounding box center [311, 317] width 28 height 16
click at [297, 319] on input "checkbox" at bounding box center [297, 319] width 0 height 0
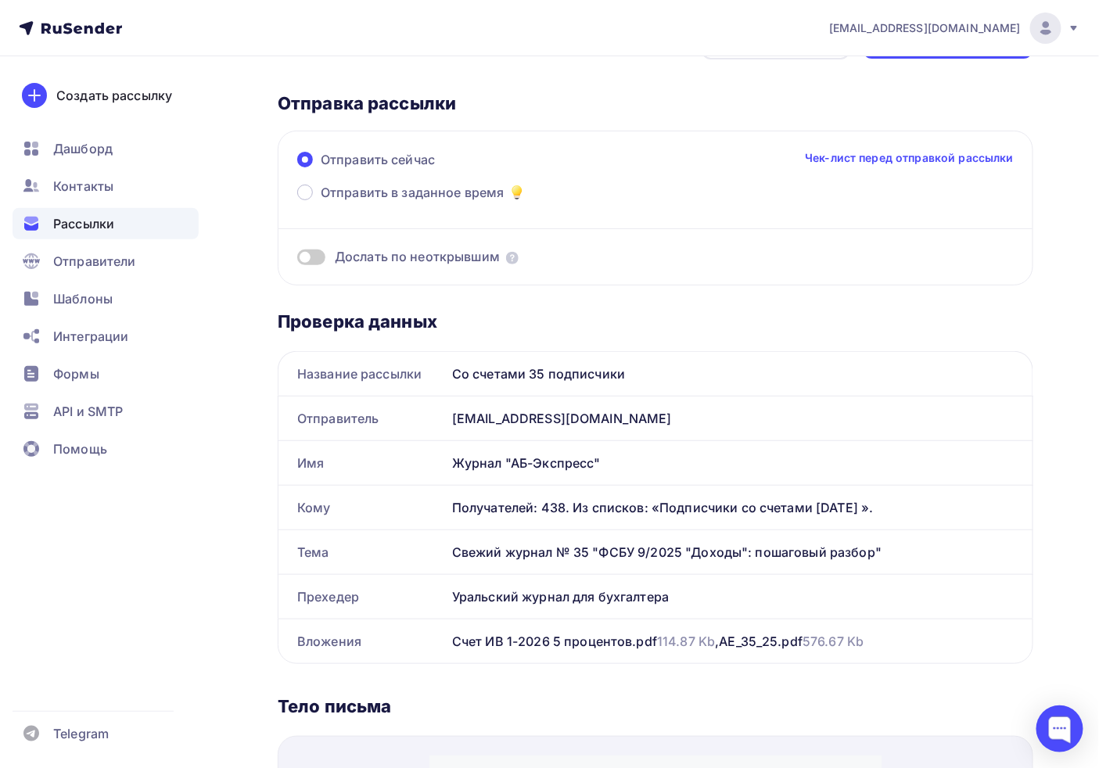
scroll to position [50, 0]
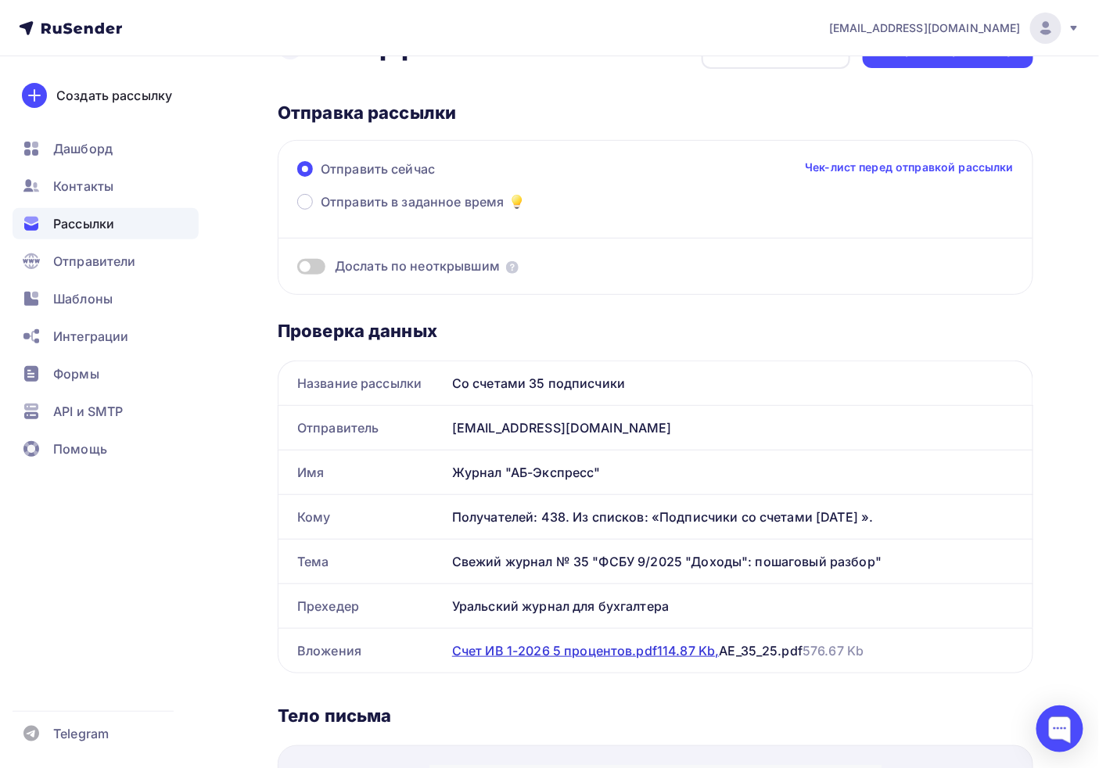
click at [677, 643] on span "114.87 Kb" at bounding box center [686, 651] width 58 height 16
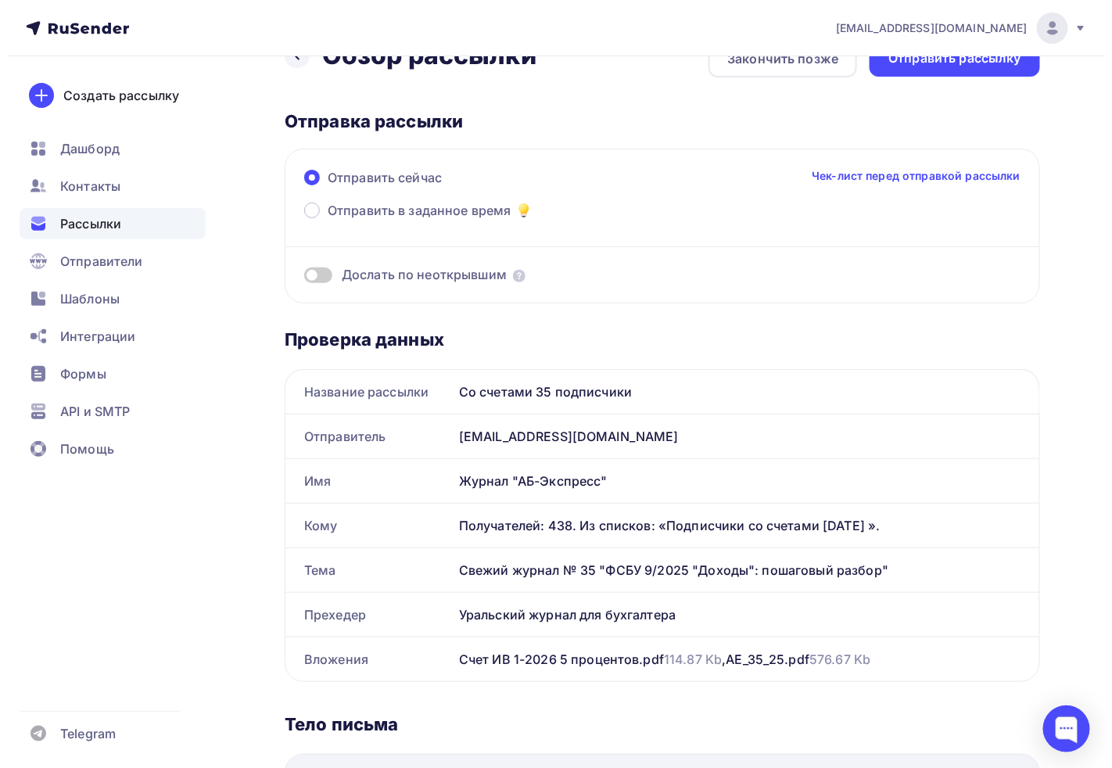
scroll to position [0, 0]
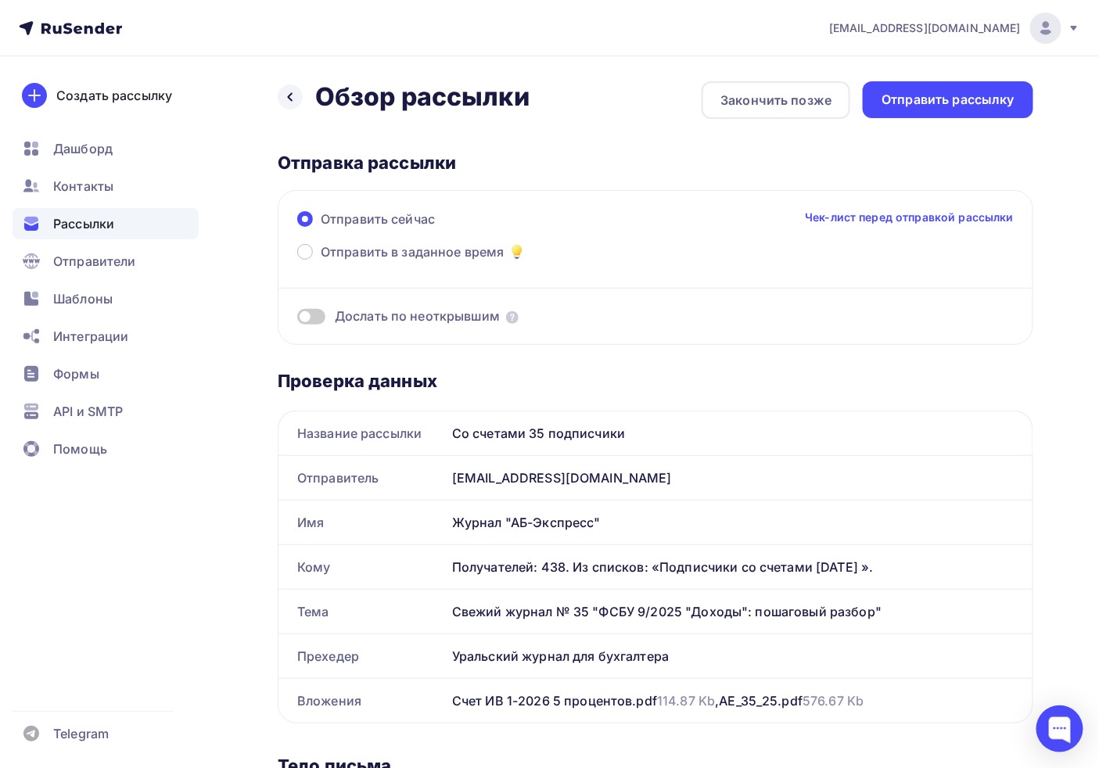
click at [565, 560] on div "Получателей: 438. Из списков: «Подписчики со счетами [DATE] »." at bounding box center [733, 567] width 562 height 19
click at [524, 554] on div "Получателей: 438. Из списков: «Подписчики со счетами [DATE] »." at bounding box center [739, 567] width 587 height 44
click at [485, 574] on div "Получателей: 438. Из списков: «Подписчики со счетами [DATE] »." at bounding box center [733, 567] width 562 height 19
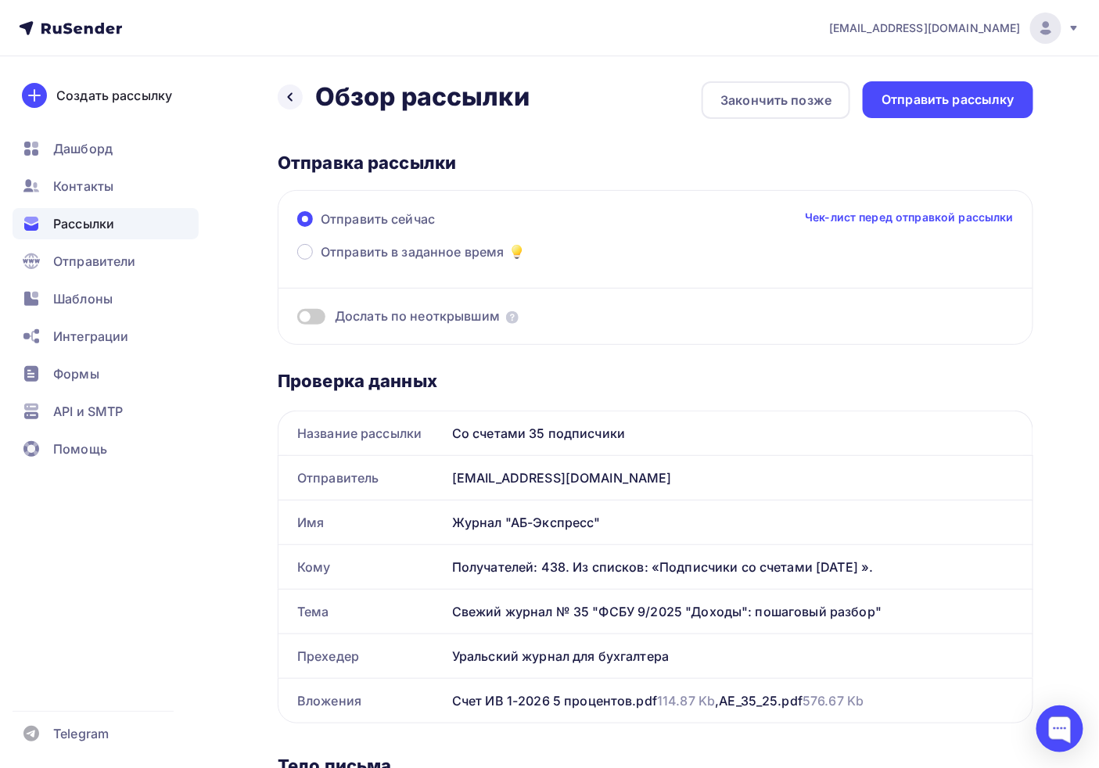
click at [485, 574] on div "Получателей: 438. Из списков: «Подписчики со счетами [DATE] »." at bounding box center [733, 567] width 562 height 19
click at [536, 572] on div "Получателей: 438. Из списков: «Подписчики со счетами [DATE] »." at bounding box center [733, 567] width 562 height 19
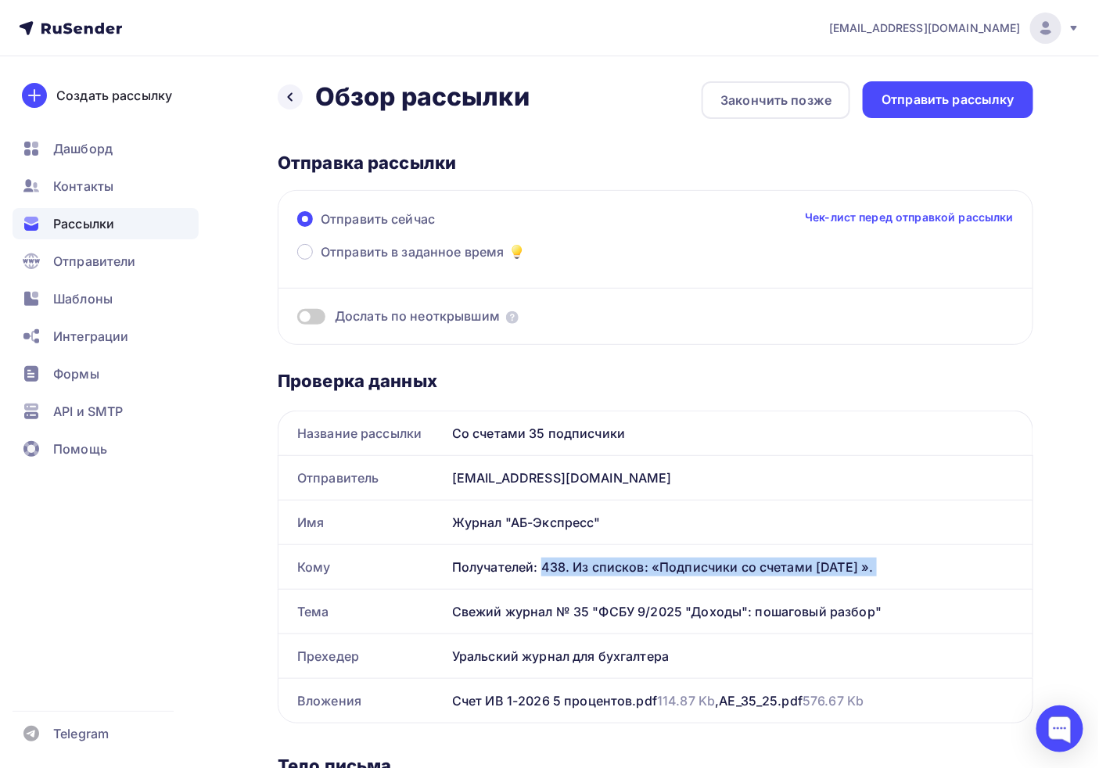
click at [536, 572] on div "Получателей: 438. Из списков: «Подписчики со счетами [DATE] »." at bounding box center [733, 567] width 562 height 19
click at [535, 571] on div "Получателей: 438. Из списков: «Подписчики со счетами [DATE] »." at bounding box center [733, 567] width 562 height 19
click at [514, 544] on div "Журнал "АБ-Экспресс"" at bounding box center [739, 523] width 587 height 44
click at [505, 519] on div "Журнал "АБ-Экспресс"" at bounding box center [739, 523] width 587 height 44
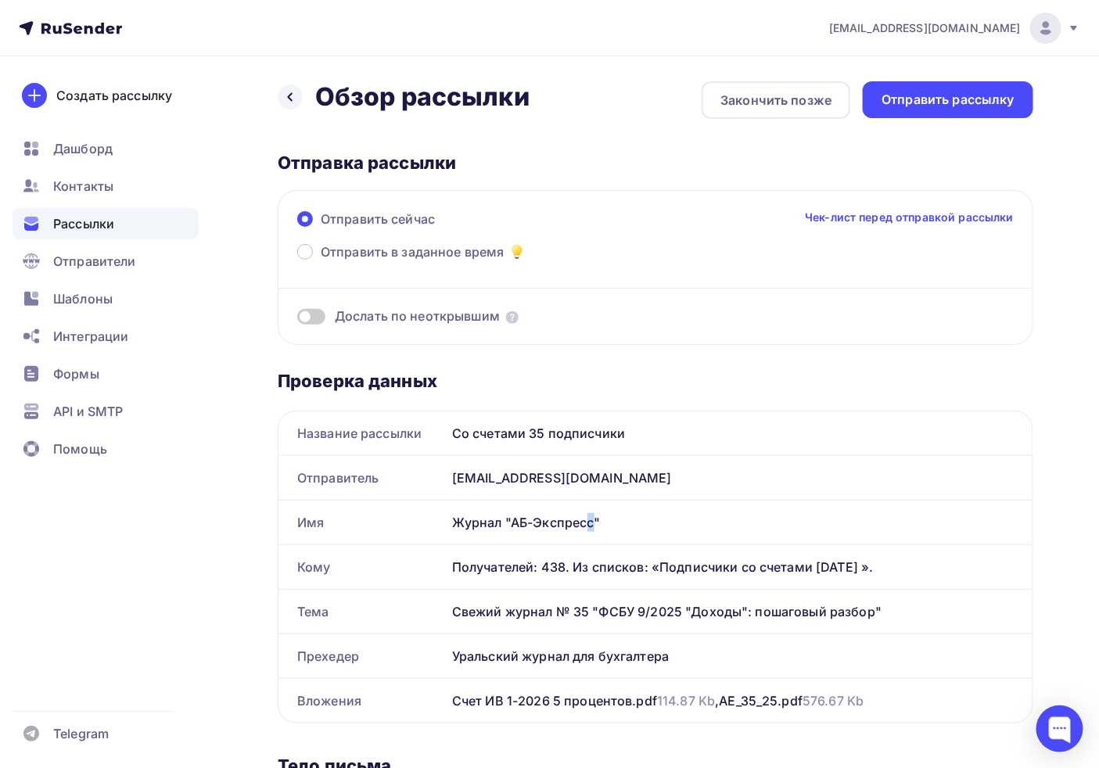
click at [505, 519] on div "Журнал "АБ-Экспресс"" at bounding box center [739, 523] width 587 height 44
click at [490, 457] on div "[EMAIL_ADDRESS][DOMAIN_NAME]" at bounding box center [739, 478] width 587 height 44
click at [490, 488] on div "[EMAIL_ADDRESS][DOMAIN_NAME]" at bounding box center [739, 478] width 587 height 44
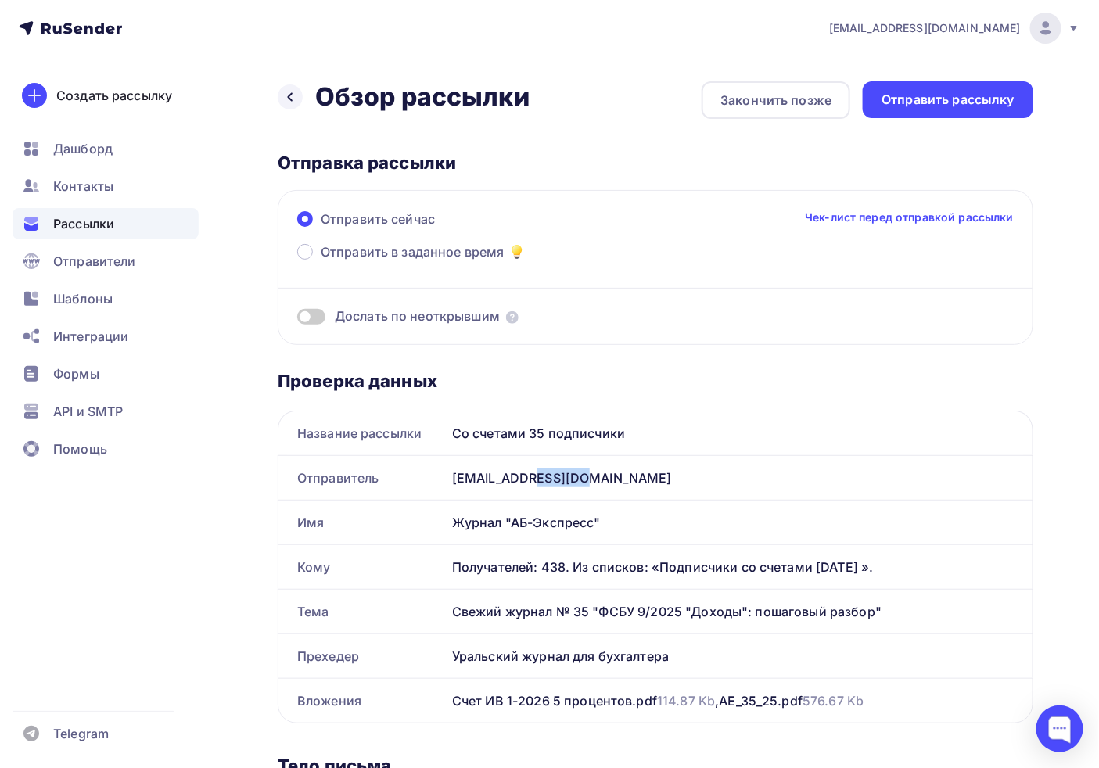
click at [490, 488] on div "[EMAIL_ADDRESS][DOMAIN_NAME]" at bounding box center [739, 478] width 587 height 44
click at [496, 441] on div "Со счетами 35 подписчики" at bounding box center [739, 433] width 587 height 44
click at [935, 113] on div "Отправить рассылку" at bounding box center [948, 99] width 171 height 37
